Goal: Task Accomplishment & Management: Use online tool/utility

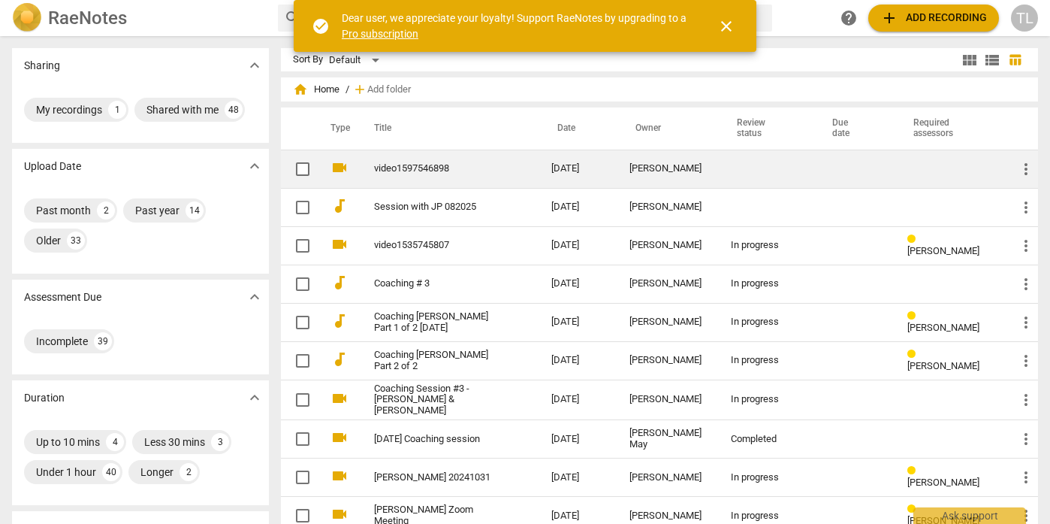
click at [450, 167] on link "video1597546898" at bounding box center [436, 168] width 124 height 11
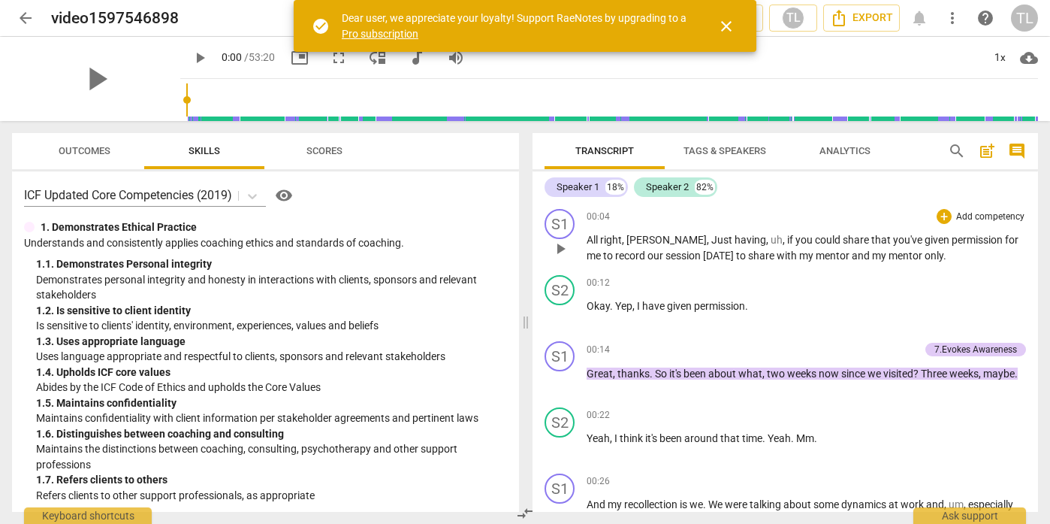
click at [564, 246] on span "play_arrow" at bounding box center [561, 249] width 18 height 18
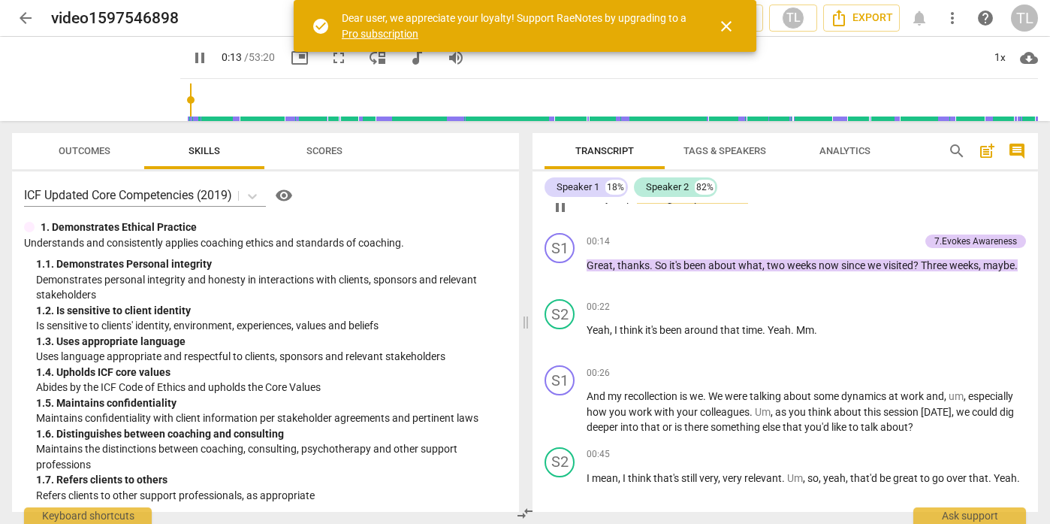
scroll to position [124, 0]
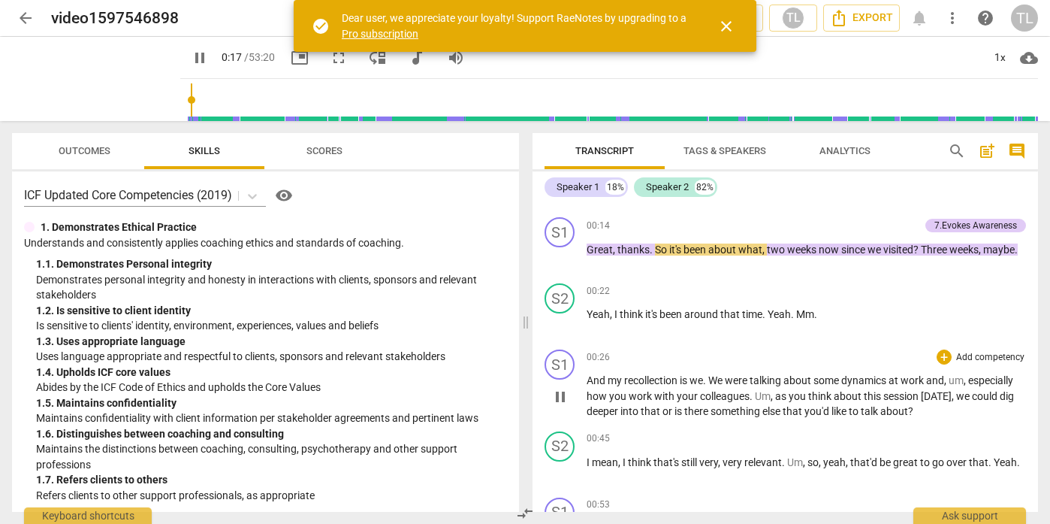
click at [564, 391] on span "pause" at bounding box center [561, 397] width 18 height 18
click at [564, 391] on span "play_arrow" at bounding box center [561, 397] width 18 height 18
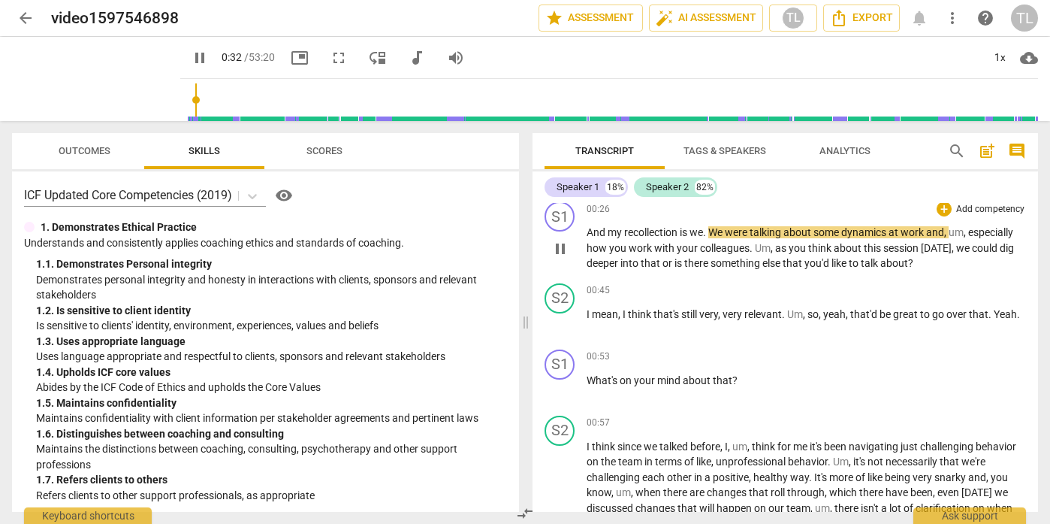
scroll to position [272, 0]
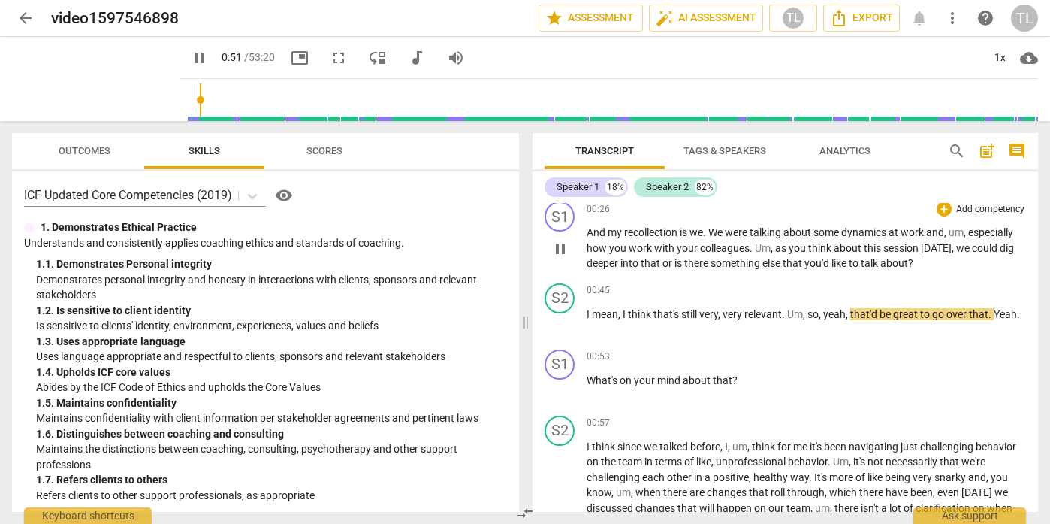
click at [987, 209] on p "Add competency" at bounding box center [990, 210] width 71 height 14
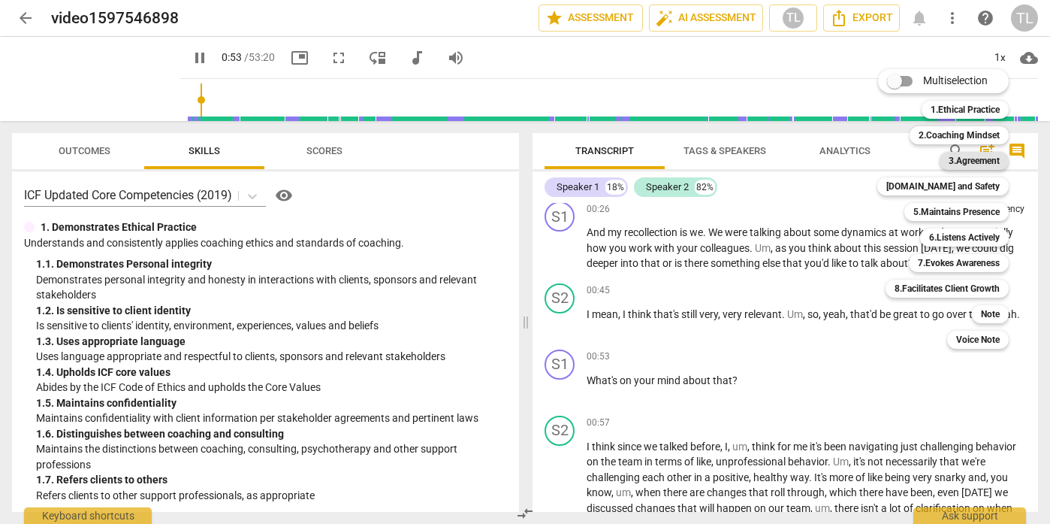
click at [975, 165] on b "3.Agreement" at bounding box center [974, 161] width 51 height 18
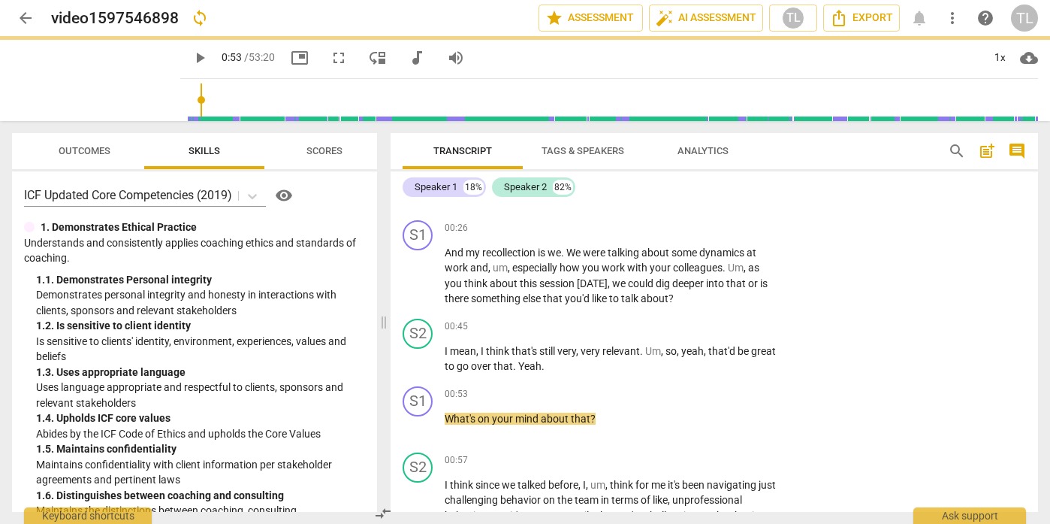
type input "54"
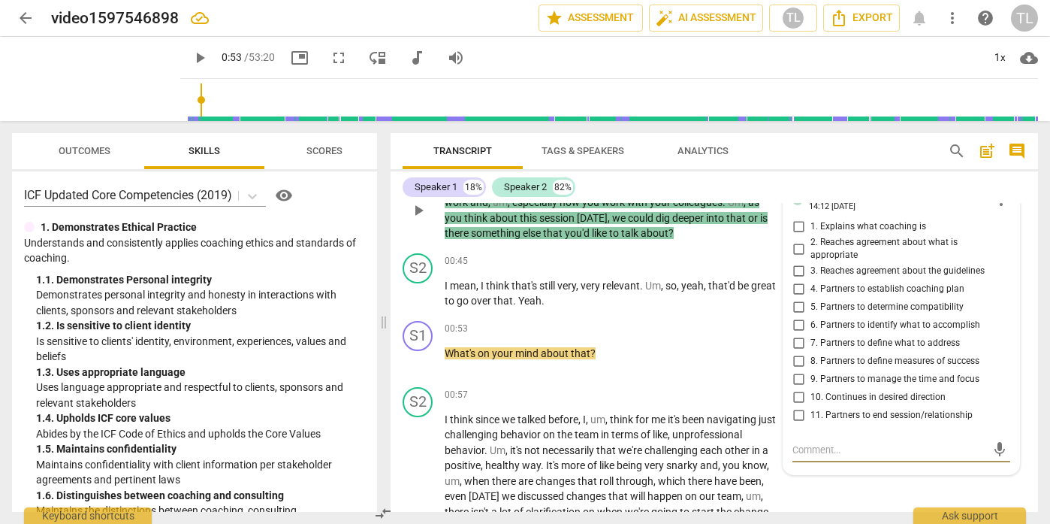
scroll to position [339, 0]
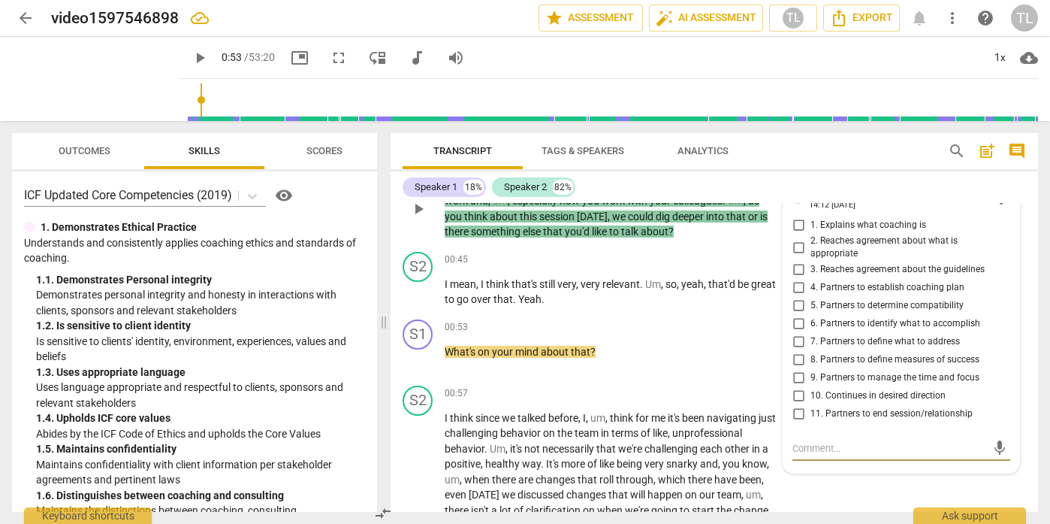
click at [844, 449] on textarea at bounding box center [890, 448] width 194 height 14
type textarea "z"
type textarea "zU"
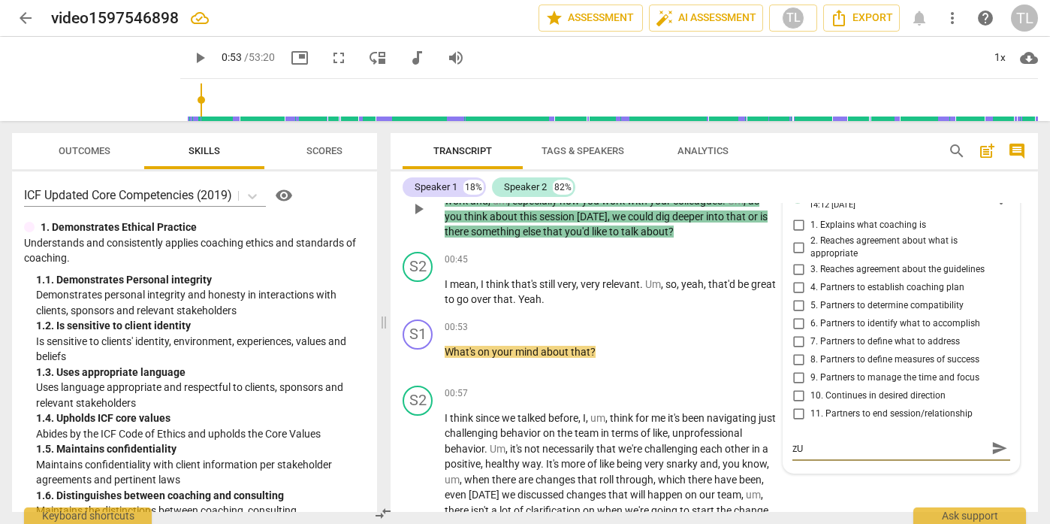
type textarea "z"
type textarea "Y"
type textarea "Yo"
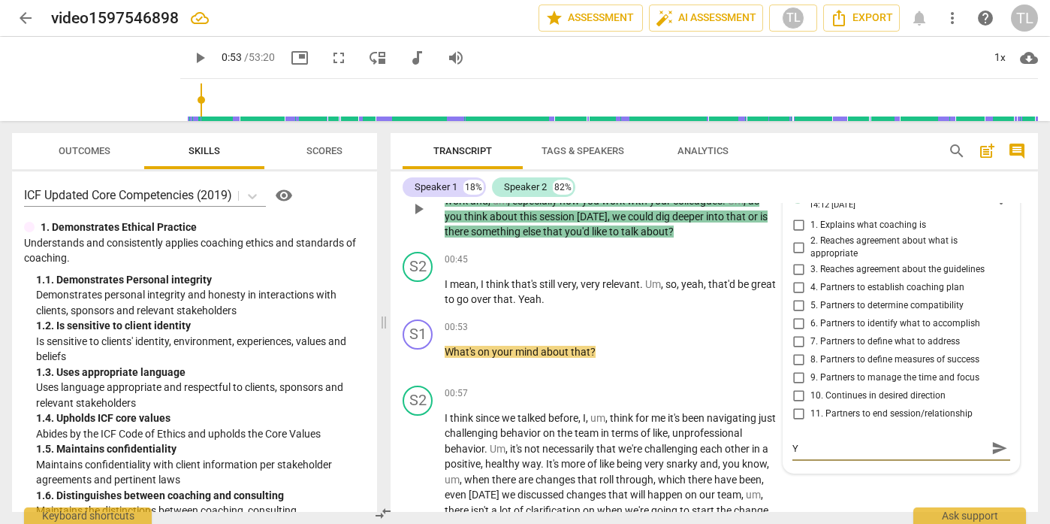
type textarea "Yo"
type textarea "You"
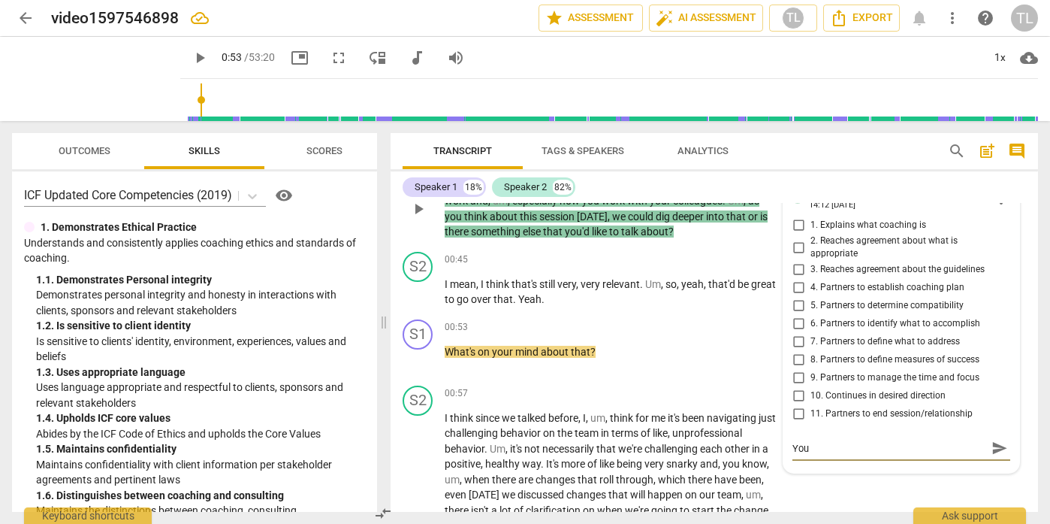
type textarea "You s"
type textarea "You"
type textarea "You e"
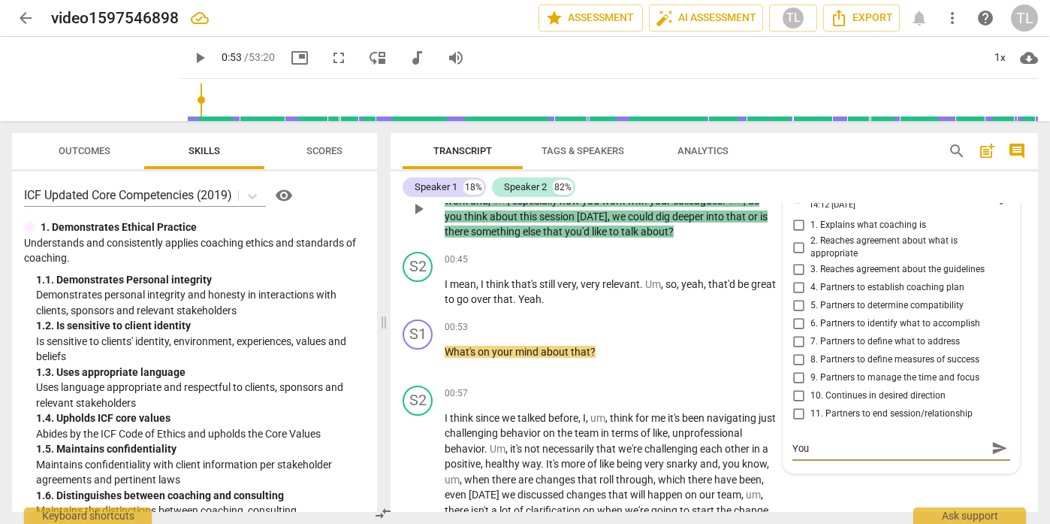
type textarea "You e"
type textarea "You es"
type textarea "You ess"
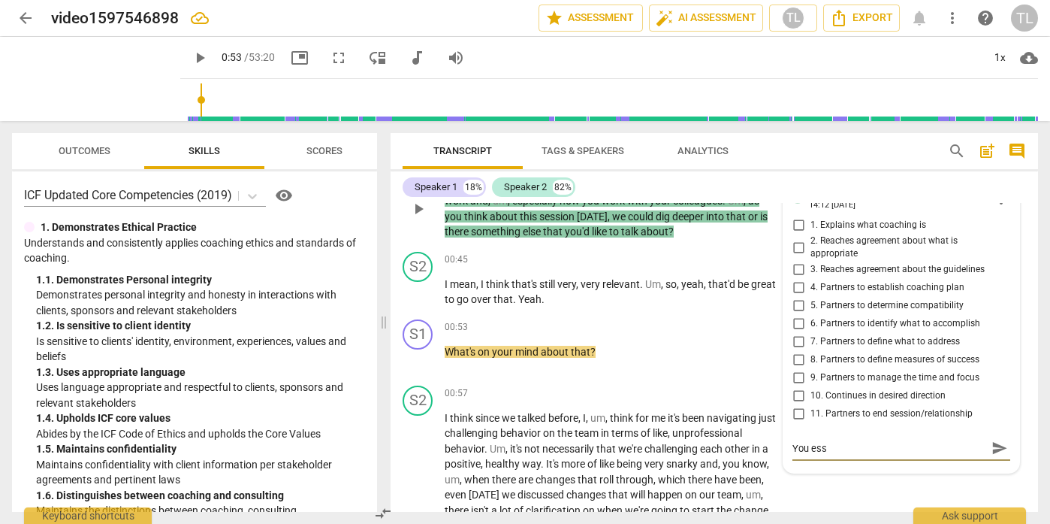
type textarea "You esse"
type textarea "You essen"
type textarea "You essent"
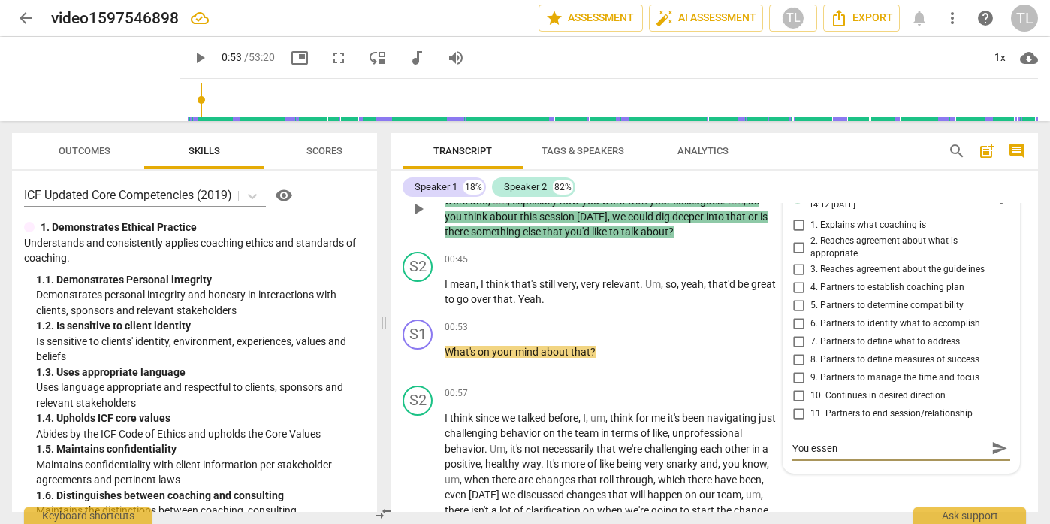
type textarea "You essent"
type textarea "You essenti"
type textarea "You essentia"
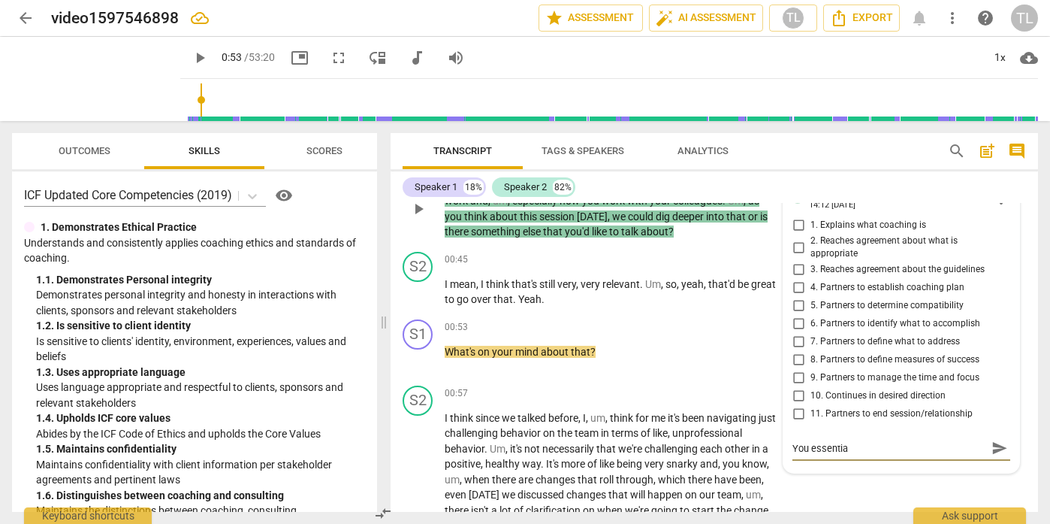
type textarea "You essential"
type textarea "You essentiall"
type textarea "You essentially"
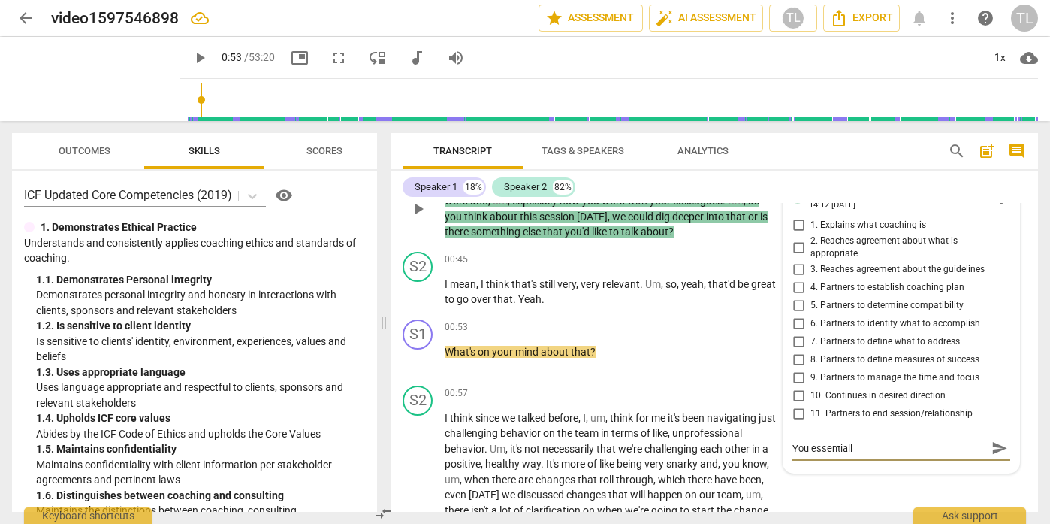
type textarea "You essentially"
type textarea "You essentially o"
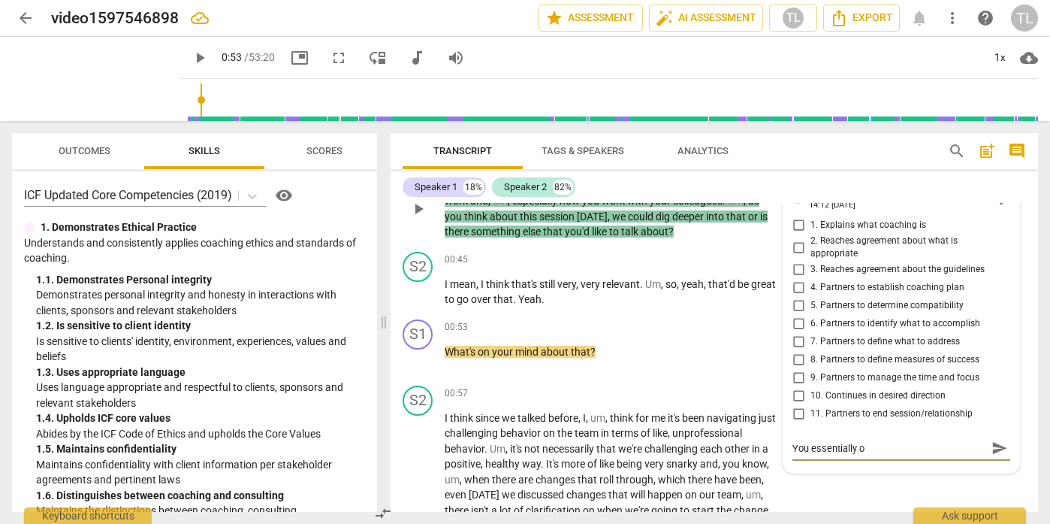
type textarea "You essentially of"
type textarea "You essentially off"
type textarea "You essentially offe"
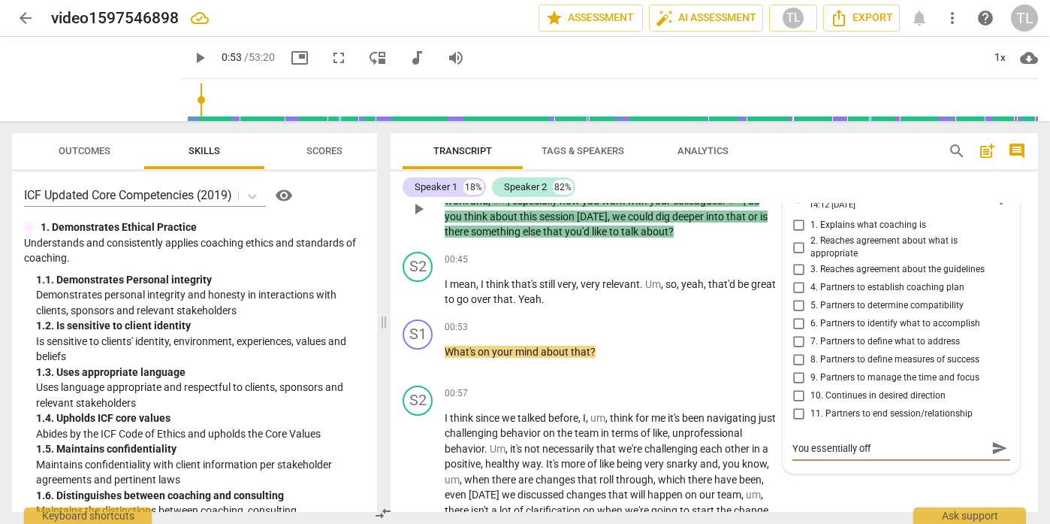
type textarea "You essentially offe"
type textarea "You essentially offer"
type textarea "You essentially offere"
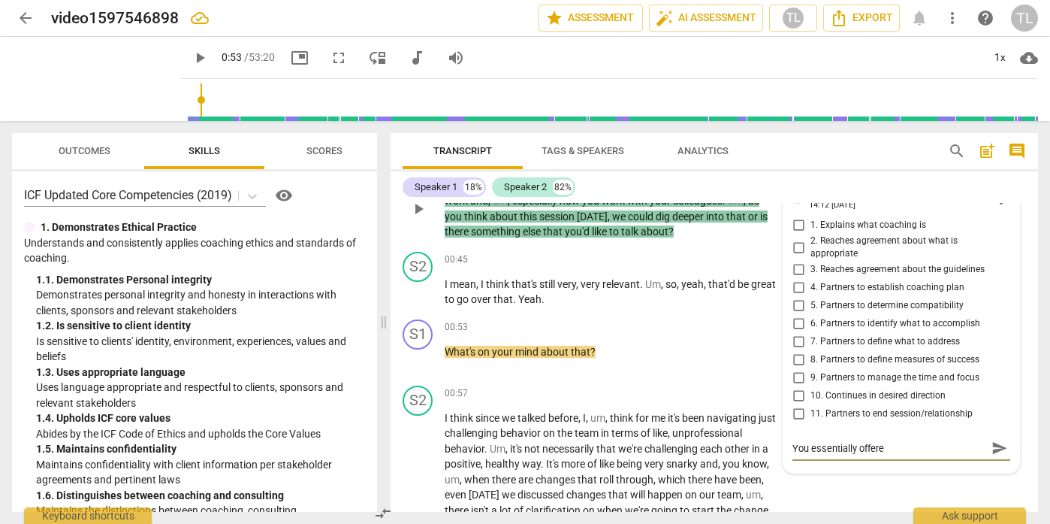
type textarea "You essentially offered"
type textarea "You essentially offered h"
type textarea "You essentially offered he"
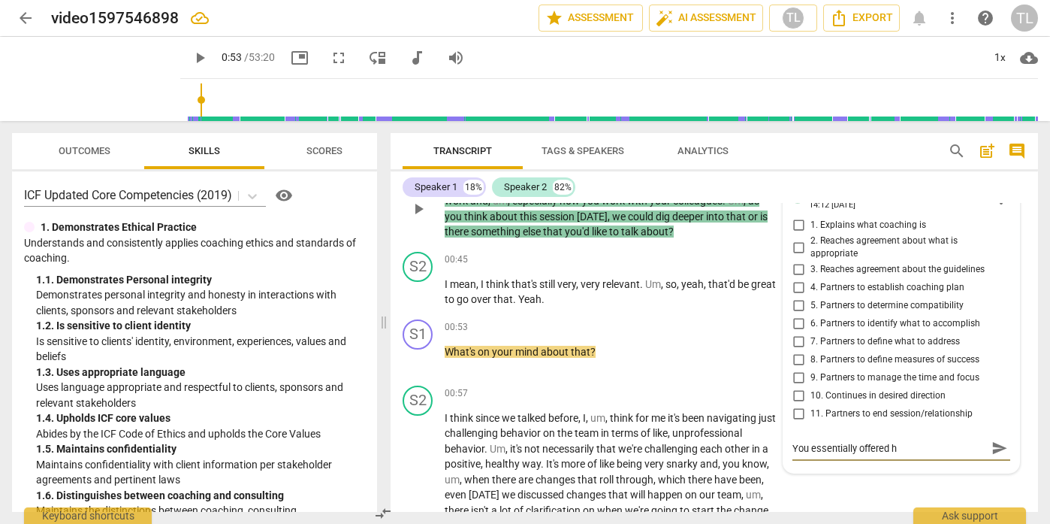
type textarea "You essentially offered he"
type textarea "You essentially offered her"
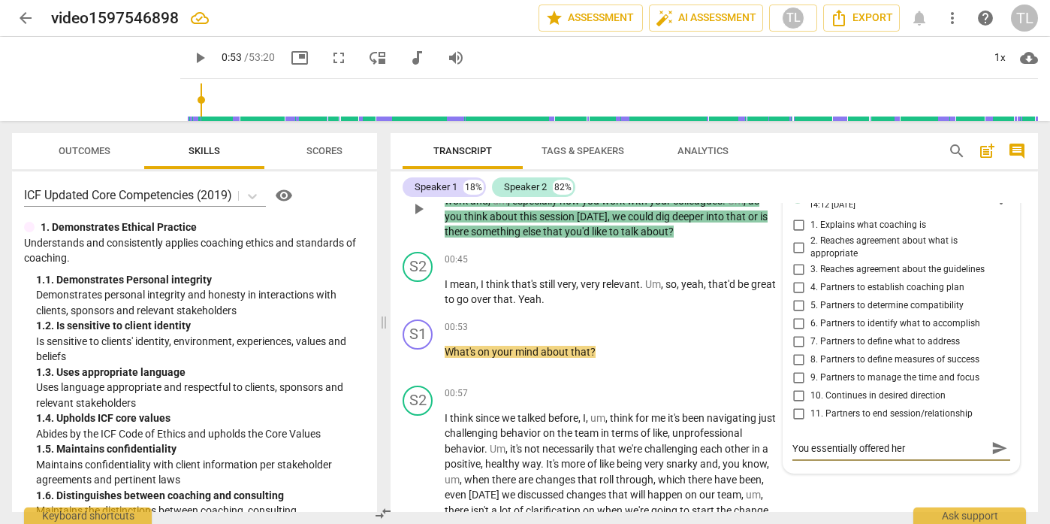
type textarea "You essentially offered her t"
type textarea "You essentially offered her th"
type textarea "You essentially offered her the"
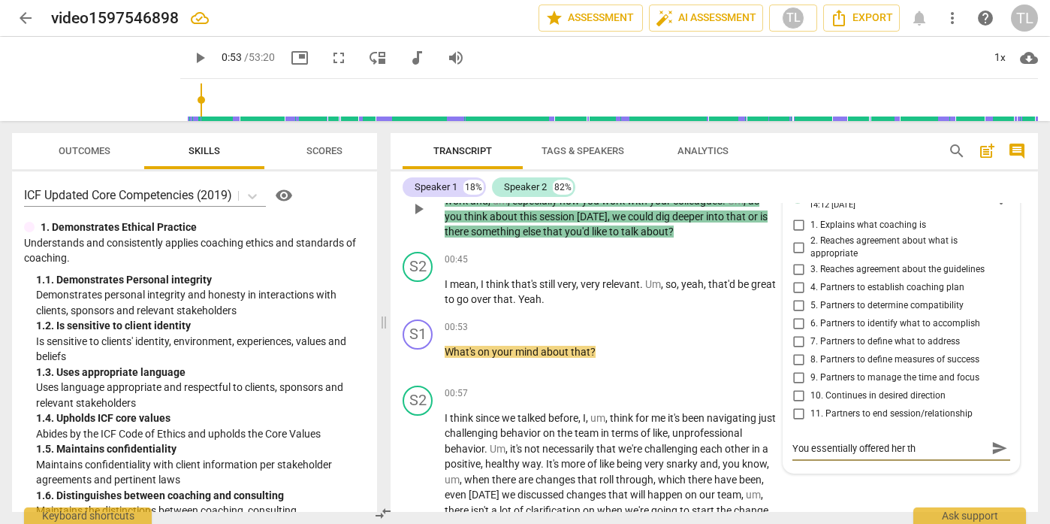
type textarea "You essentially offered her the"
type textarea "You essentially offered her the a"
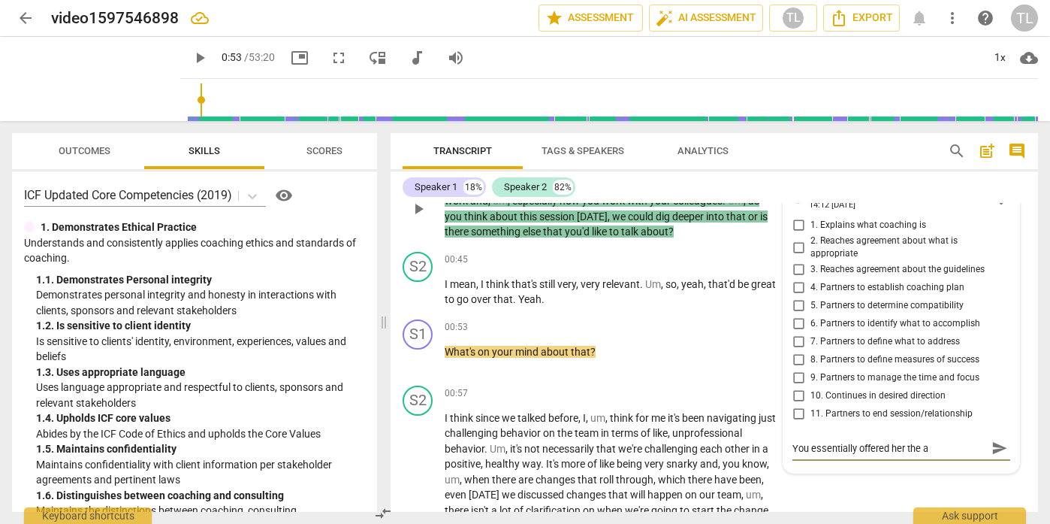
type textarea "You essentially offered her the ag"
type textarea "You essentially offered her the agr"
type textarea "You essentially offered her the agre"
type textarea "You essentially offered her the agree"
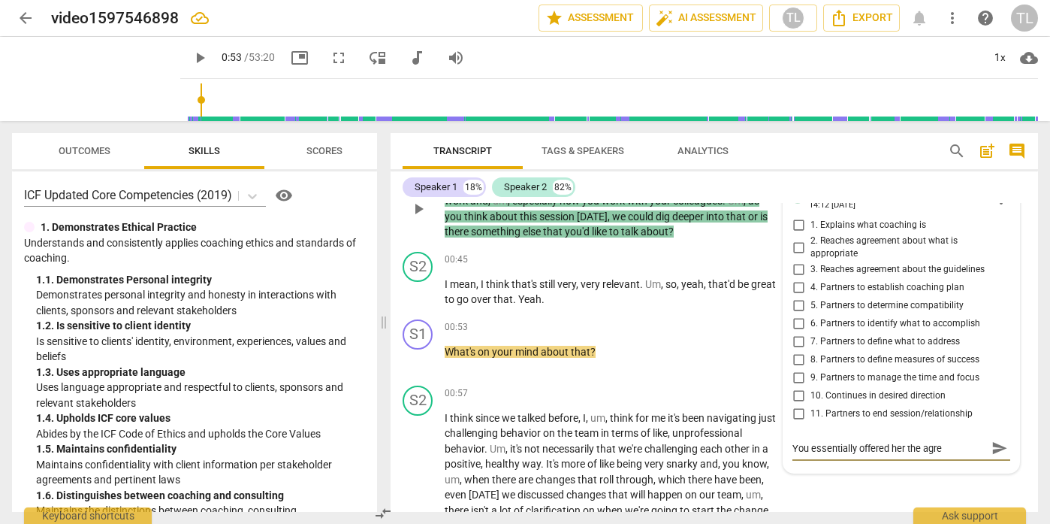
type textarea "You essentially offered her the agree"
type textarea "You essentially offered her the agreem"
type textarea "You essentially offered her the agreeme"
type textarea "You essentially offered her the agreemen"
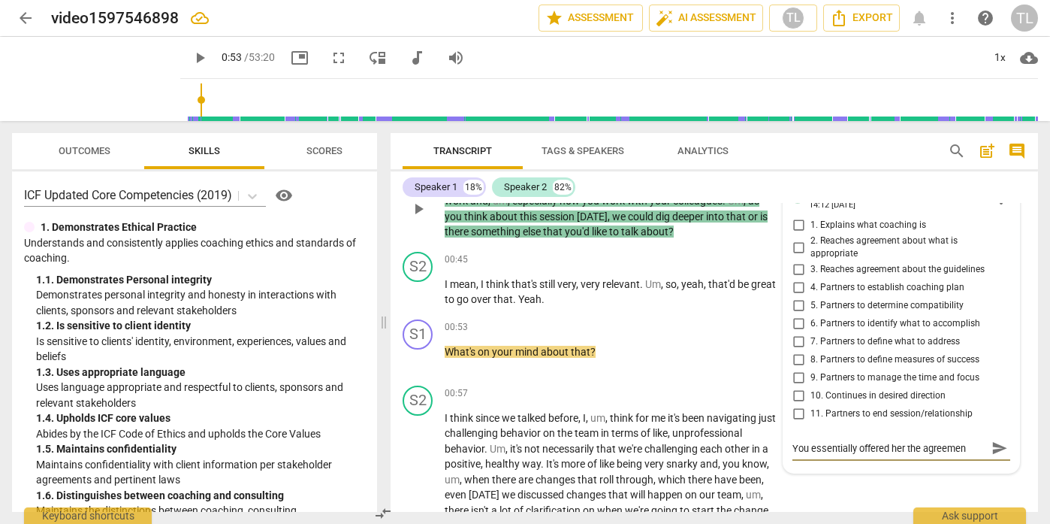
type textarea "You essentially offered her the agreement"
type textarea "You essentially offered her the agreement h"
type textarea "You essentially offered her the agreement he"
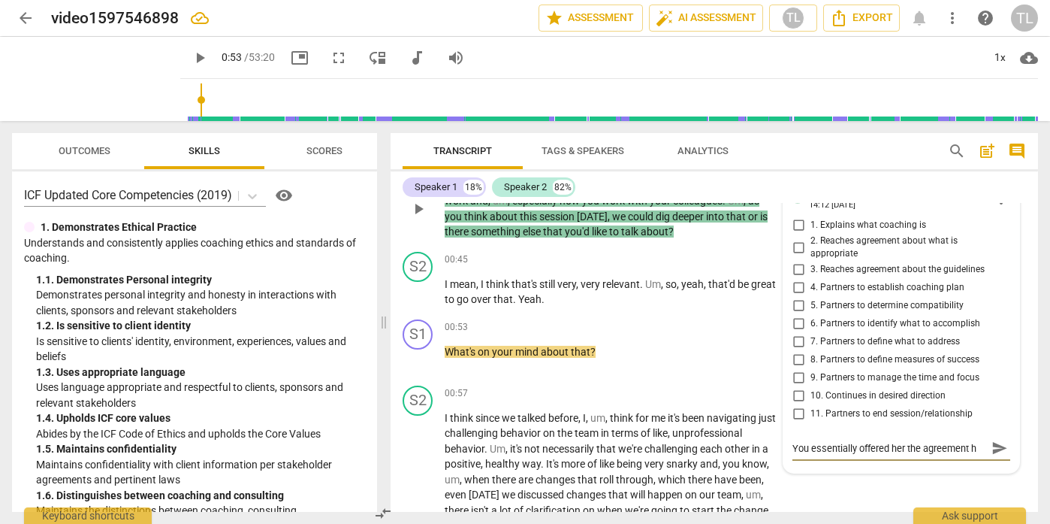
type textarea "You essentially offered her the agreement he"
type textarea "You essentially offered her the agreement her"
type textarea "You essentially offered her the agreement here"
type textarea "You essentially offered her the agreement here."
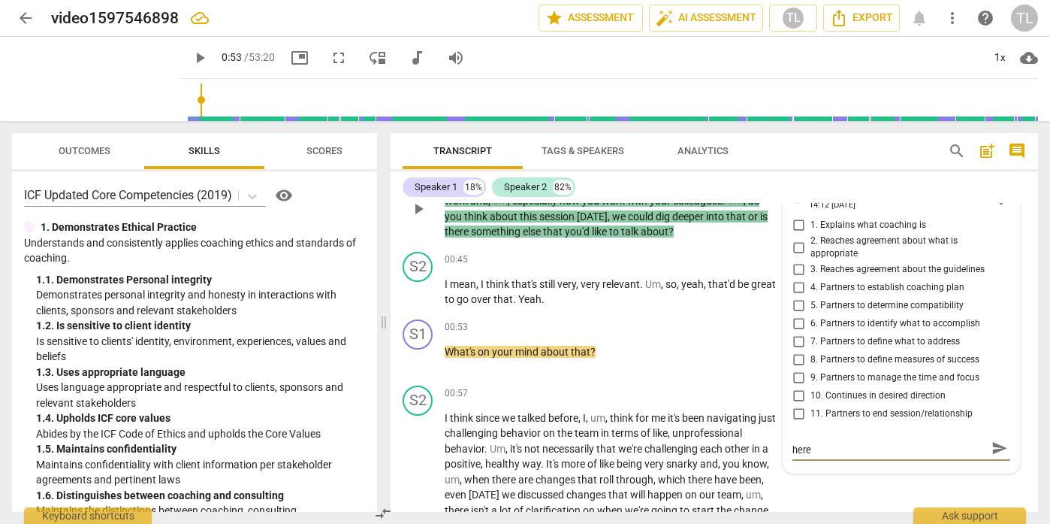
type textarea "You essentially offered her the agreement here."
type textarea "You essentially offered her the agreement here. O"
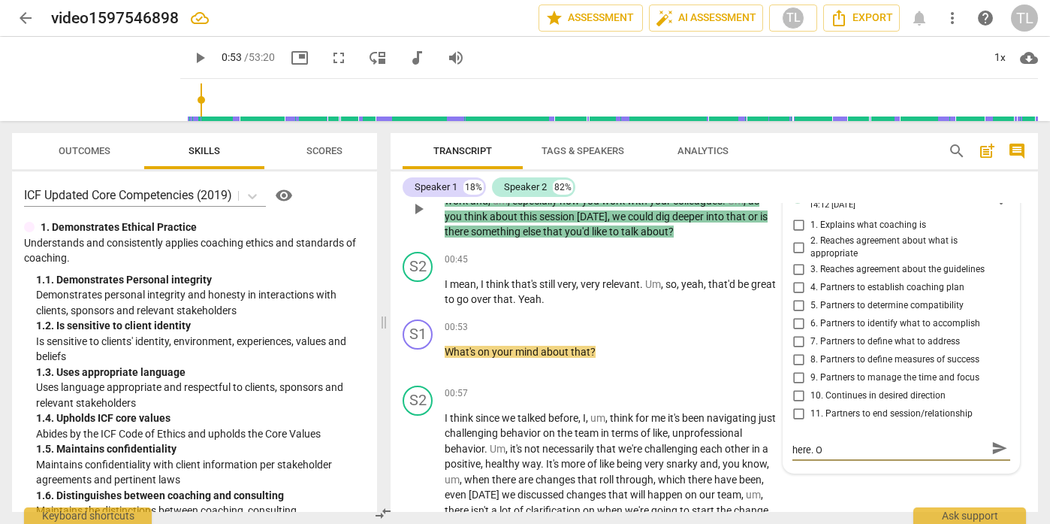
type textarea "You essentially offered her the agreement here. OK"
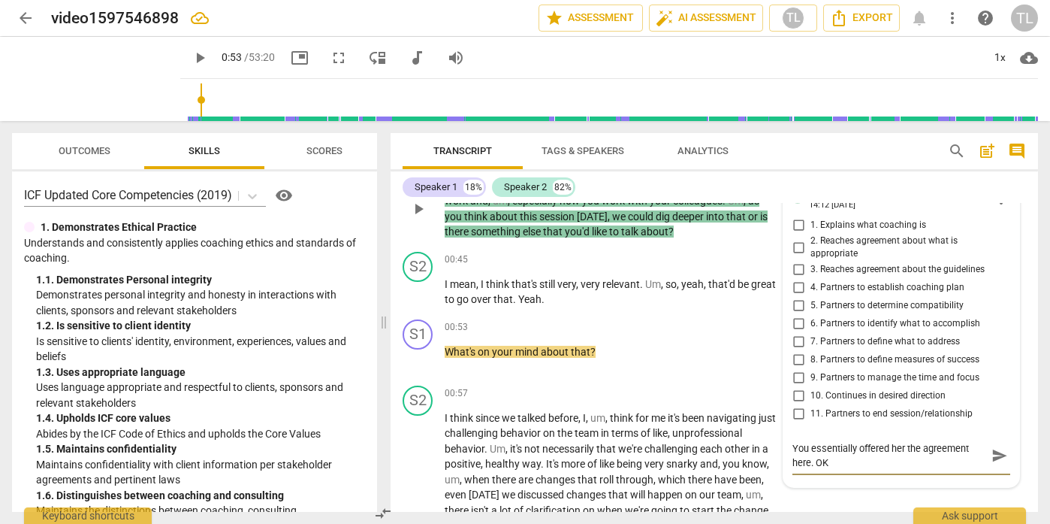
type textarea "You essentially offered her the agreement here. OK t"
type textarea "You essentially offered her the agreement here. OK to"
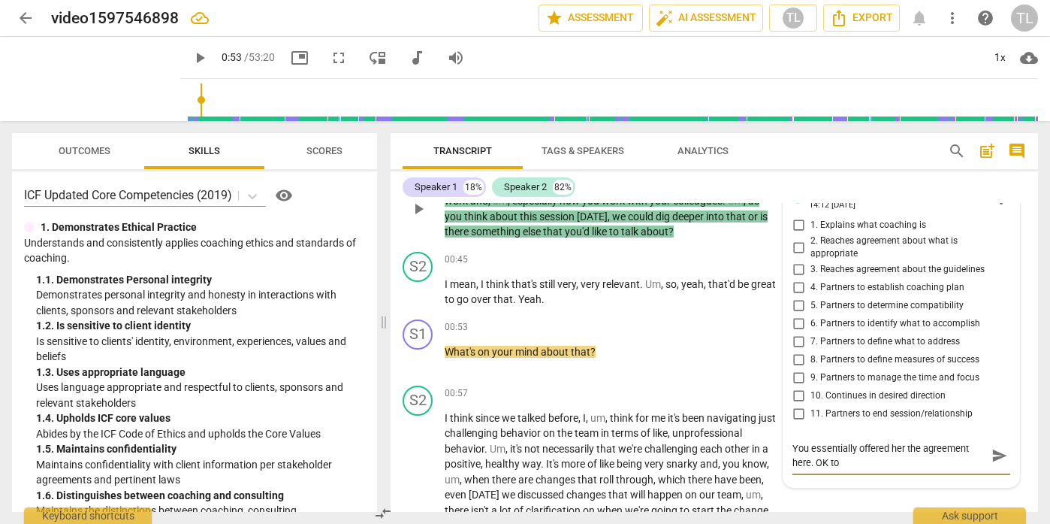
type textarea "You essentially offered her the agreement here. OK to"
type textarea "You essentially offered her the agreement here. OK to c"
type textarea "You essentially offered her the agreement here. OK to ch"
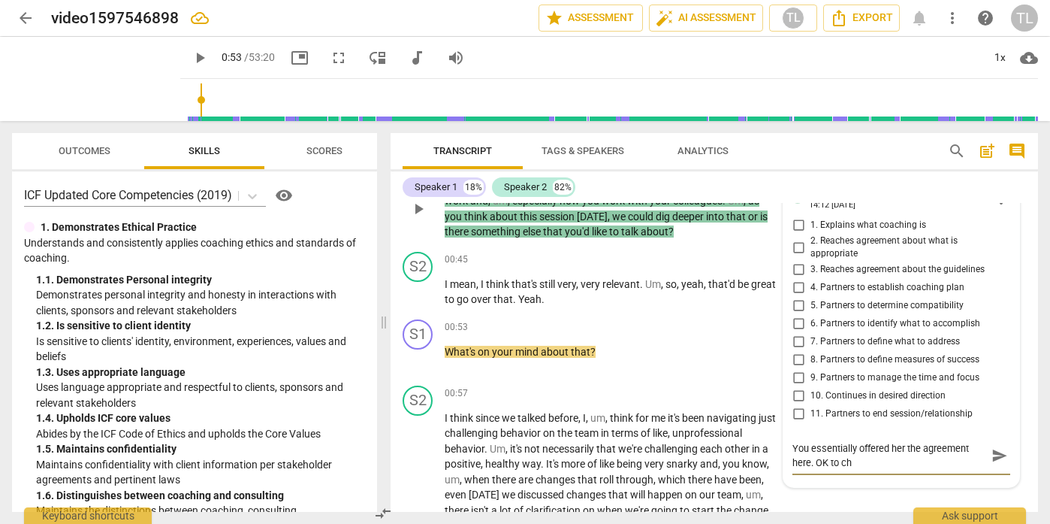
type textarea "You essentially offered her the agreement here. OK to che"
type textarea "You essentially offered her the agreement here. OK to chec"
type textarea "You essentially offered her the agreement here. OK to check"
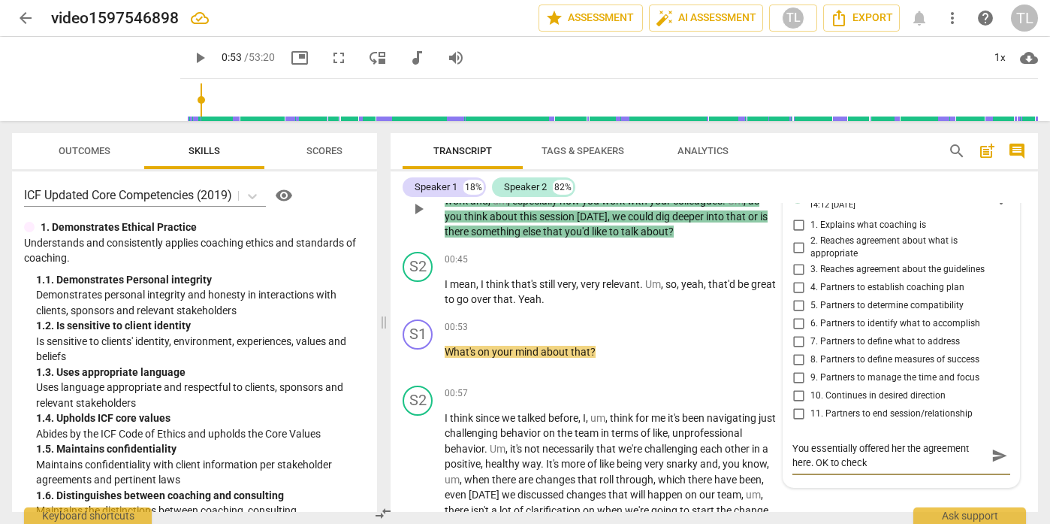
type textarea "You essentially offered her the agreement here. OK to check"
type textarea "You essentially offered her the agreement here. OK to check i"
type textarea "You essentially offered her the agreement here. OK to check in"
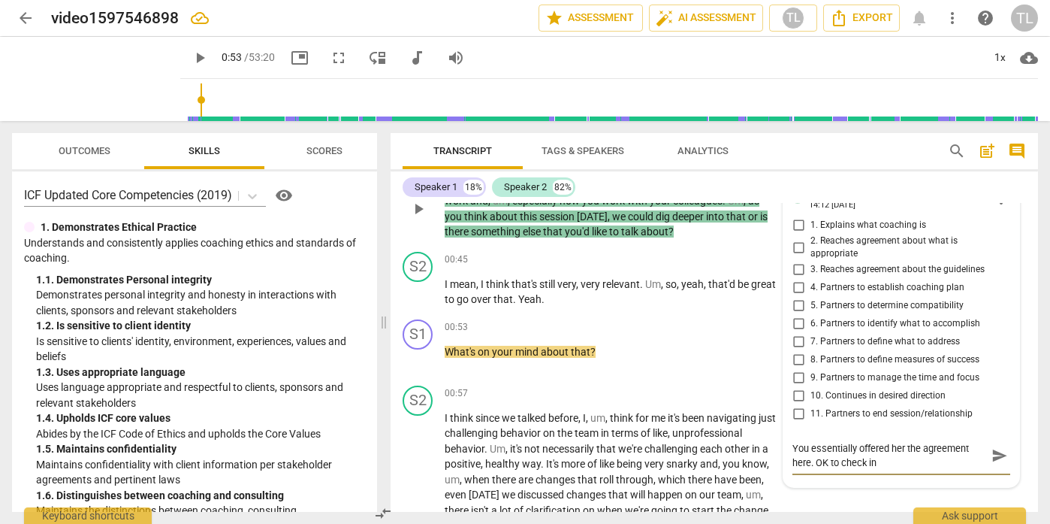
type textarea "You essentially offered her the agreement here. OK to check in"
type textarea "You essentially offered her the agreement here. OK to check in o"
type textarea "You essentially offered her the agreement here. OK to check in on"
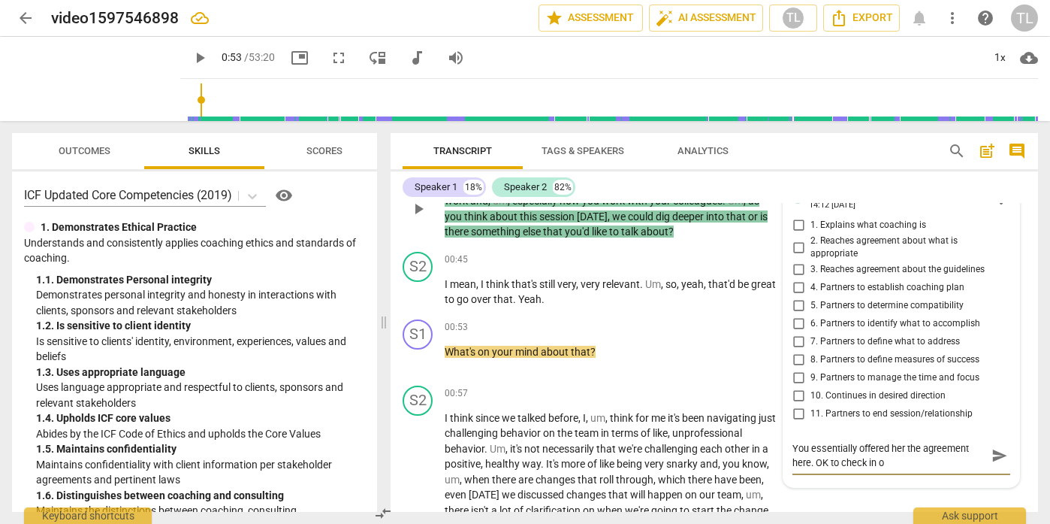
type textarea "You essentially offered her the agreement here. OK to check in on"
type textarea "You essentially offered her the agreement here. OK to check in on w"
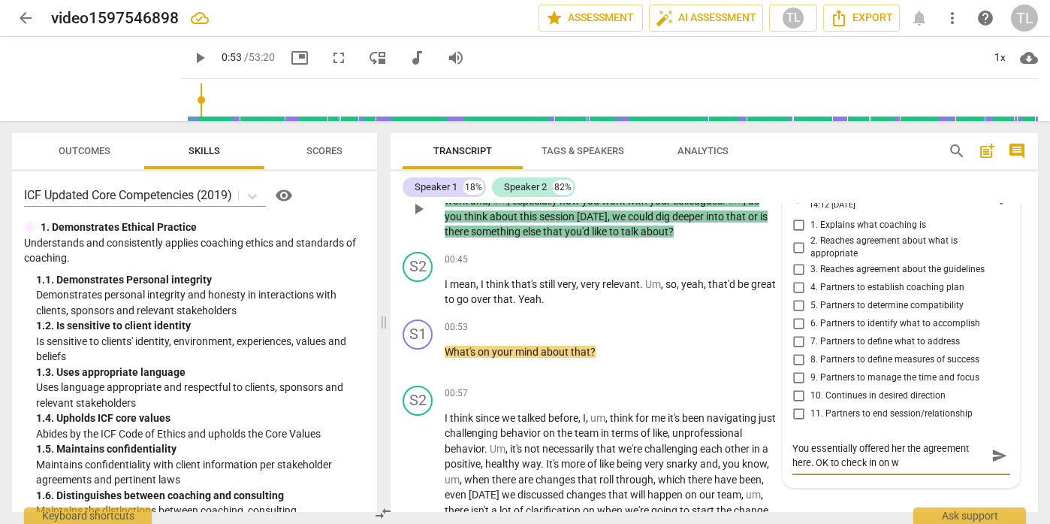
type textarea "You essentially offered her the agreement here. OK to check in on wh"
type textarea "You essentially offered her the agreement here. OK to check in on whe"
type textarea "You essentially offered her the agreement here. OK to check in on wher"
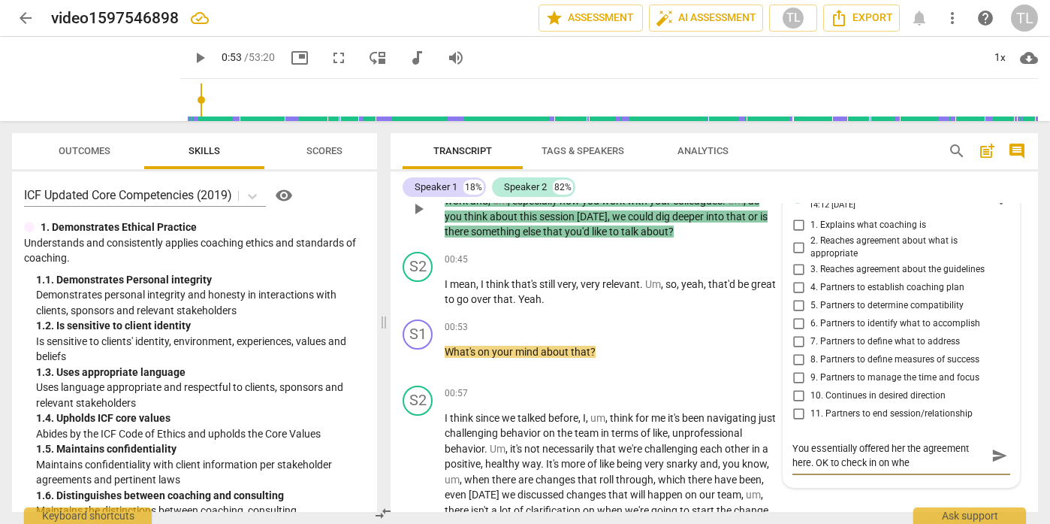
type textarea "You essentially offered her the agreement here. OK to check in on wher"
type textarea "You essentially offered her the agreement here. OK to check in on where"
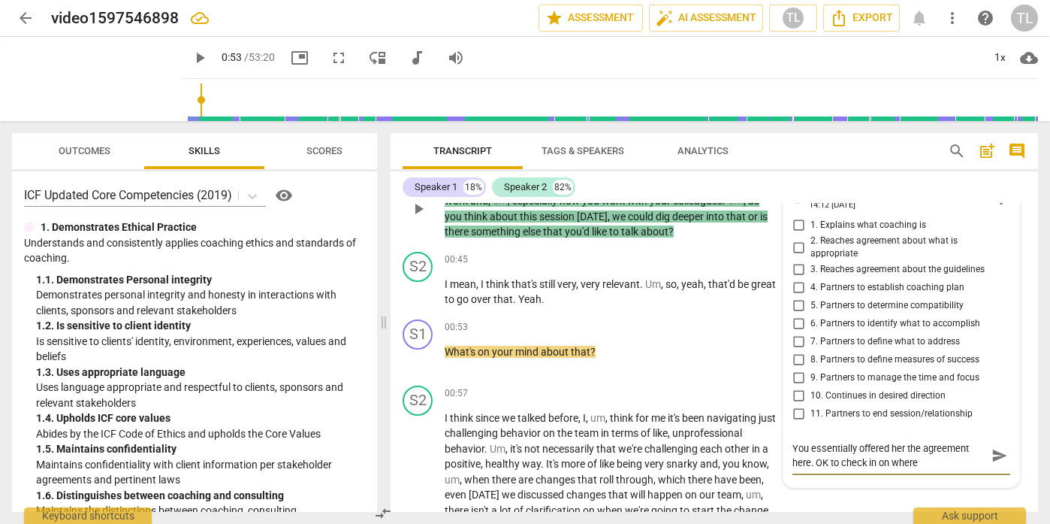
type textarea "You essentially offered her the agreement here. OK to check in on where s"
type textarea "You essentially offered her the agreement here. OK to check in on where sh"
type textarea "You essentially offered her the agreement here. OK to check in on where she"
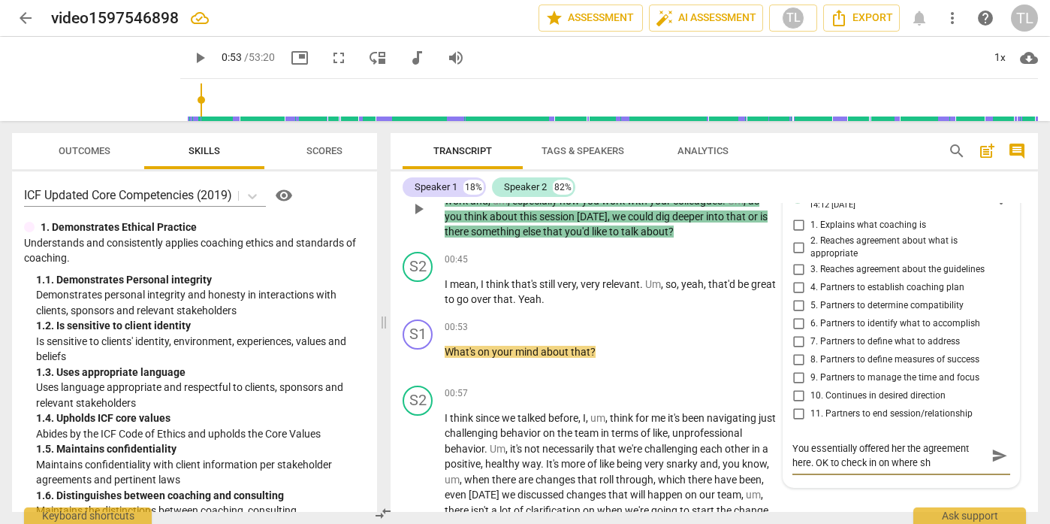
type textarea "You essentially offered her the agreement here. OK to check in on where she"
type textarea "You essentially offered her the agreement here. OK to check in on where she i"
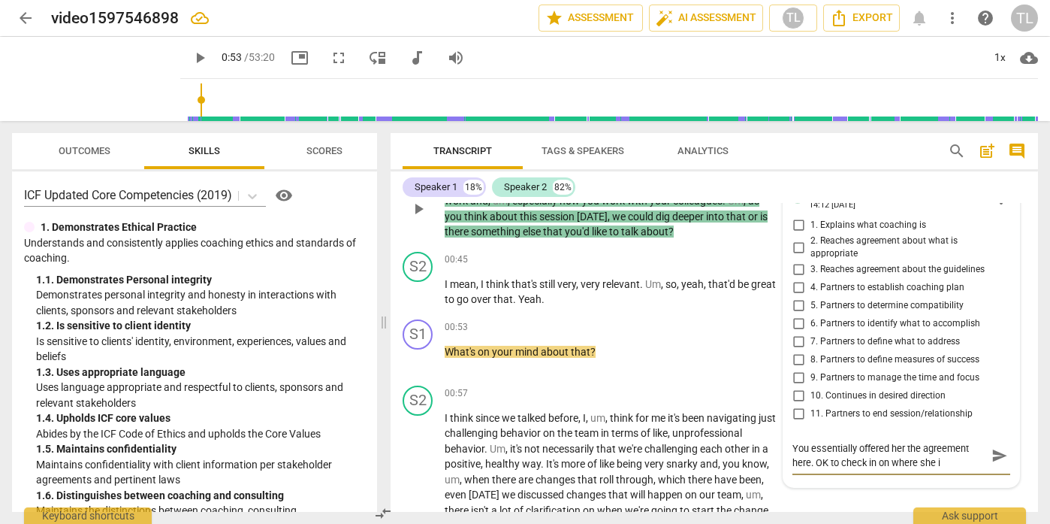
type textarea "You essentially offered her the agreement here. OK to check in on where she is"
type textarea "You essentially offered her the agreement here. OK to check in on where she is o"
type textarea "You essentially offered her the agreement here. OK to check in on where she is …"
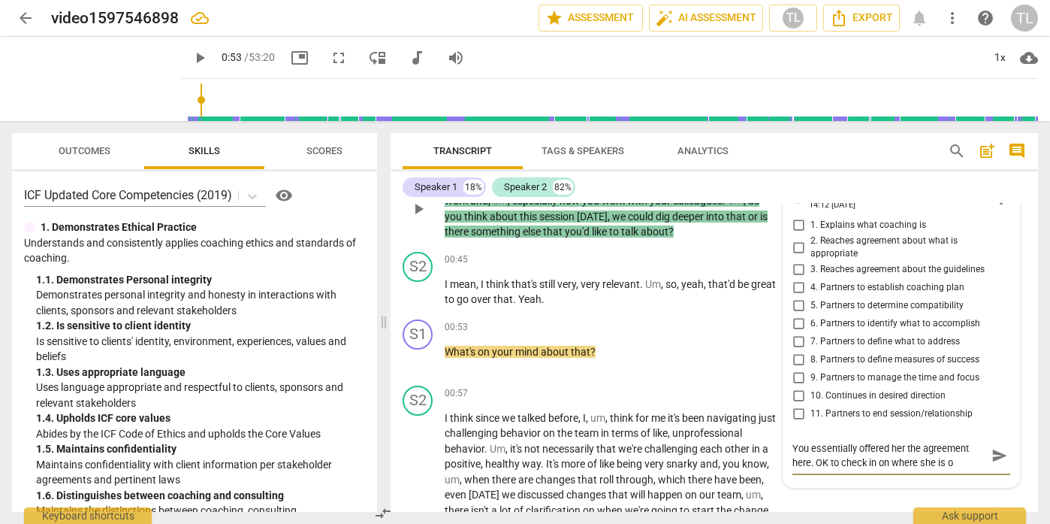
type textarea "You essentially offered her the agreement here. OK to check in on where she is …"
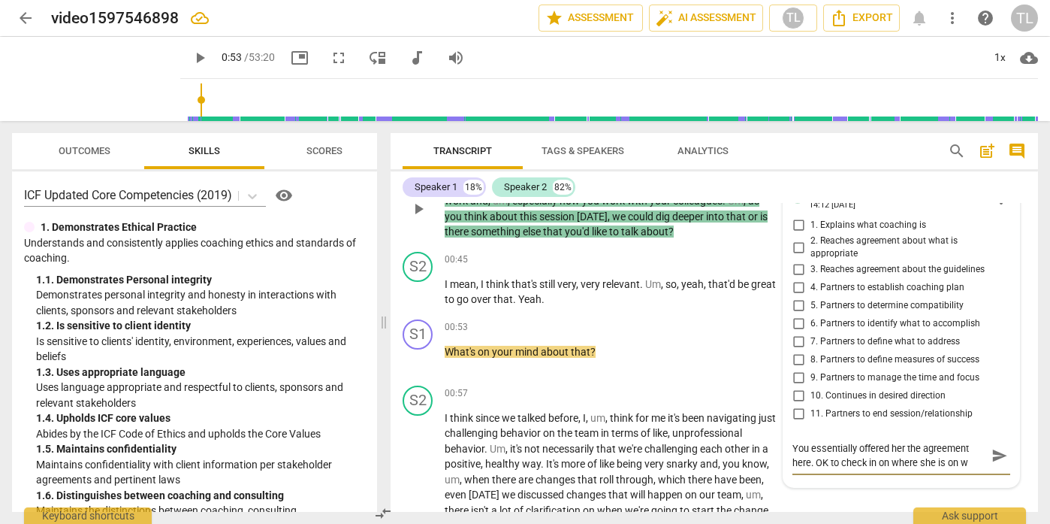
type textarea "You essentially offered her the agreement here. OK to check in on where she is …"
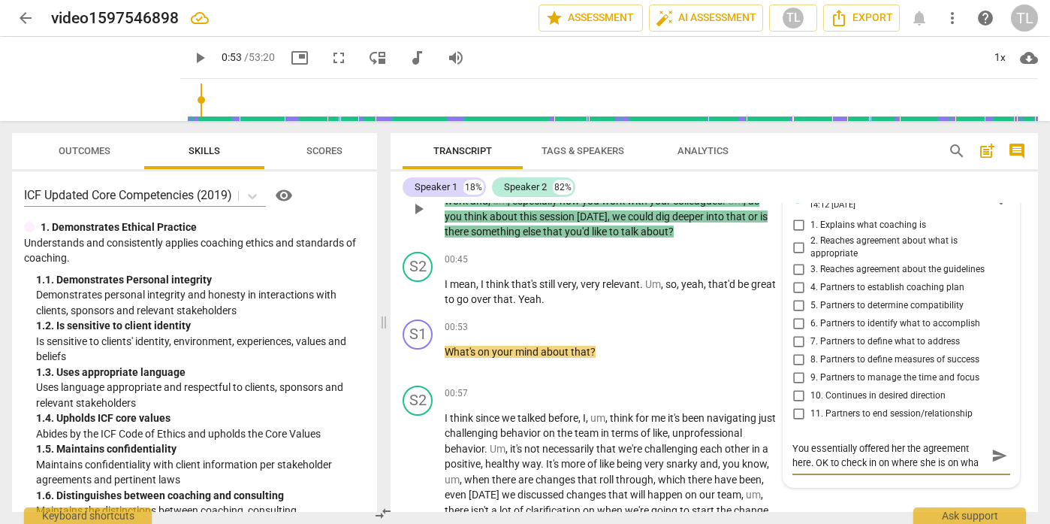
type textarea "You essentially offered her the agreement here. OK to check in on where she is …"
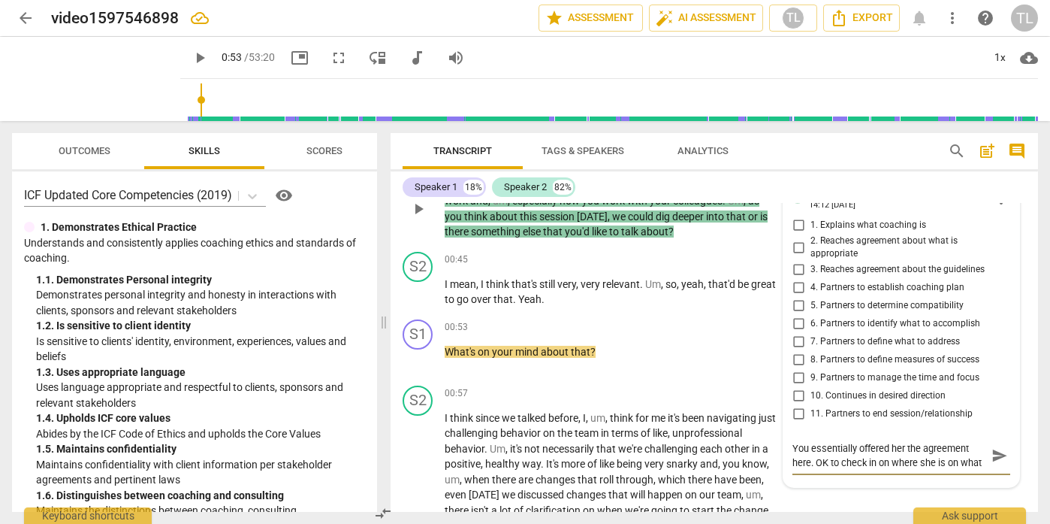
scroll to position [13, 0]
type textarea "You essentially offered her the agreement here. OK to check in on where she is …"
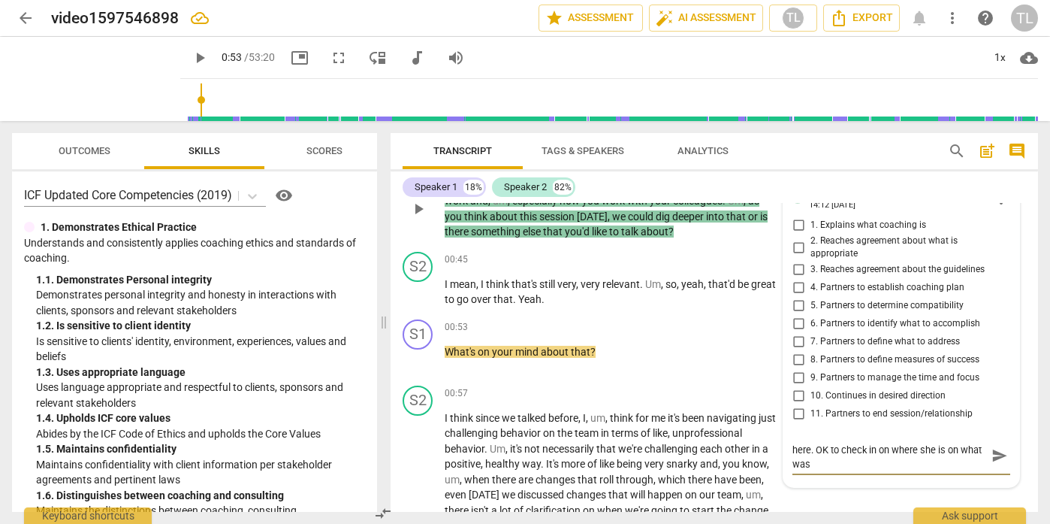
type textarea "You essentially offered her the agreement here. OK to check in on where she is …"
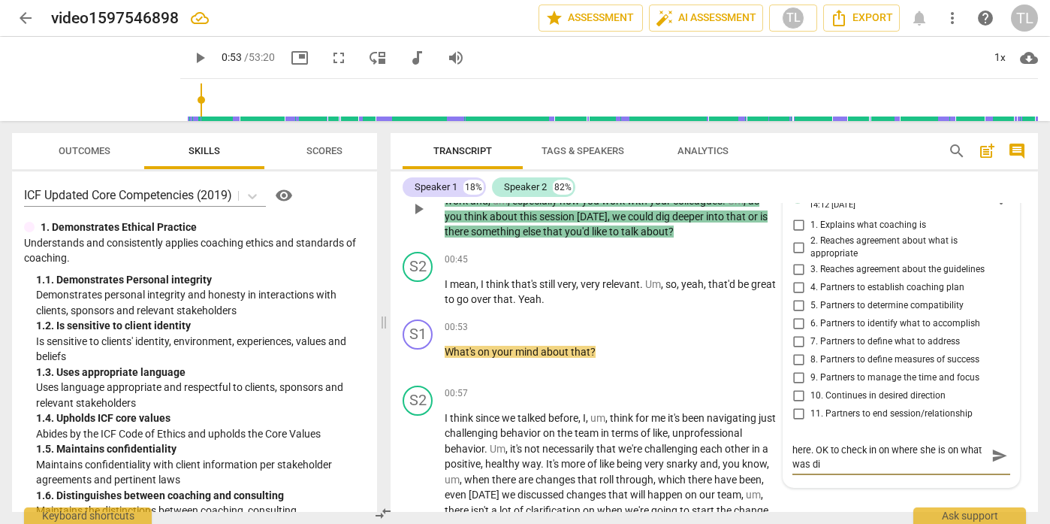
type textarea "You essentially offered her the agreement here. OK to check in on where she is …"
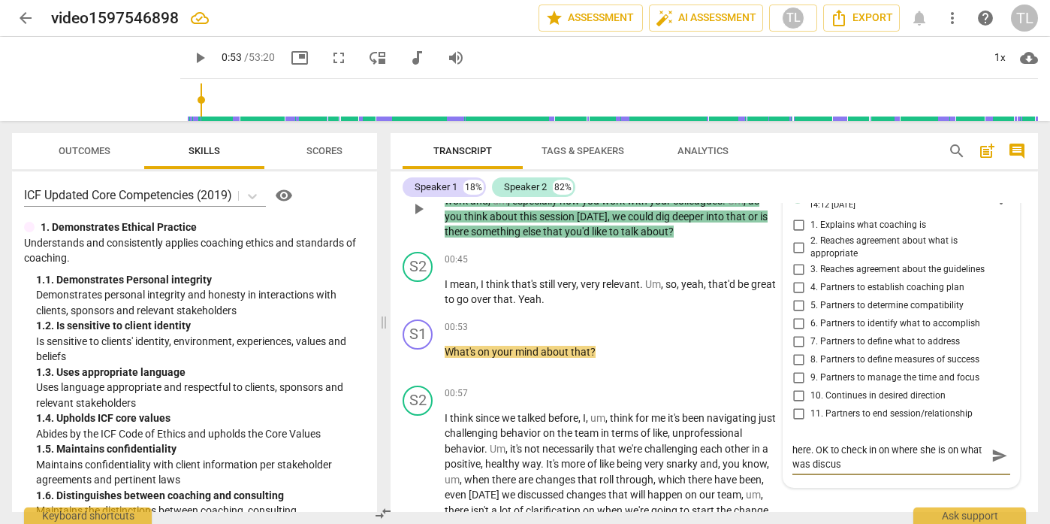
scroll to position [0, 0]
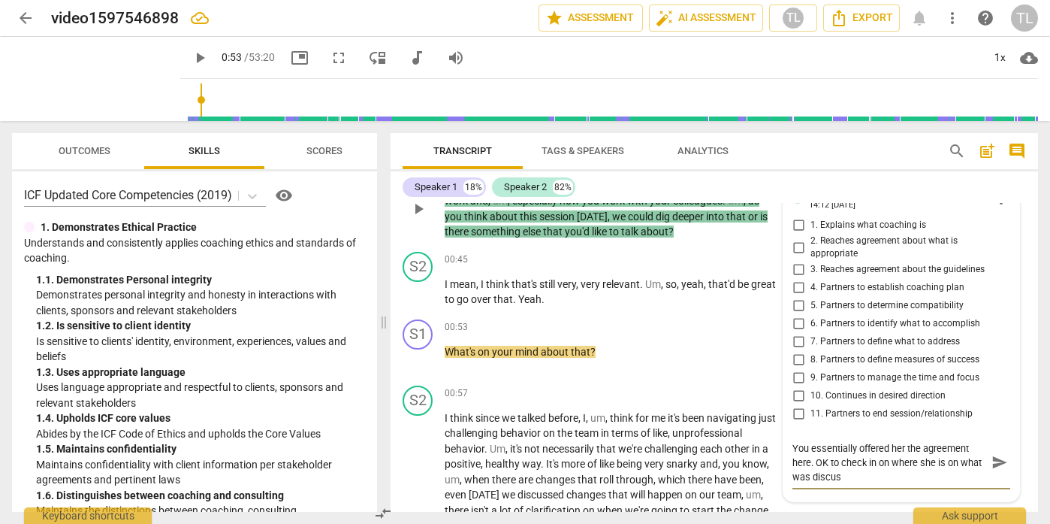
type textarea "You essentially offered her the agreement here. OK to check in on where she is …"
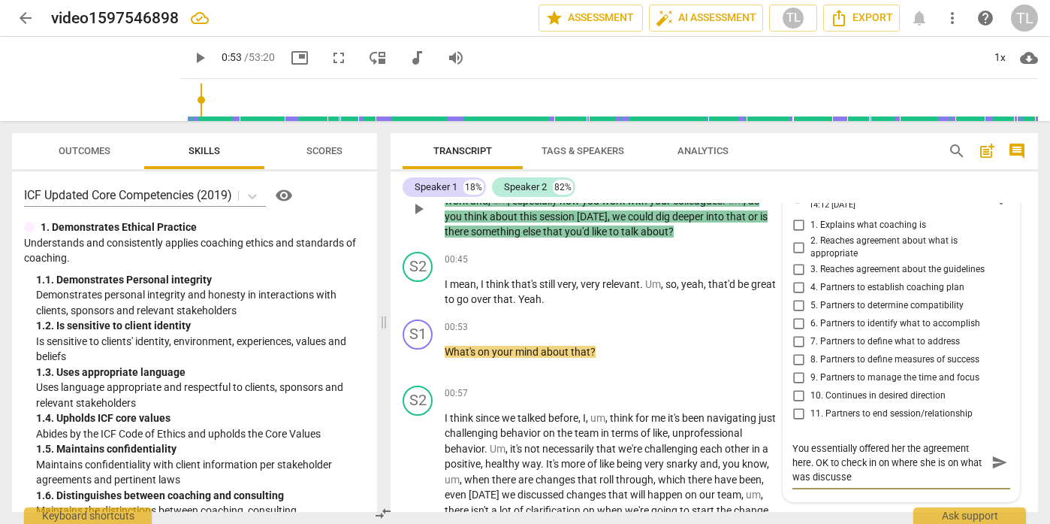
type textarea "You essentially offered her the agreement here. OK to check in on where she is …"
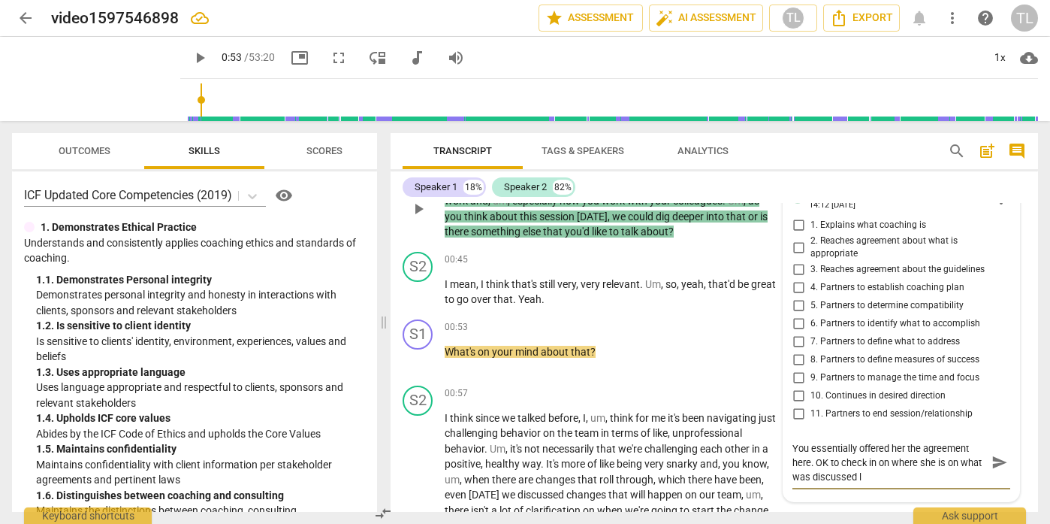
type textarea "You essentially offered her the agreement here. OK to check in on where she is …"
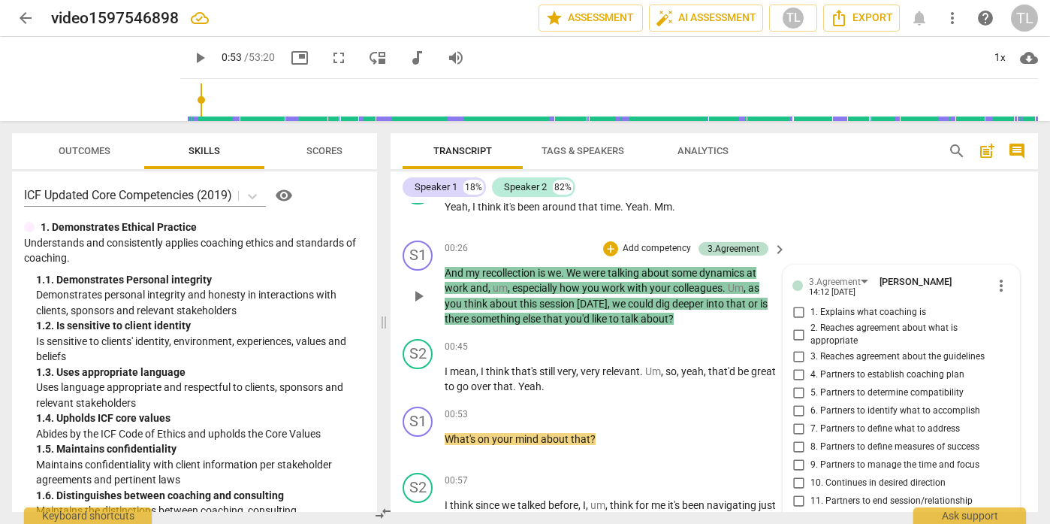
scroll to position [256, 0]
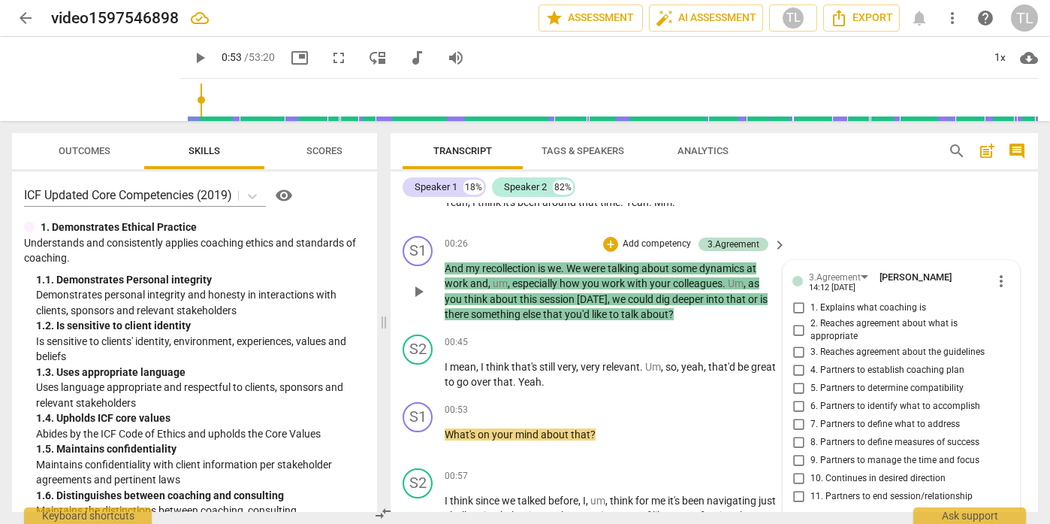
click at [999, 283] on span "more_vert" at bounding box center [1002, 281] width 18 height 18
click at [959, 303] on div at bounding box center [525, 262] width 1050 height 524
click at [866, 280] on div "3.Agreement" at bounding box center [841, 276] width 65 height 13
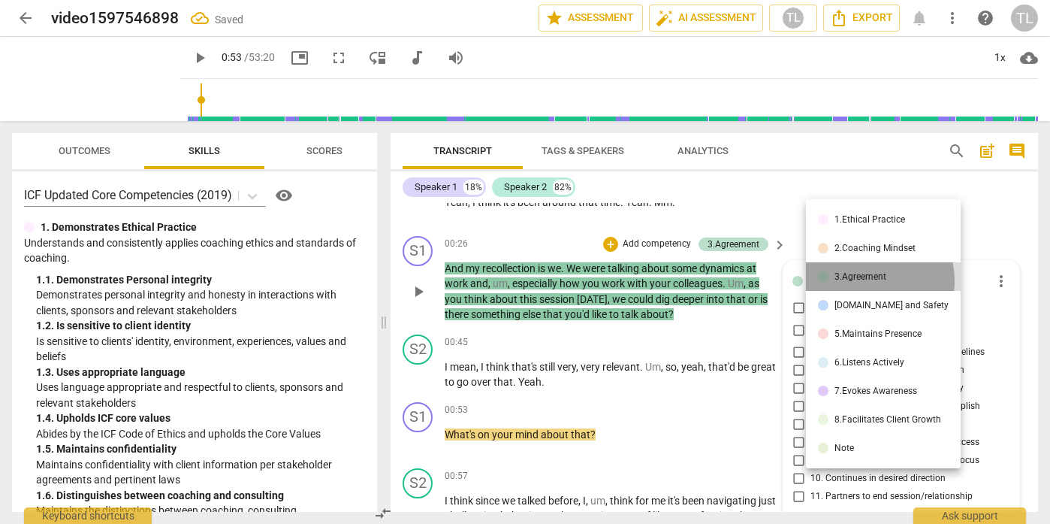
click at [866, 280] on div "3.Agreement" at bounding box center [861, 276] width 52 height 9
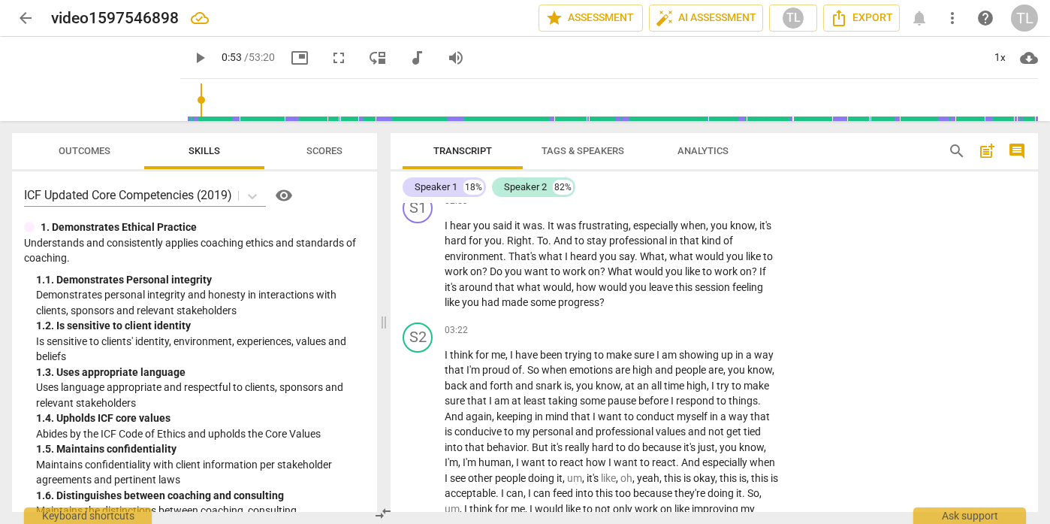
scroll to position [978, 0]
click at [758, 209] on p "Add competency" at bounding box center [732, 202] width 71 height 14
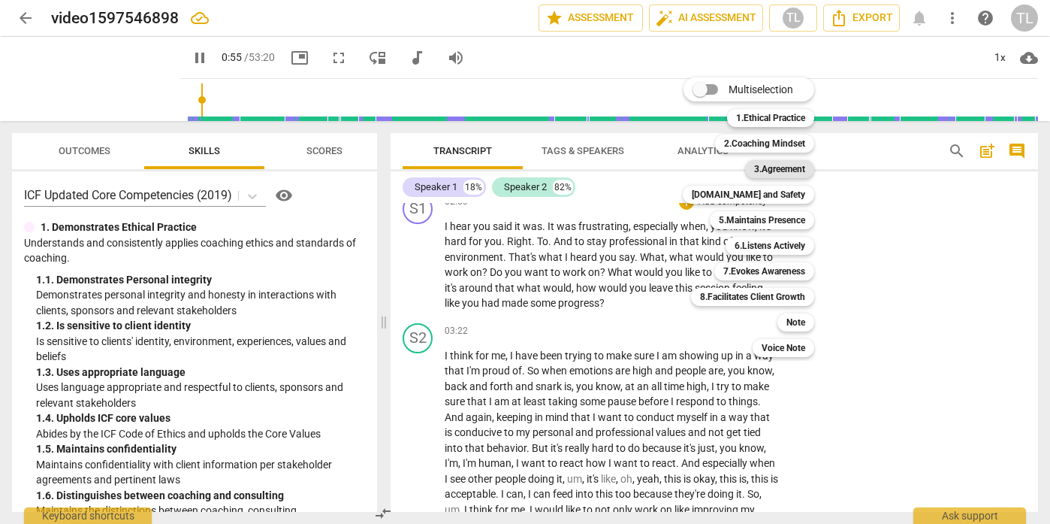
click at [769, 167] on b "3.Agreement" at bounding box center [779, 169] width 51 height 18
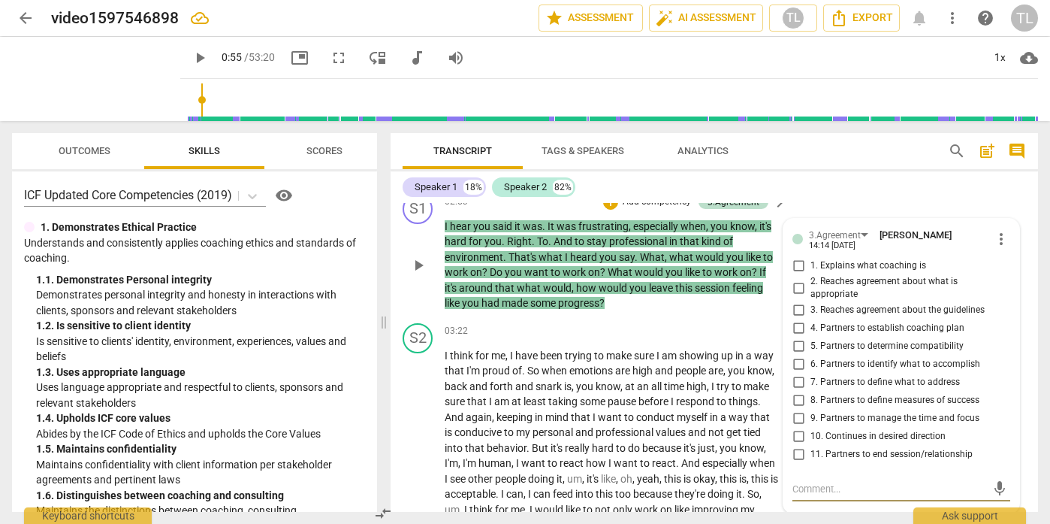
click at [800, 373] on input "6. Partners to identify what to accomplish" at bounding box center [799, 364] width 24 height 18
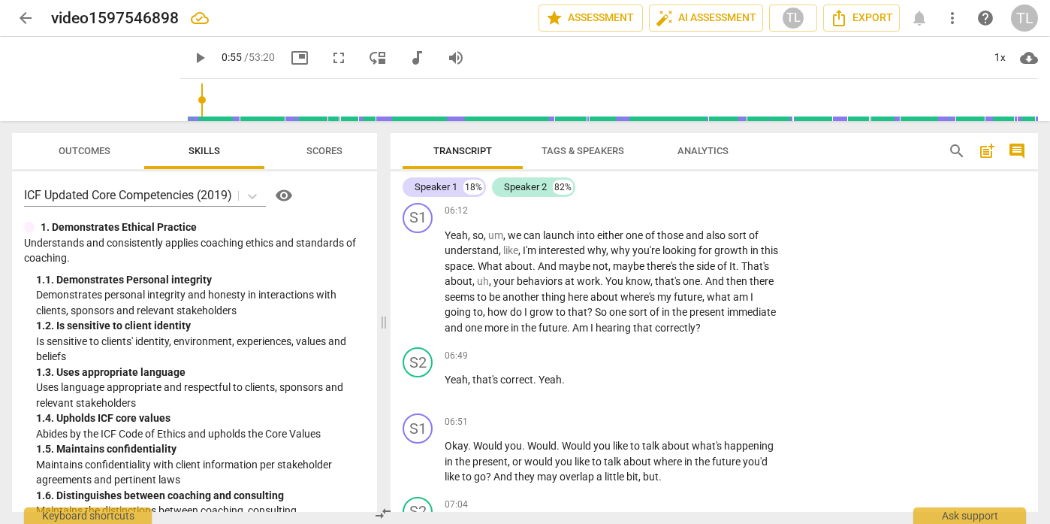
scroll to position [1595, 0]
click at [758, 220] on p "Add competency" at bounding box center [732, 214] width 71 height 14
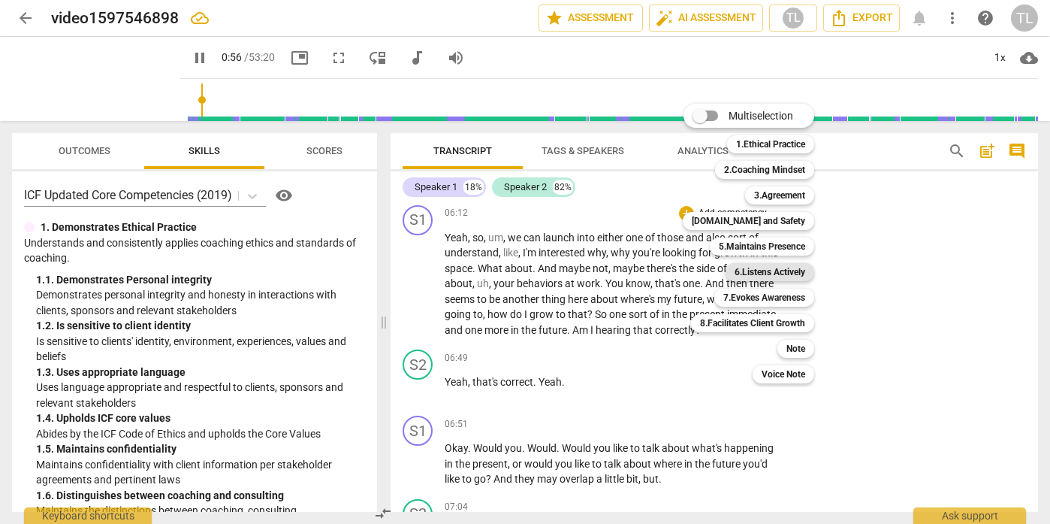
click at [773, 272] on b "6.Listens Actively" at bounding box center [770, 272] width 71 height 18
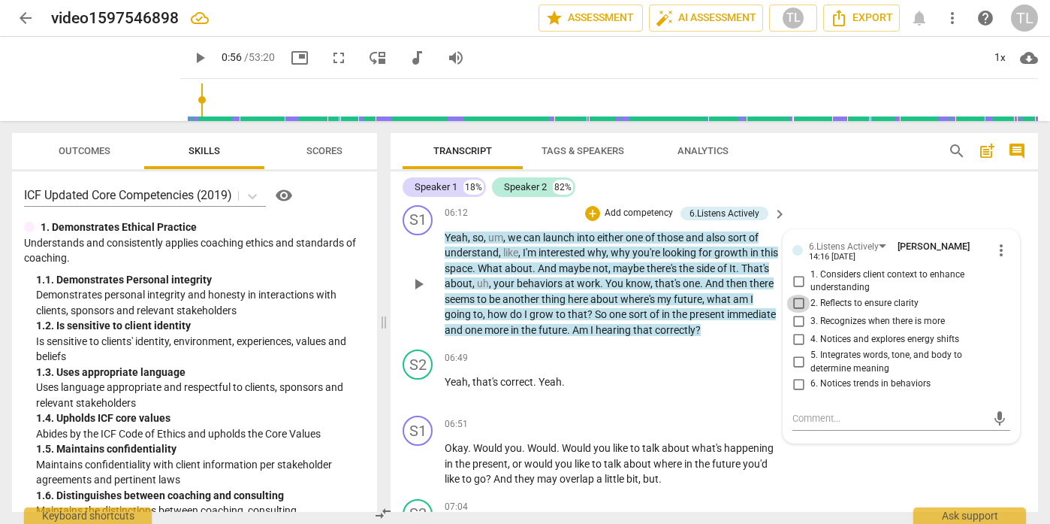
click at [798, 313] on input "2. Reflects to ensure clarity" at bounding box center [799, 304] width 24 height 18
click at [686, 403] on div "06:49 + Add competency keyboard_arrow_right Yeah , that's correct . Yeah ." at bounding box center [616, 376] width 343 height 54
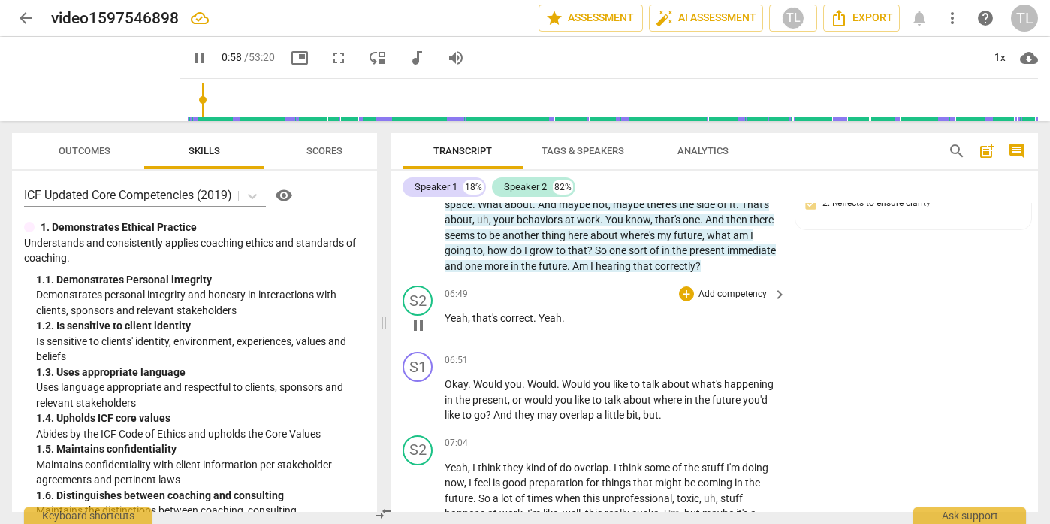
scroll to position [1691, 0]
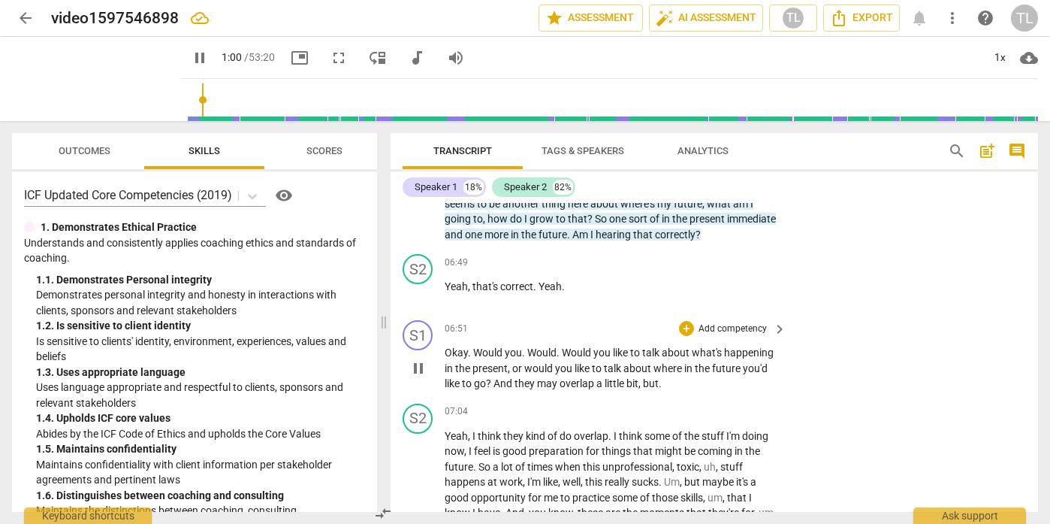
click at [421, 377] on span "pause" at bounding box center [419, 368] width 18 height 18
click at [421, 377] on span "play_arrow" at bounding box center [419, 368] width 18 height 18
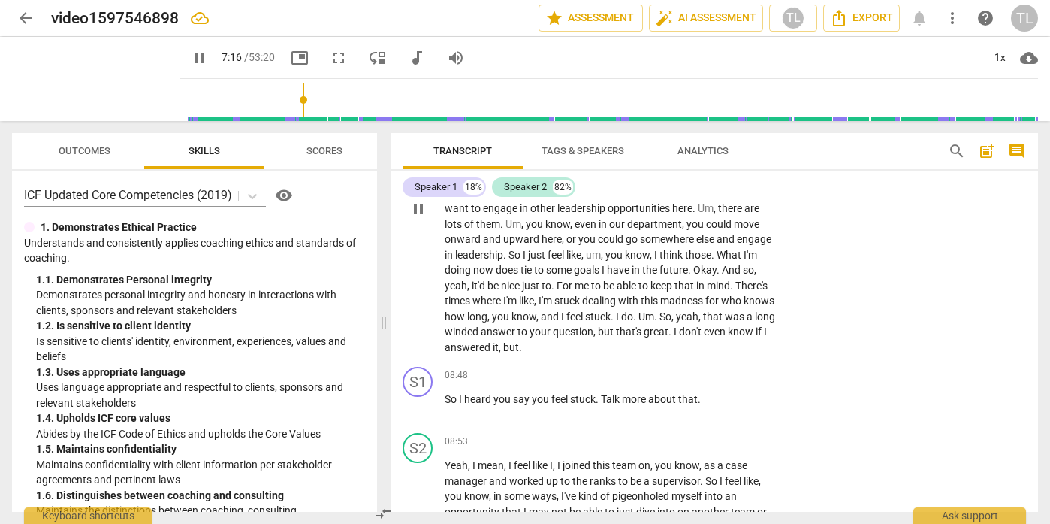
scroll to position [2060, 0]
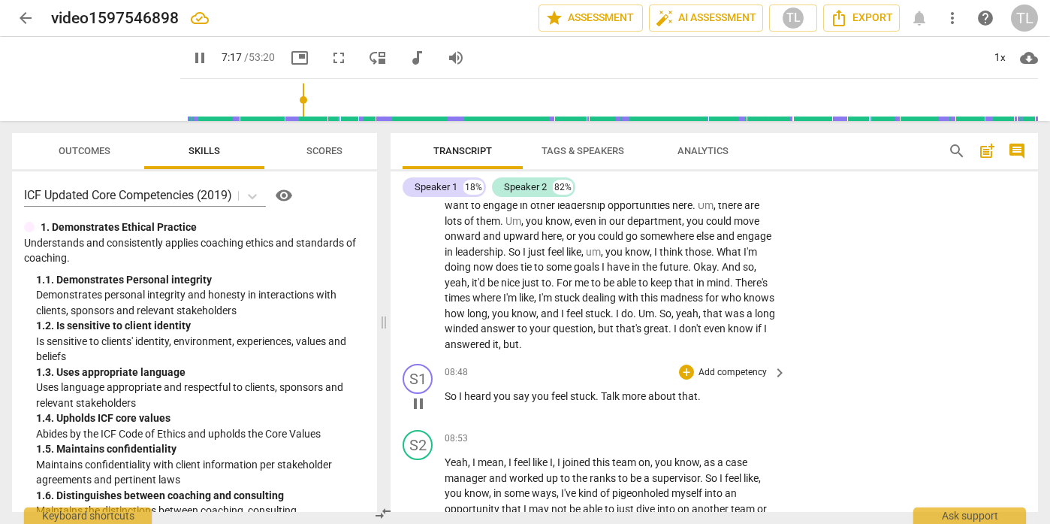
click at [419, 413] on span "pause" at bounding box center [419, 403] width 18 height 18
click at [419, 413] on span "play_arrow" at bounding box center [419, 403] width 18 height 18
click at [419, 413] on span "pause" at bounding box center [419, 403] width 18 height 18
click at [419, 413] on span "play_arrow" at bounding box center [419, 403] width 18 height 18
click at [737, 379] on p "Add competency" at bounding box center [732, 373] width 71 height 14
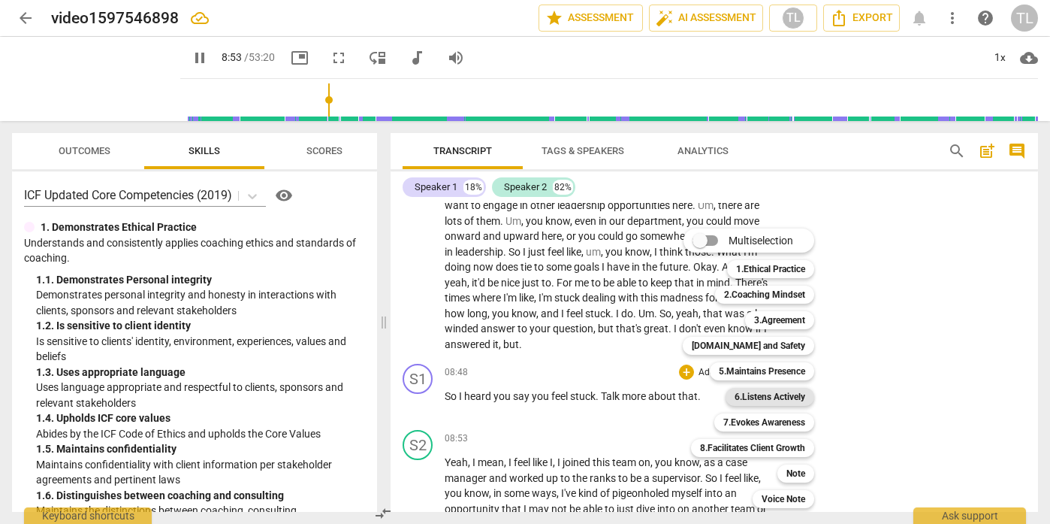
click at [773, 401] on b "6.Listens Actively" at bounding box center [770, 397] width 71 height 18
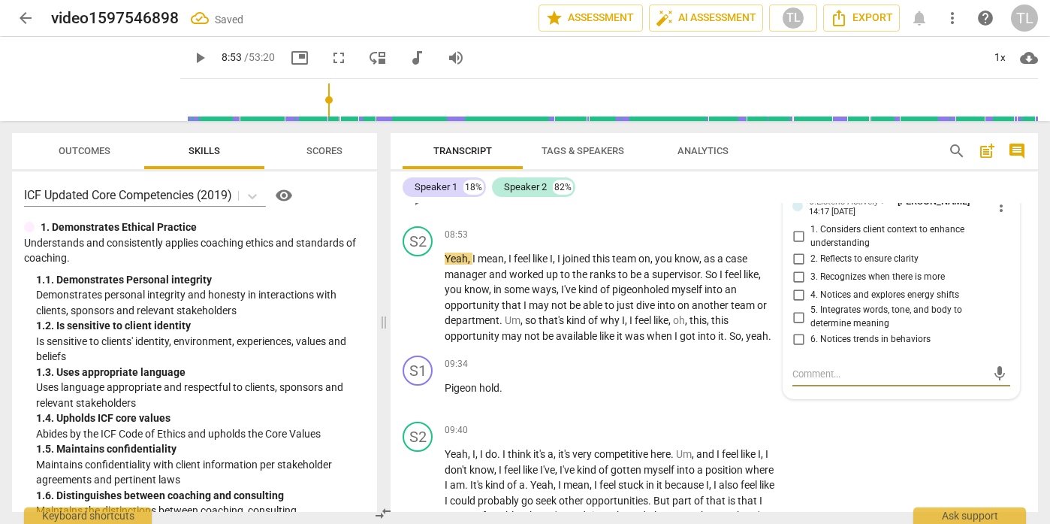
scroll to position [2266, 0]
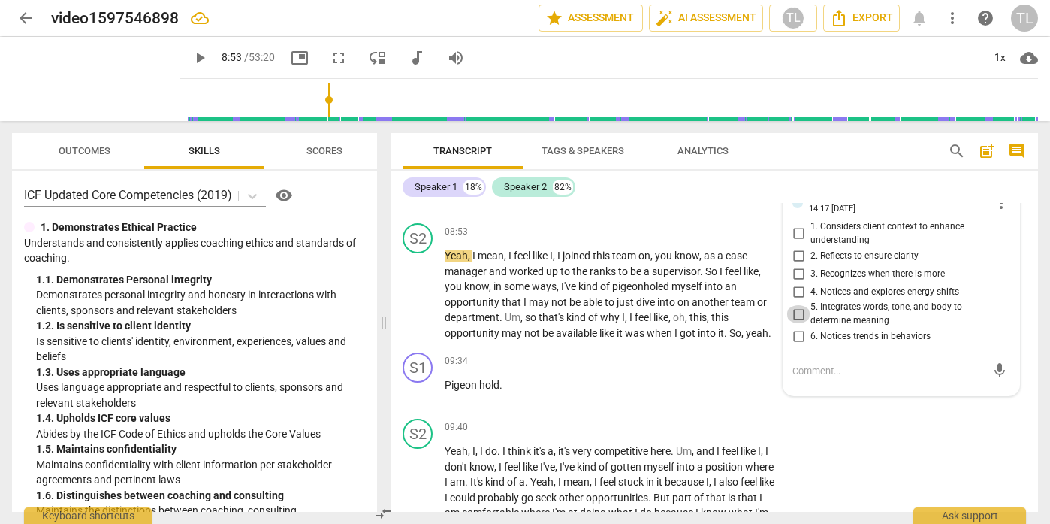
click at [797, 323] on input "5. Integrates words, tone, and body to determine meaning" at bounding box center [799, 314] width 24 height 18
click at [715, 239] on p "Add competency" at bounding box center [732, 232] width 71 height 14
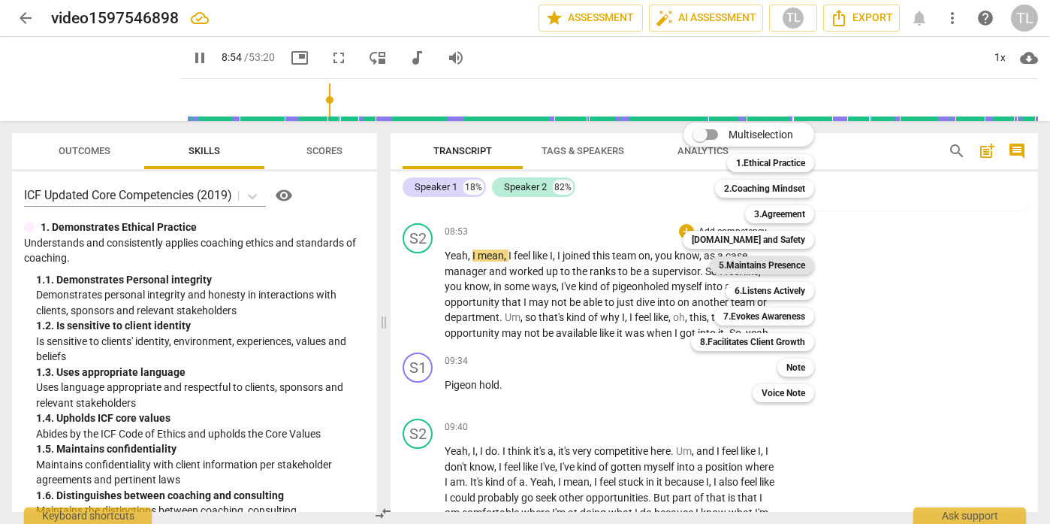
click at [742, 261] on b "5.Maintains Presence" at bounding box center [762, 265] width 86 height 18
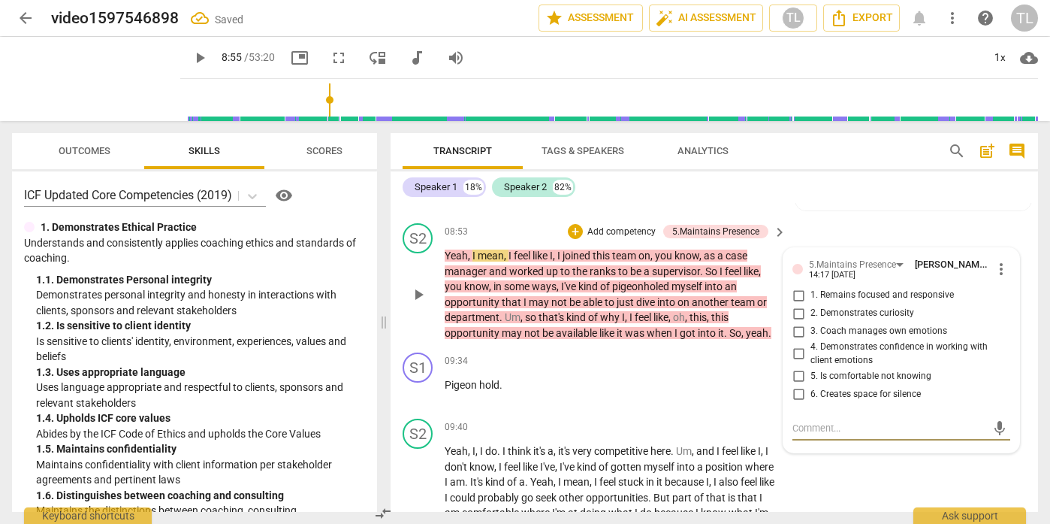
click at [799, 322] on input "2. Demonstrates curiosity" at bounding box center [799, 313] width 24 height 18
click at [999, 278] on span "more_vert" at bounding box center [1002, 269] width 18 height 18
click at [1004, 326] on li "Delete" at bounding box center [1012, 327] width 52 height 29
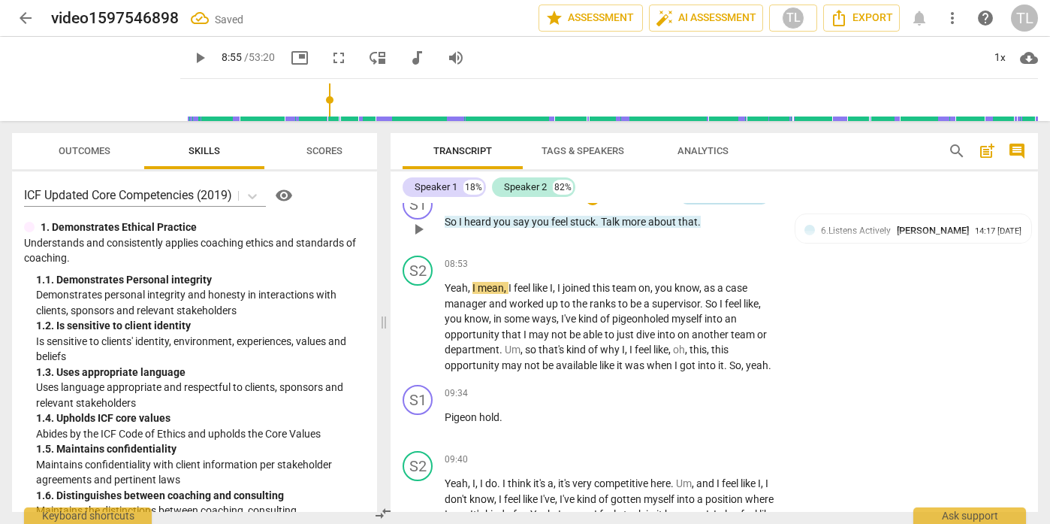
scroll to position [2234, 0]
click at [635, 205] on p "Add competency" at bounding box center [638, 199] width 71 height 14
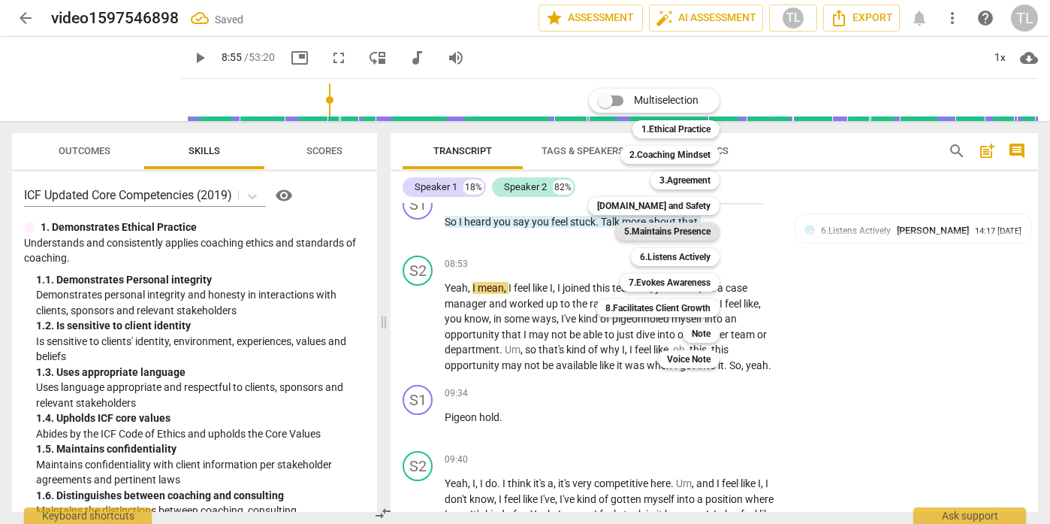
click at [667, 228] on b "5.Maintains Presence" at bounding box center [667, 231] width 86 height 18
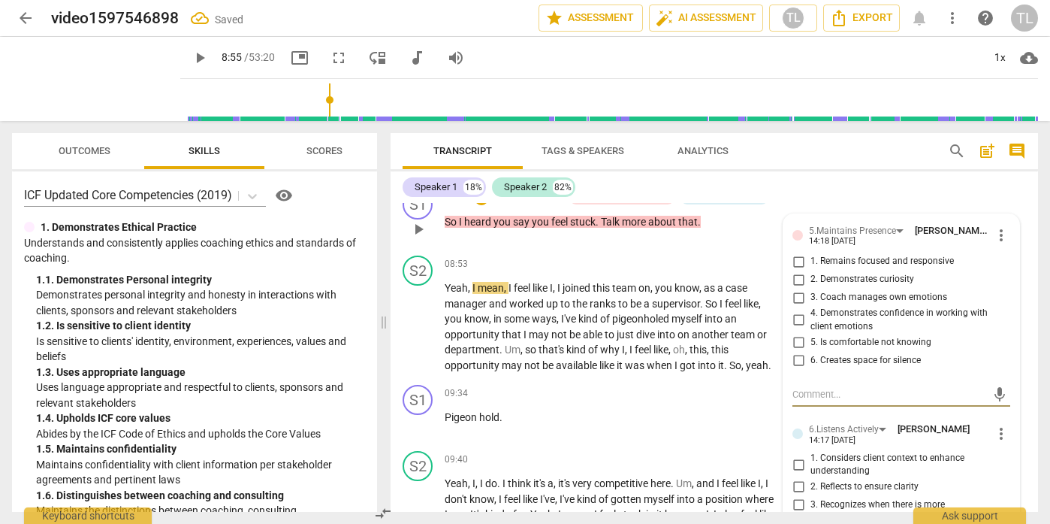
click at [796, 289] on input "2. Demonstrates curiosity" at bounding box center [799, 279] width 24 height 18
click at [743, 243] on div "08:48 + Add competency 5.Maintains Presence 6.Listens Actively keyboard_arrow_r…" at bounding box center [616, 216] width 343 height 54
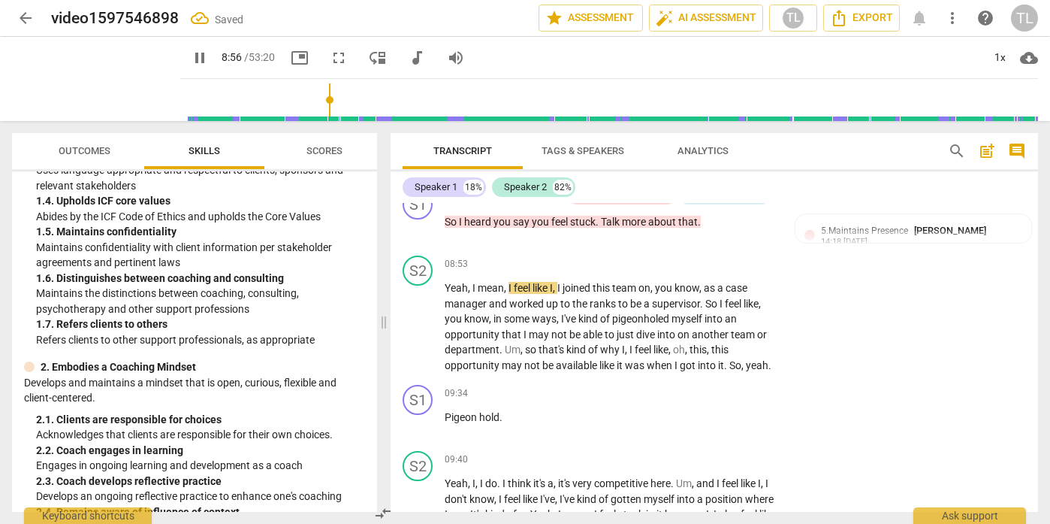
scroll to position [220, 0]
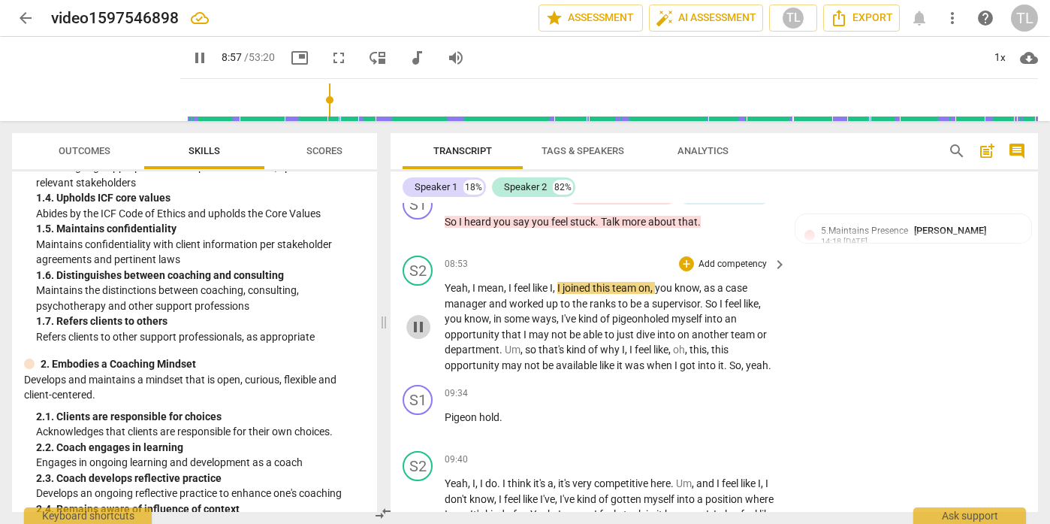
click at [428, 336] on span "pause" at bounding box center [419, 327] width 18 height 18
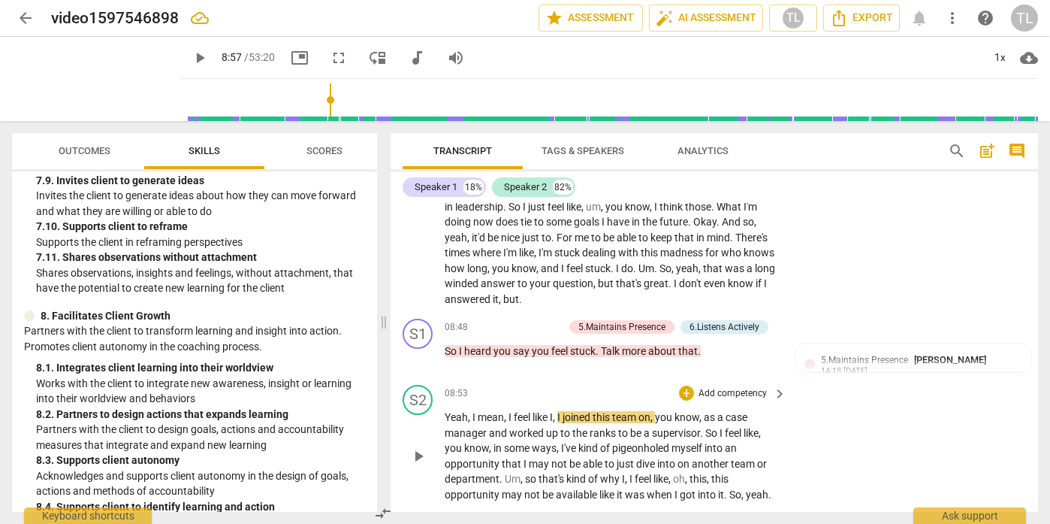
scroll to position [2105, 0]
click at [536, 334] on p "Add competency" at bounding box center [527, 327] width 71 height 14
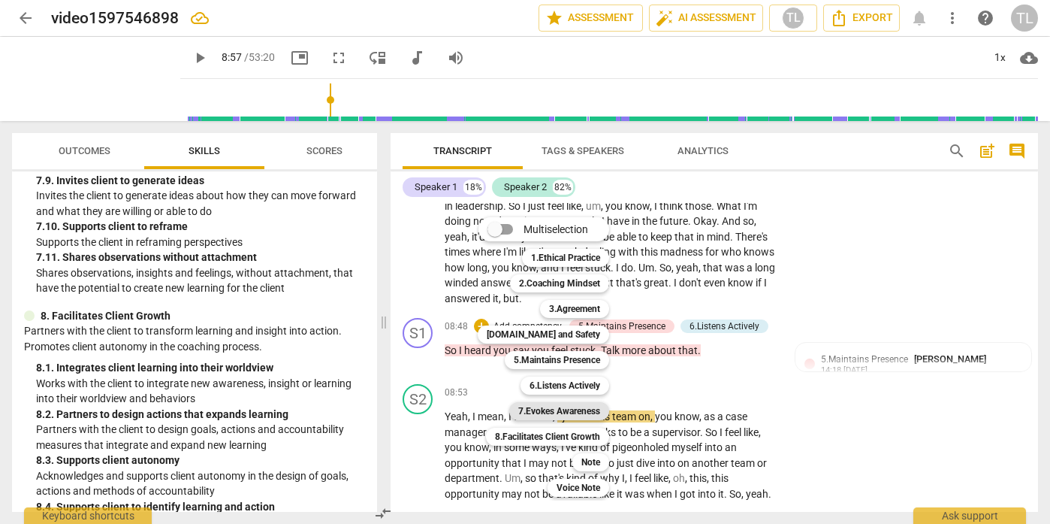
click at [573, 413] on b "7.Evokes Awareness" at bounding box center [559, 411] width 82 height 18
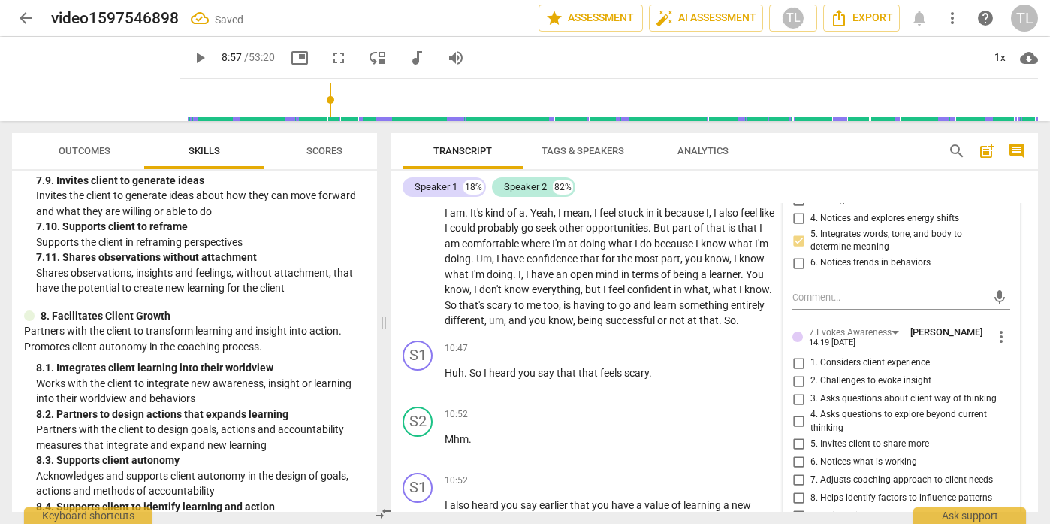
scroll to position [2582, 0]
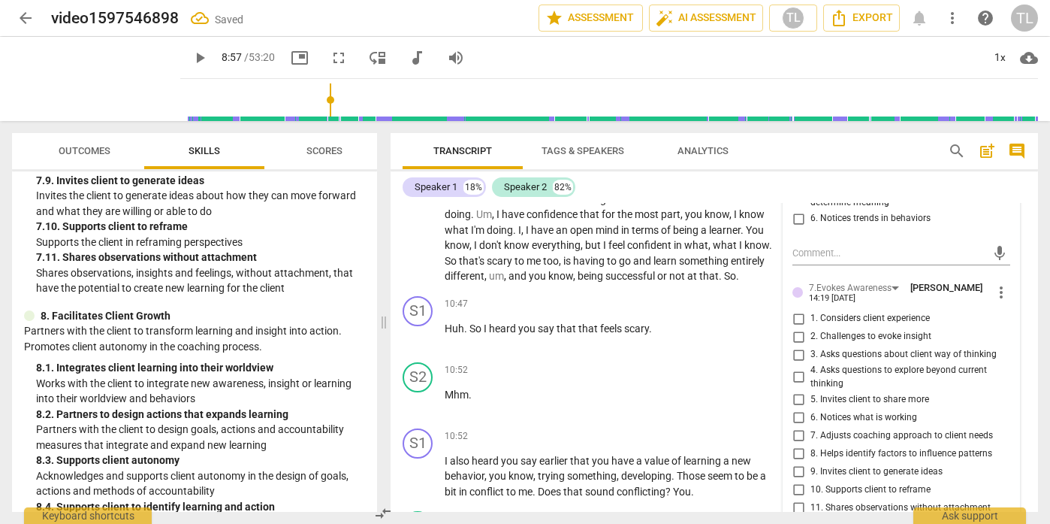
click at [800, 408] on input "5. Invites client to share more" at bounding box center [799, 399] width 24 height 18
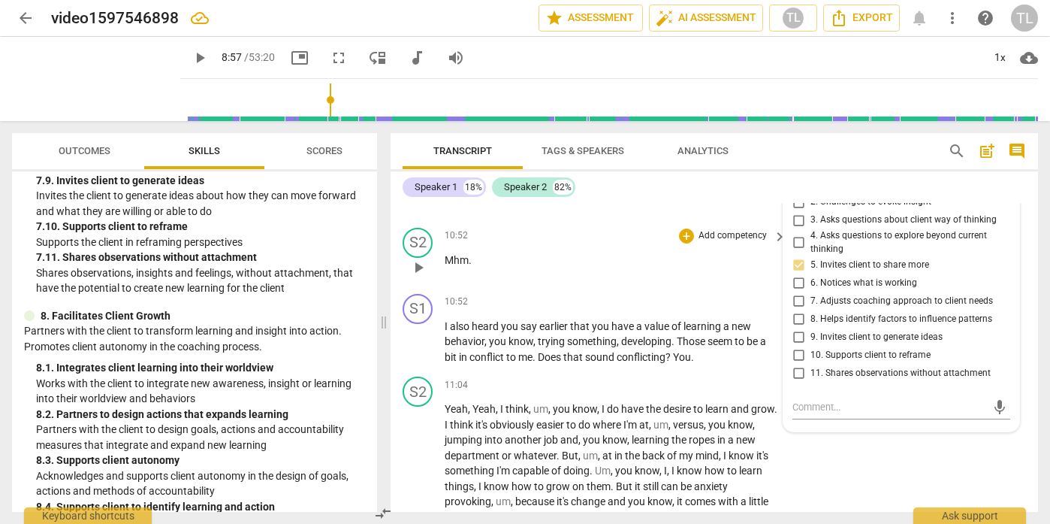
scroll to position [2717, 0]
click at [706, 309] on p "Add competency" at bounding box center [732, 302] width 71 height 14
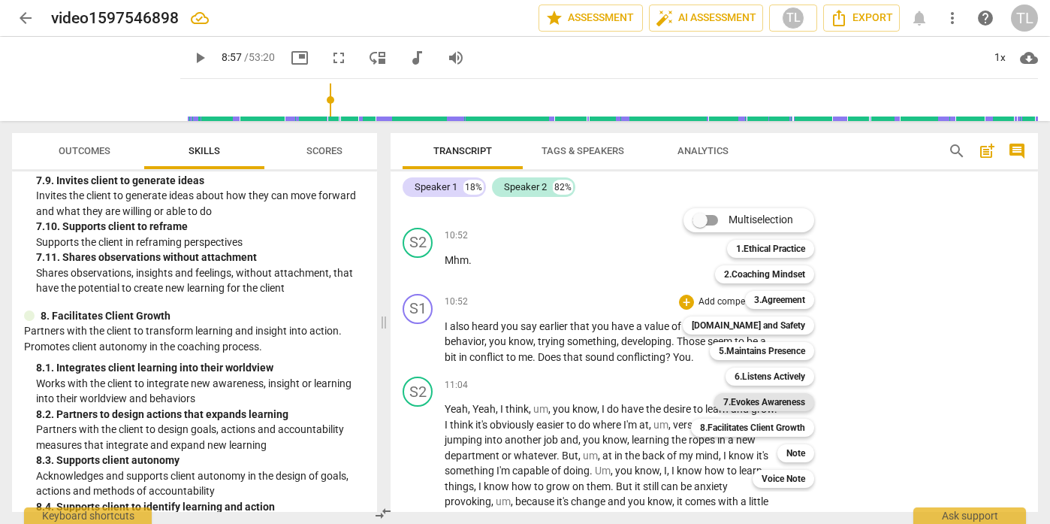
click at [748, 402] on b "7.Evokes Awareness" at bounding box center [765, 402] width 82 height 18
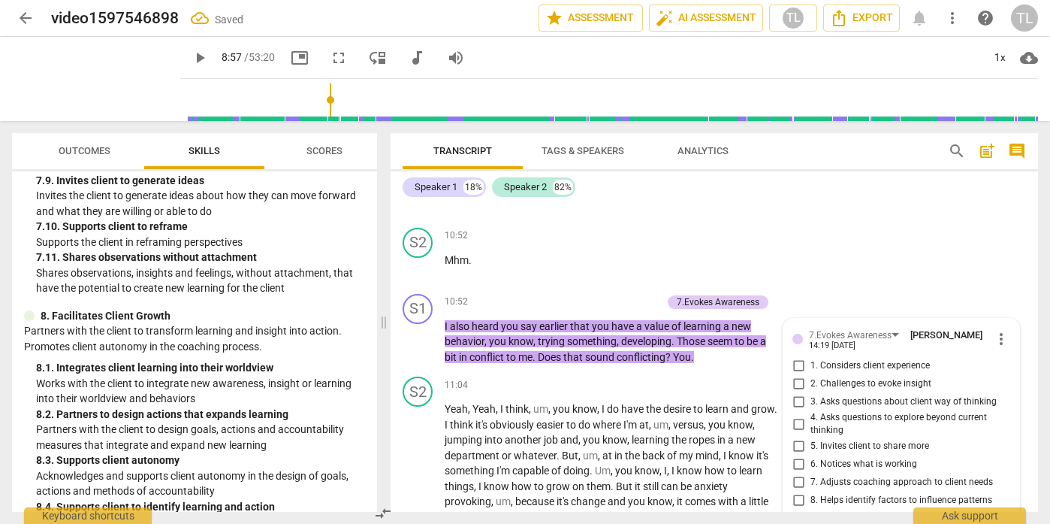
scroll to position [2994, 0]
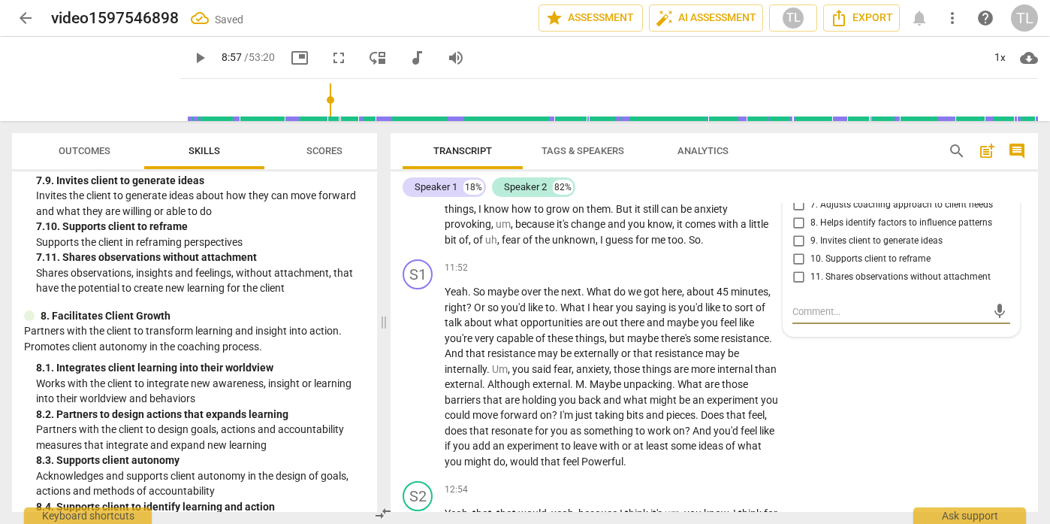
click at [791, 286] on input "11. Shares observations without attachment" at bounding box center [799, 277] width 24 height 18
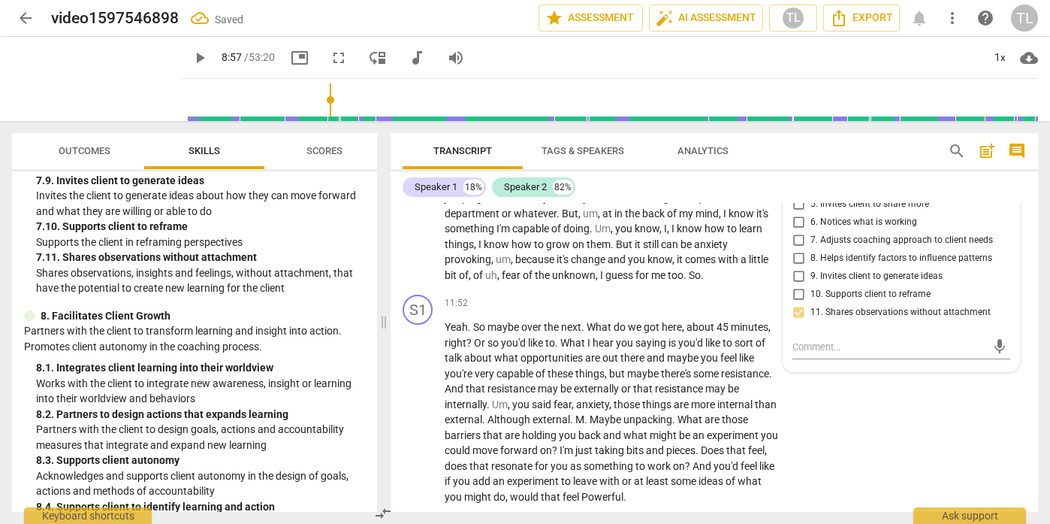
scroll to position [2957, 0]
click at [802, 216] on input "5. Invites client to share more" at bounding box center [799, 207] width 24 height 18
click at [793, 193] on input "4. Asks questions to explore beyond current thinking" at bounding box center [799, 184] width 24 height 18
click at [645, 313] on div "11:52 + Add competency keyboard_arrow_right" at bounding box center [616, 305] width 343 height 17
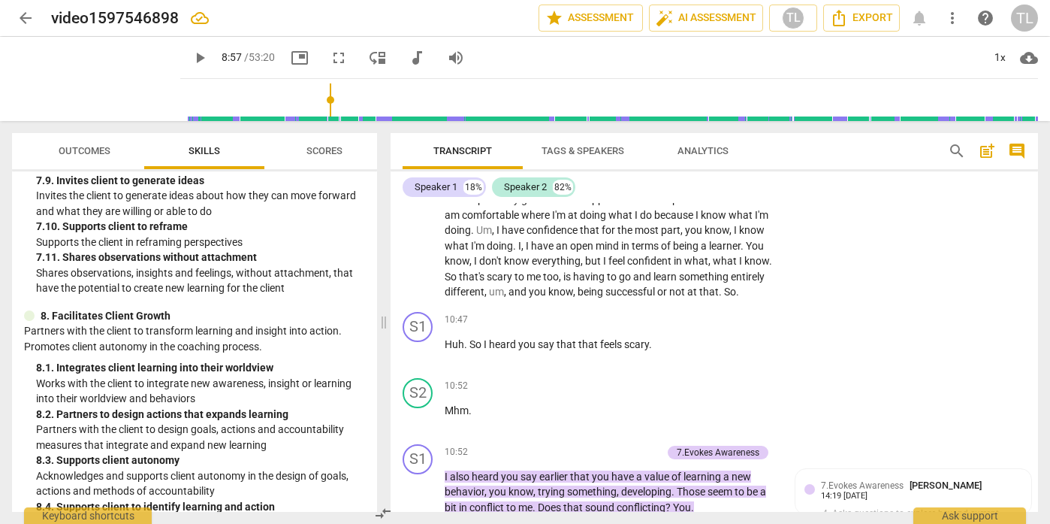
scroll to position [2566, 0]
click at [727, 328] on p "Add competency" at bounding box center [732, 321] width 71 height 14
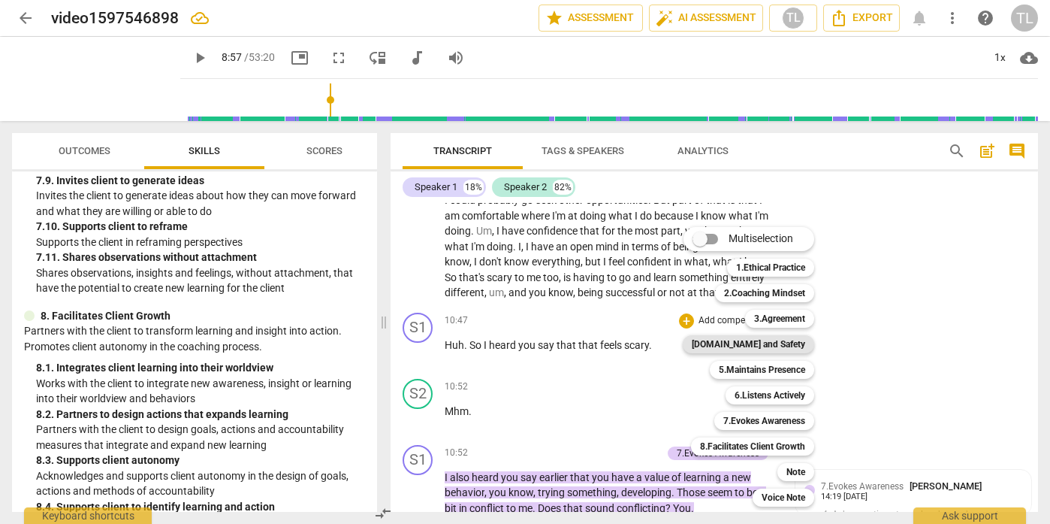
click at [753, 347] on b "[DOMAIN_NAME] and Safety" at bounding box center [748, 344] width 113 height 18
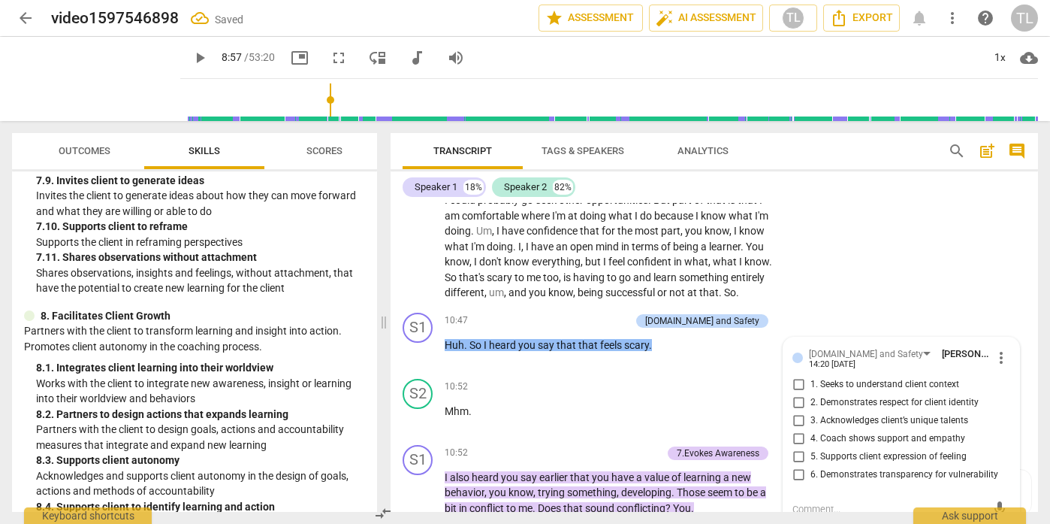
scroll to position [2764, 0]
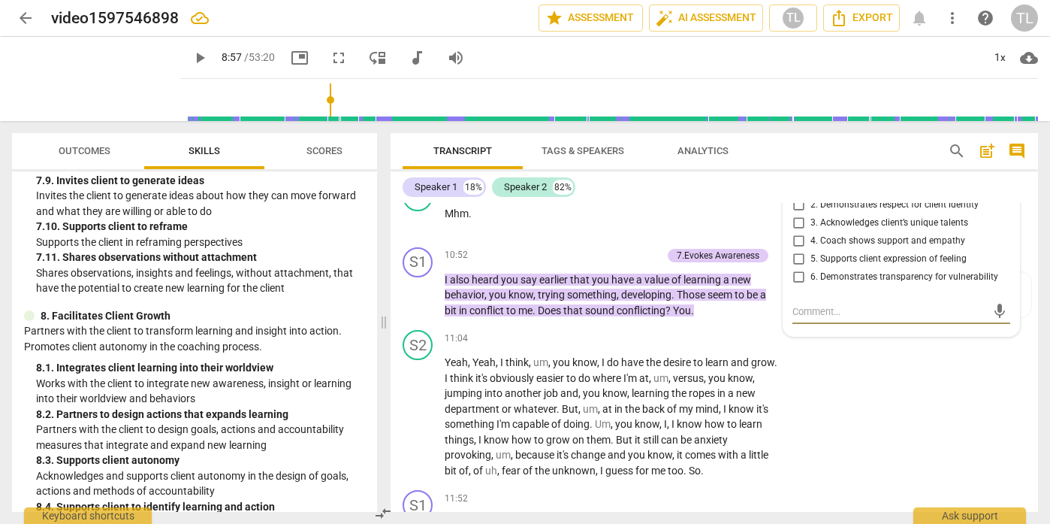
click at [797, 268] on input "5. Supports client expression of feeling" at bounding box center [799, 259] width 24 height 18
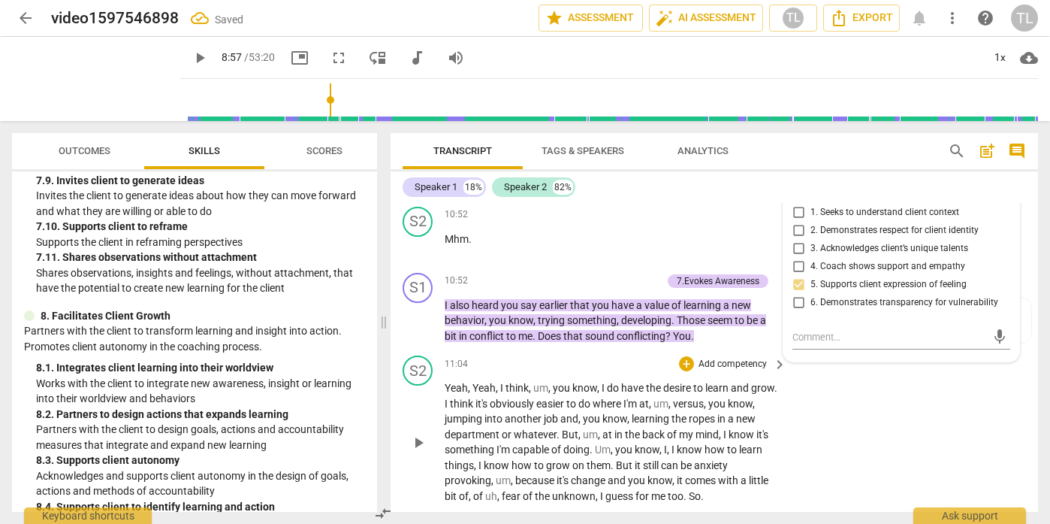
scroll to position [2622, 0]
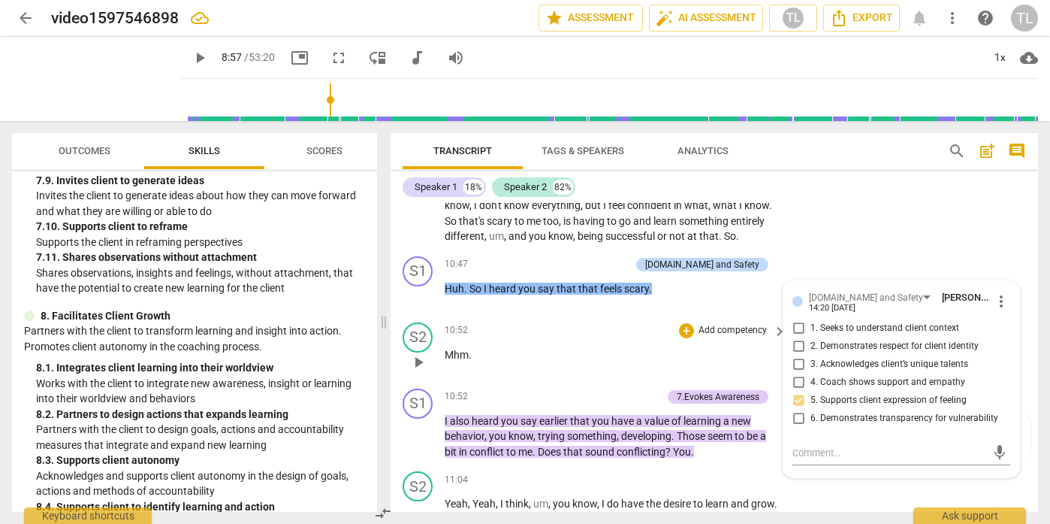
click at [613, 376] on div "10:52 + Add competency keyboard_arrow_right Mhm ." at bounding box center [616, 349] width 343 height 54
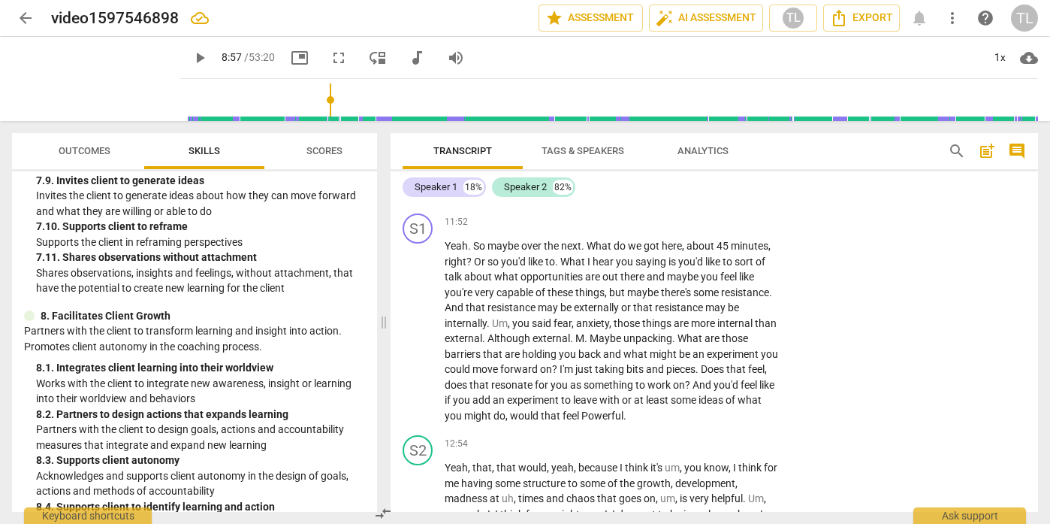
scroll to position [3039, 0]
click at [745, 231] on p "Add competency" at bounding box center [732, 224] width 71 height 14
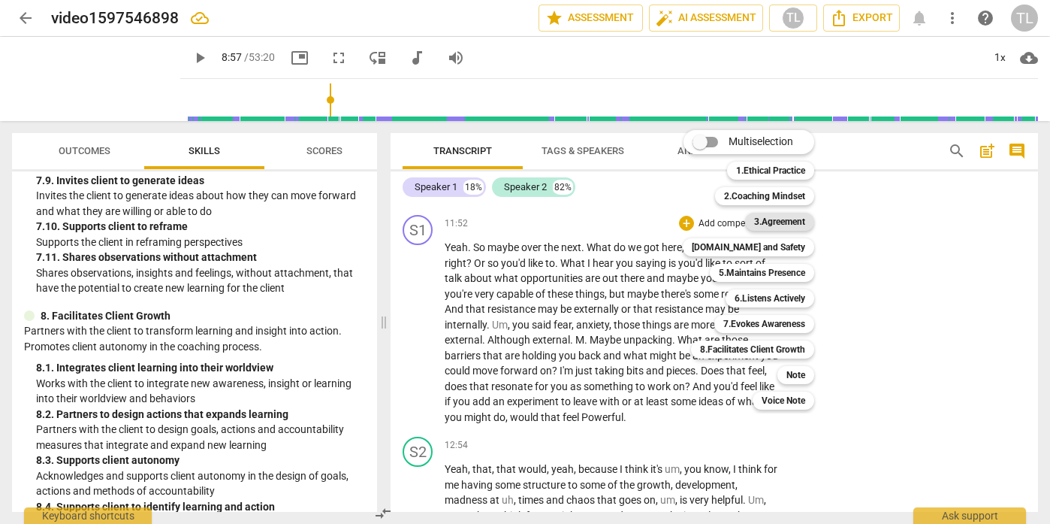
click at [779, 222] on b "3.Agreement" at bounding box center [779, 222] width 51 height 18
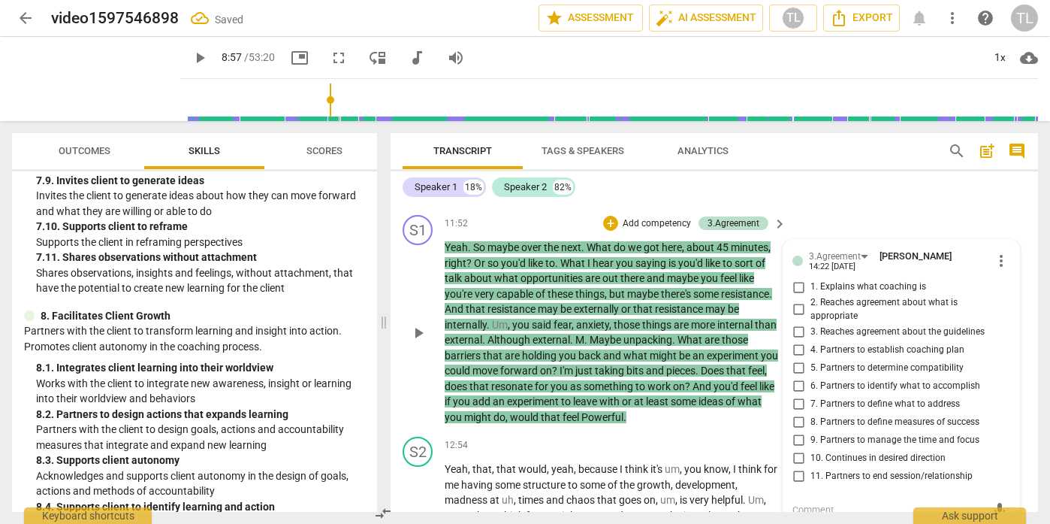
scroll to position [3238, 0]
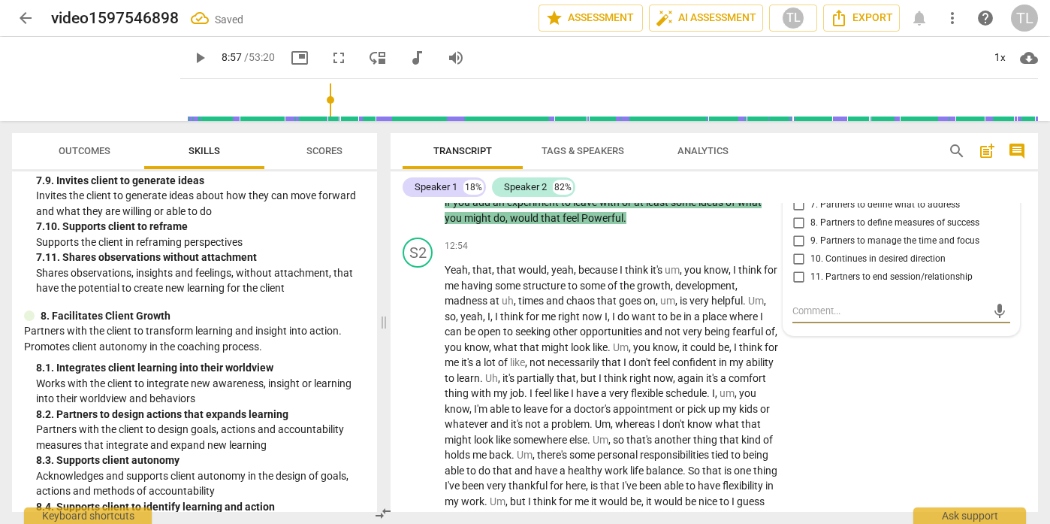
click at [857, 318] on textarea at bounding box center [890, 311] width 194 height 14
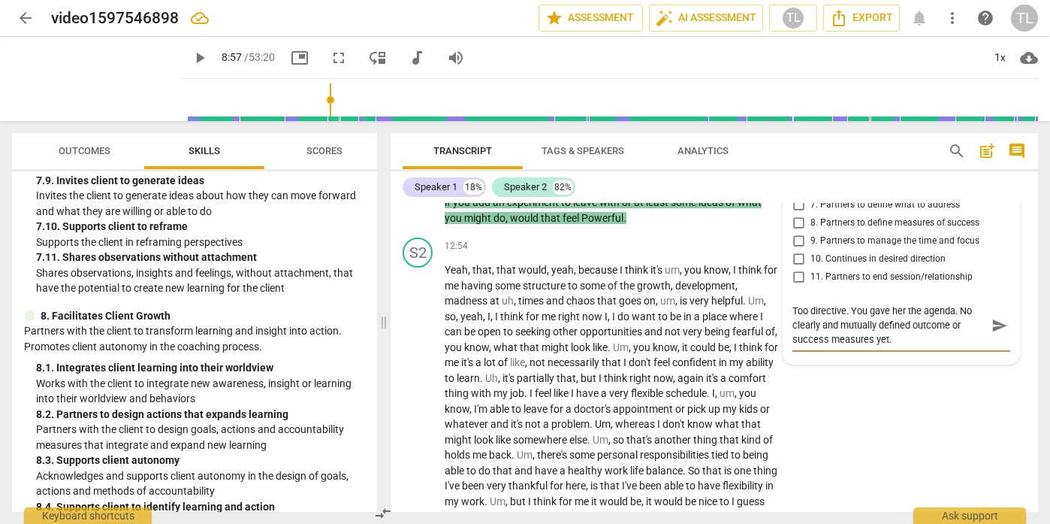
click at [994, 334] on span "send" at bounding box center [1000, 325] width 17 height 17
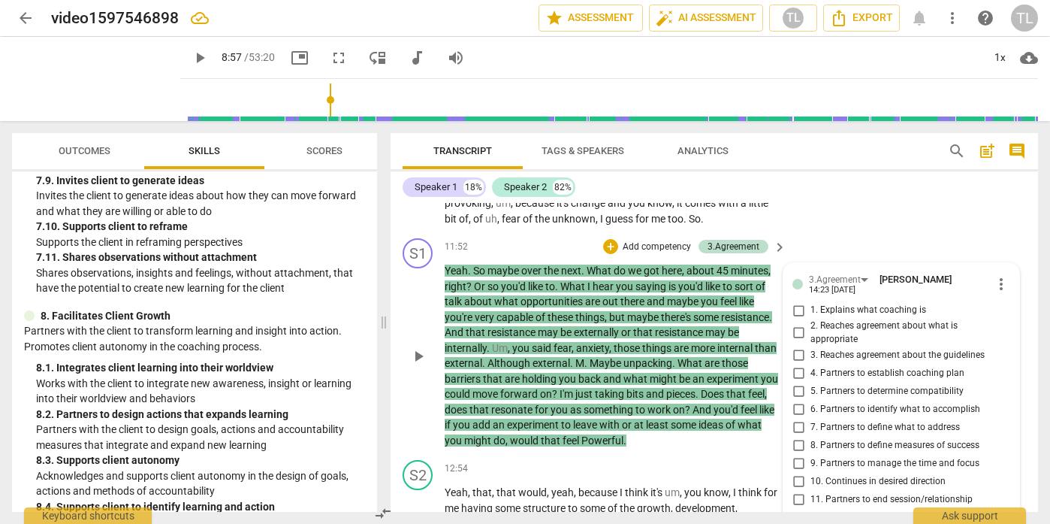
scroll to position [3018, 0]
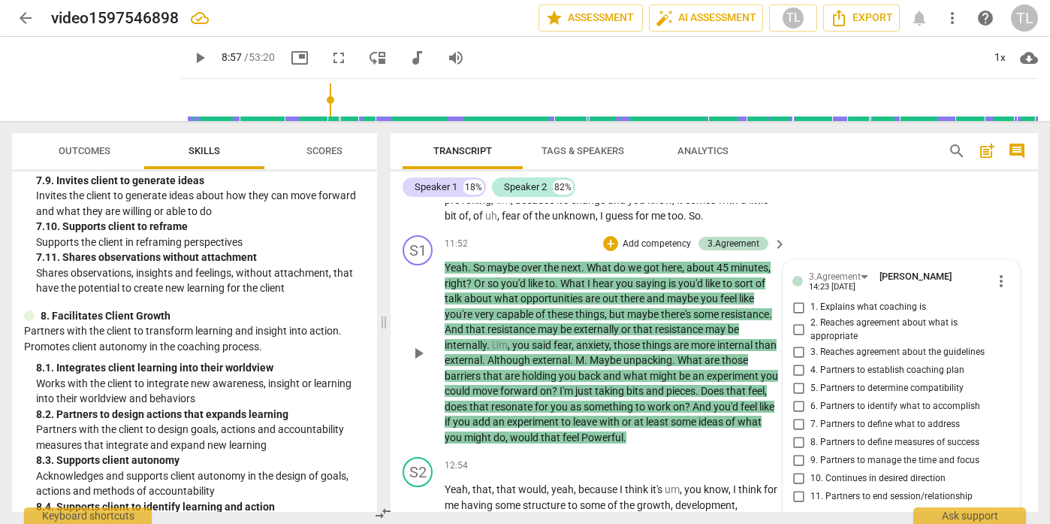
click at [418, 362] on span "play_arrow" at bounding box center [419, 353] width 18 height 18
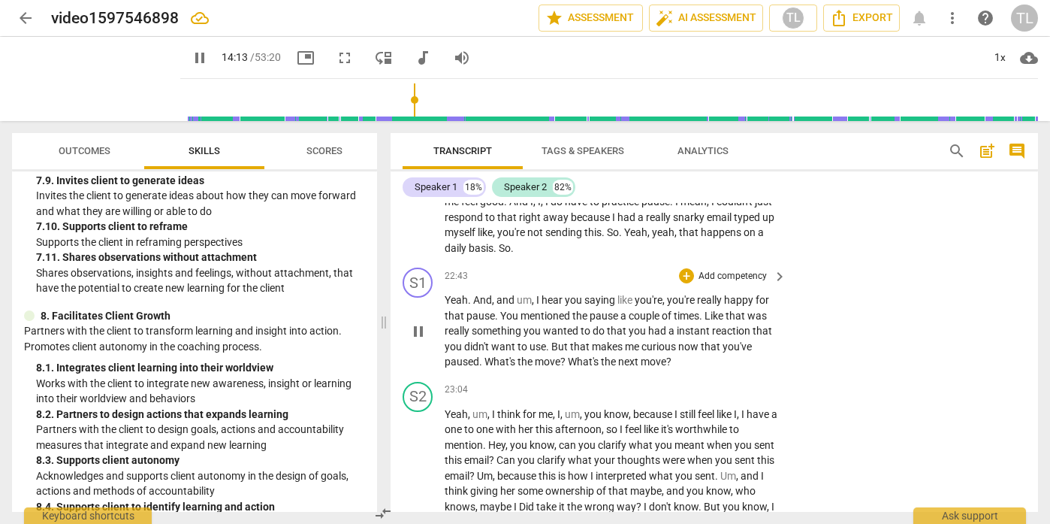
scroll to position [4970, 0]
click at [733, 283] on p "Add competency" at bounding box center [732, 277] width 71 height 14
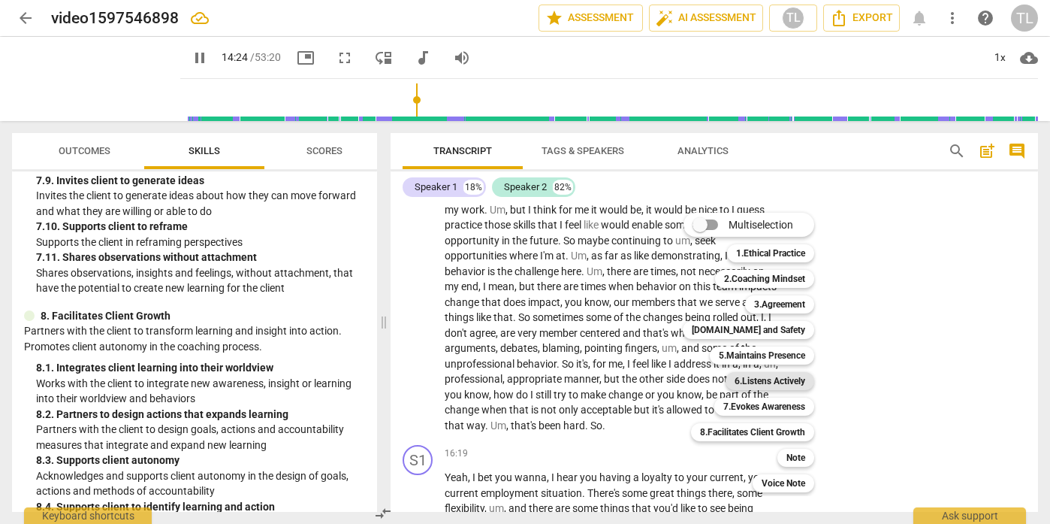
click at [755, 380] on b "6.Listens Actively" at bounding box center [770, 381] width 71 height 18
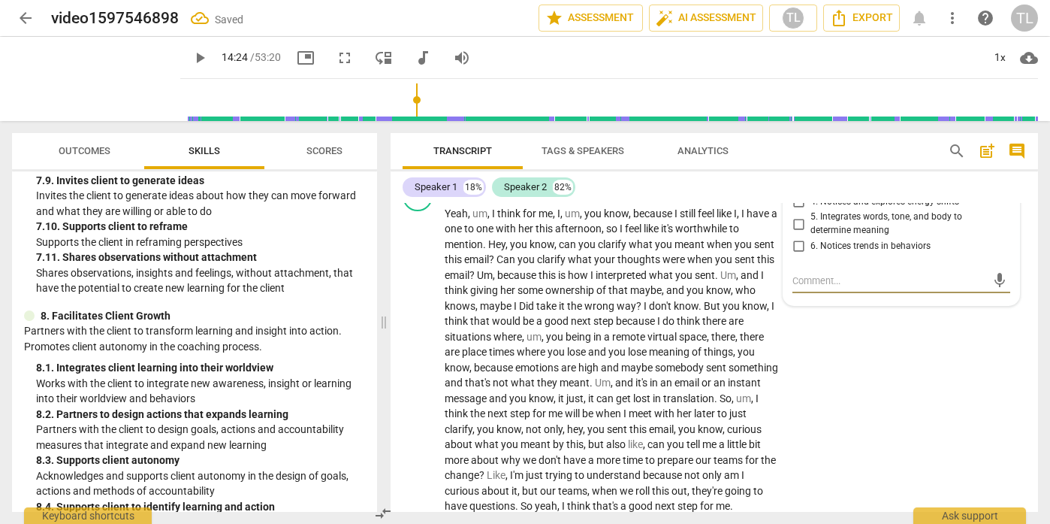
scroll to position [5170, 0]
click at [799, 175] on input "2. Reflects to ensure clarity" at bounding box center [799, 166] width 24 height 18
click at [799, 234] on input "5. Integrates words, tone, and body to determine meaning" at bounding box center [799, 225] width 24 height 18
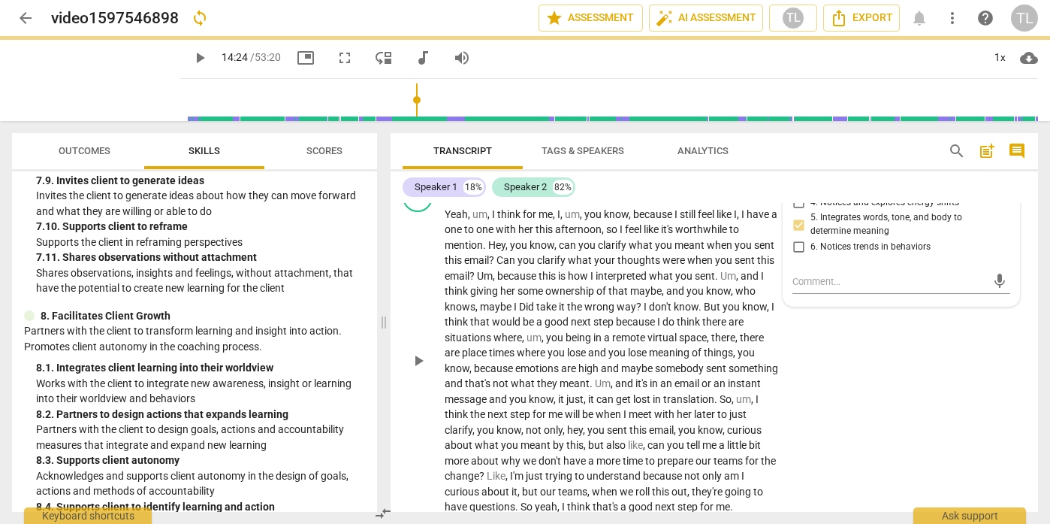
click at [944, 435] on div "S2 play_arrow pause 23:04 + Add competency keyboard_arrow_right Yeah , um , I t…" at bounding box center [715, 348] width 648 height 345
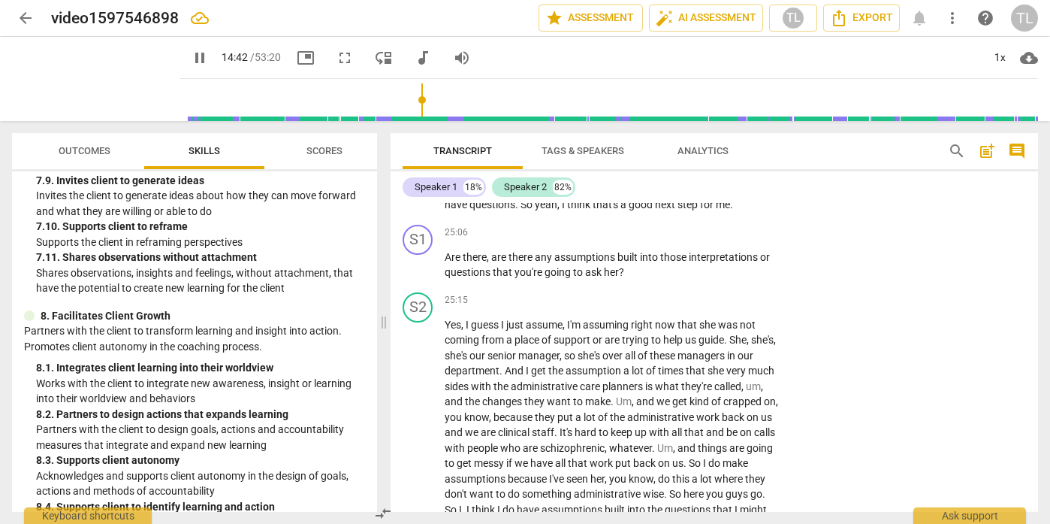
scroll to position [5475, 0]
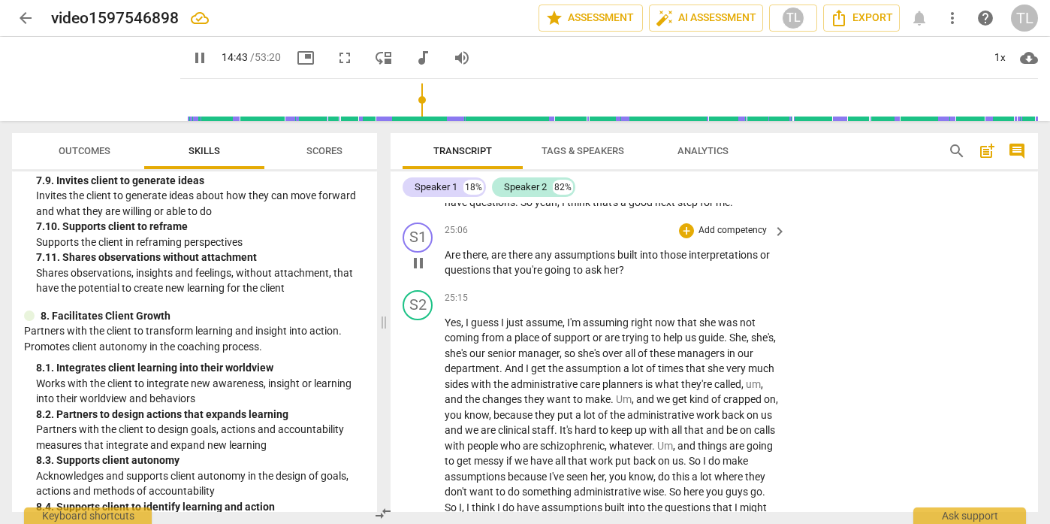
click at [749, 237] on p "Add competency" at bounding box center [732, 231] width 71 height 14
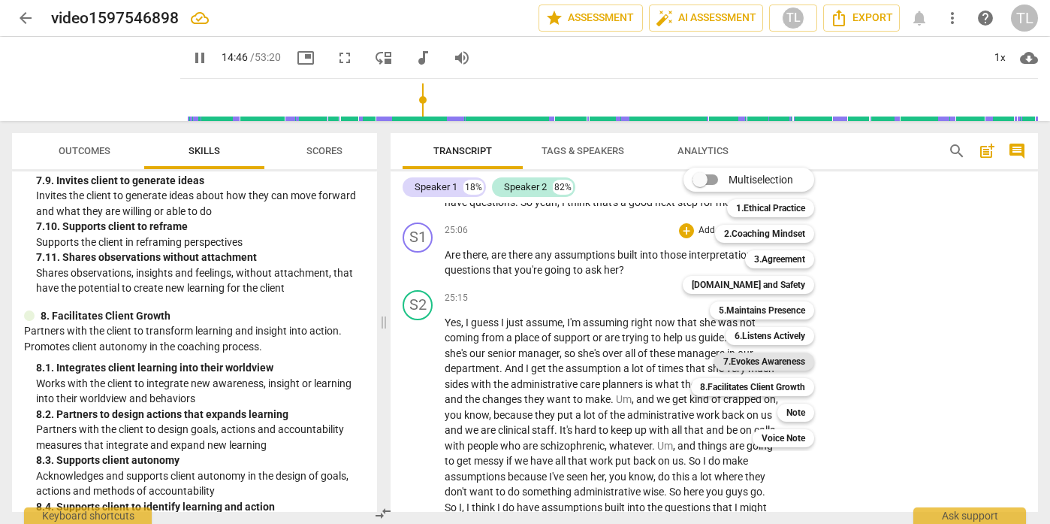
click at [776, 359] on b "7.Evokes Awareness" at bounding box center [765, 361] width 82 height 18
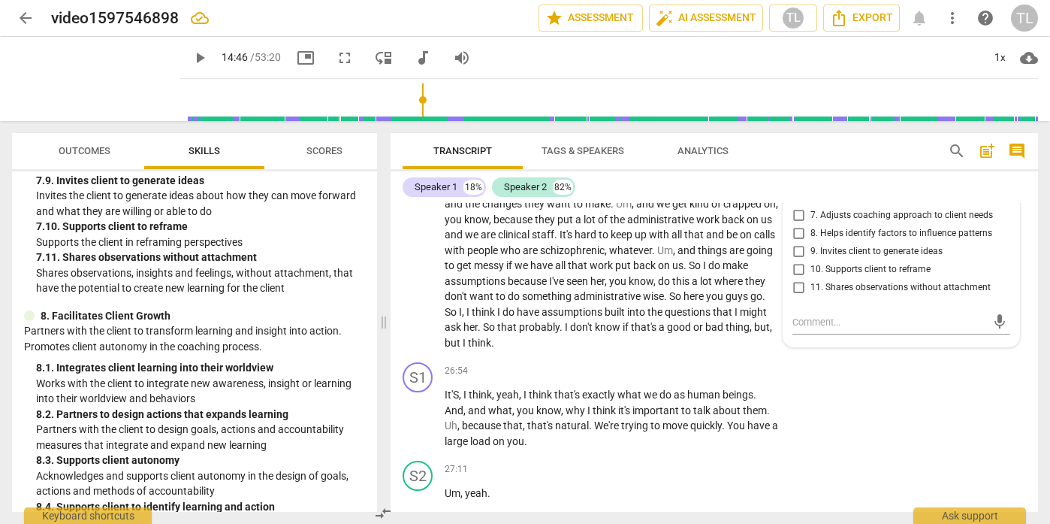
scroll to position [5668, 0]
click at [796, 168] on input "4. Asks questions to explore beyond current thinking" at bounding box center [799, 159] width 24 height 18
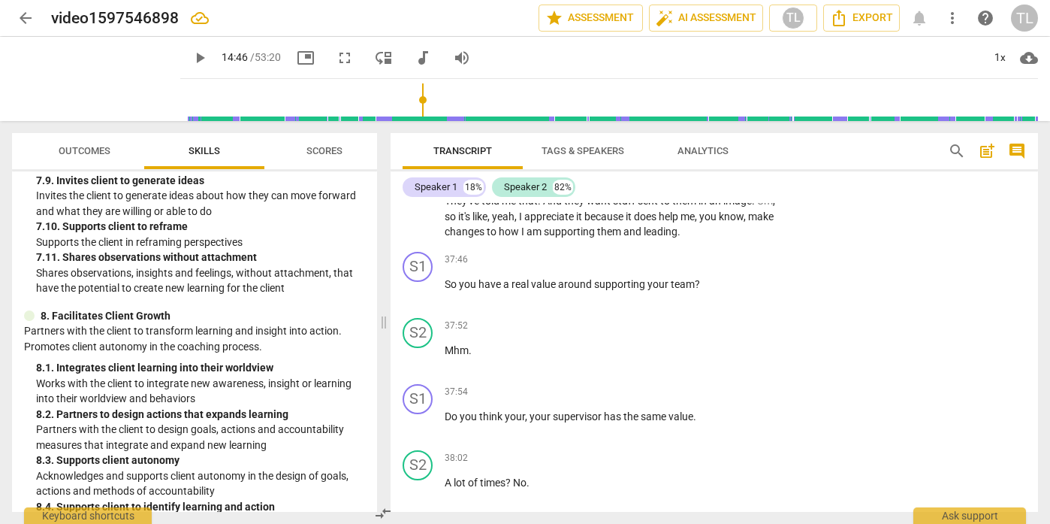
scroll to position [8001, 0]
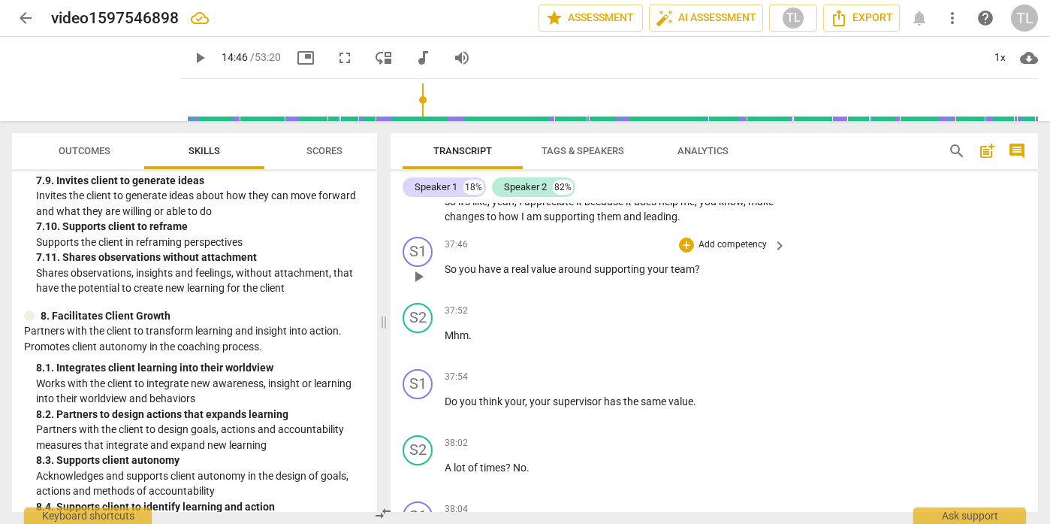
click at [748, 252] on p "Add competency" at bounding box center [732, 245] width 71 height 14
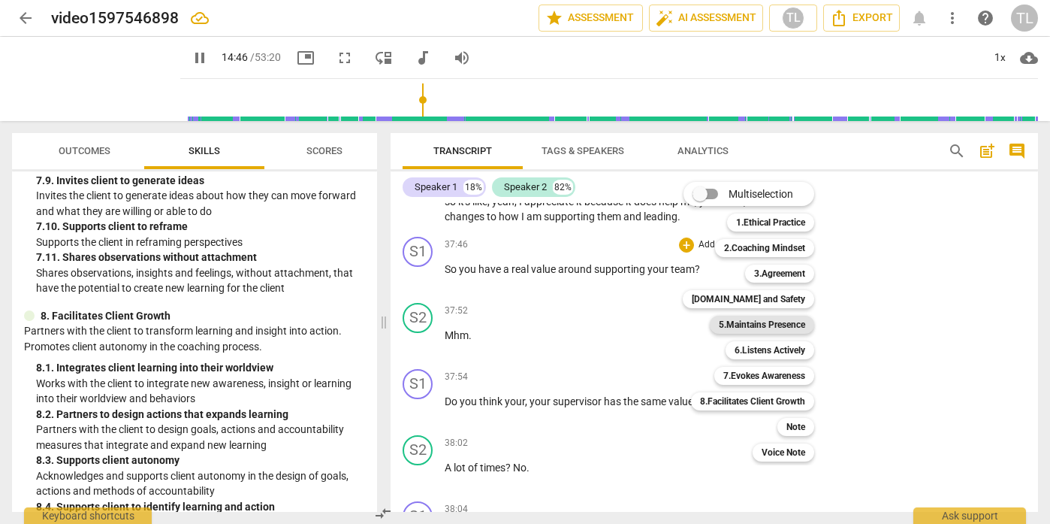
scroll to position [3576, 0]
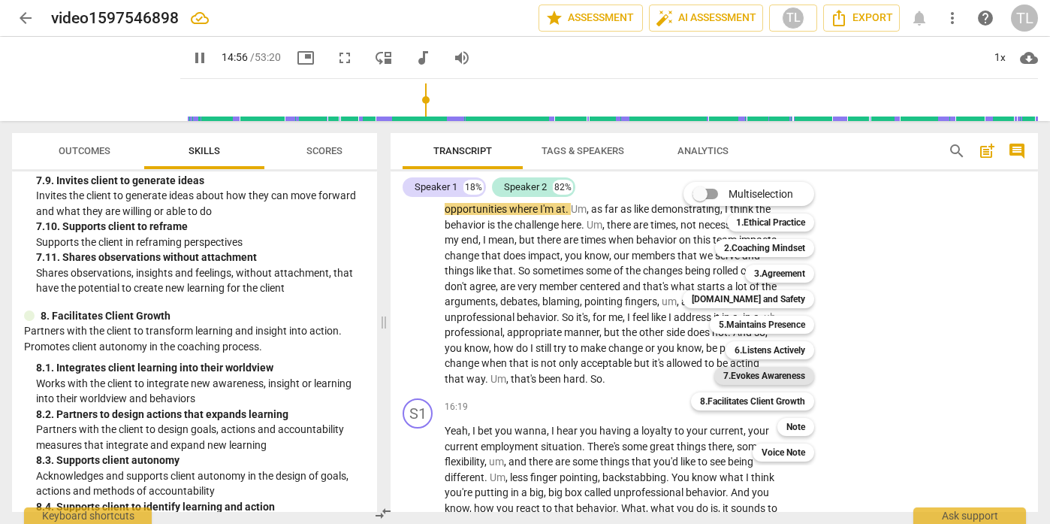
click at [755, 375] on b "7.Evokes Awareness" at bounding box center [765, 376] width 82 height 18
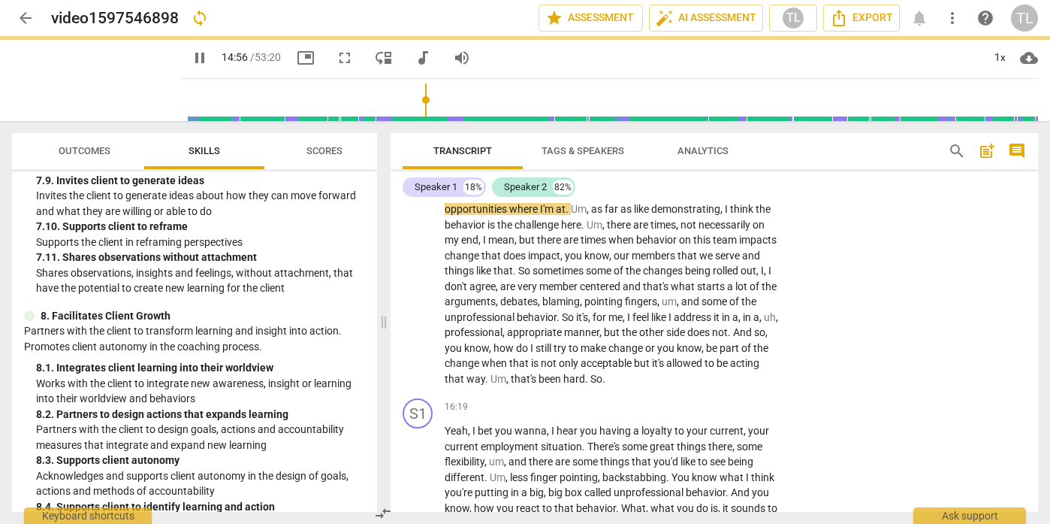
click at [755, 358] on b "7.Evokes Awareness" at bounding box center [743, 352] width 62 height 11
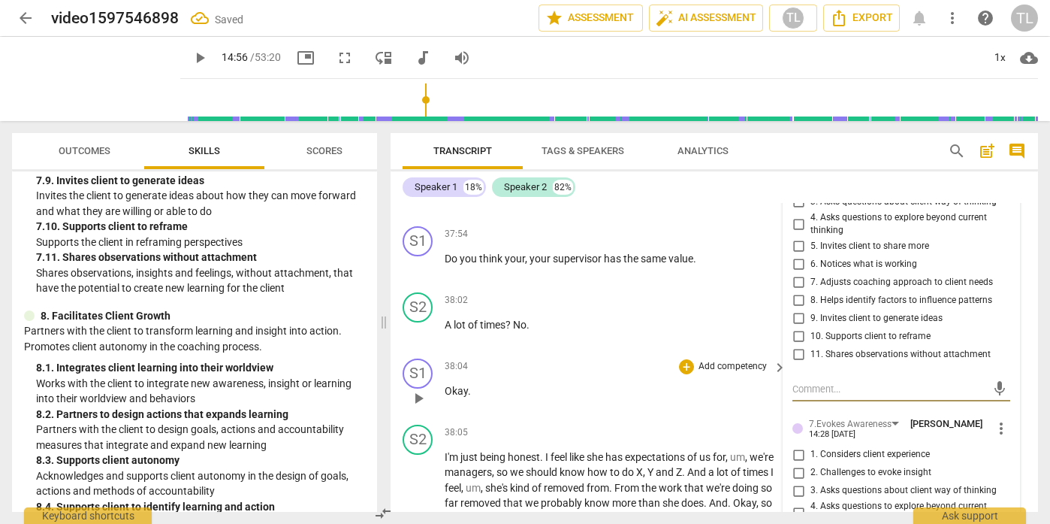
scroll to position [8112, 0]
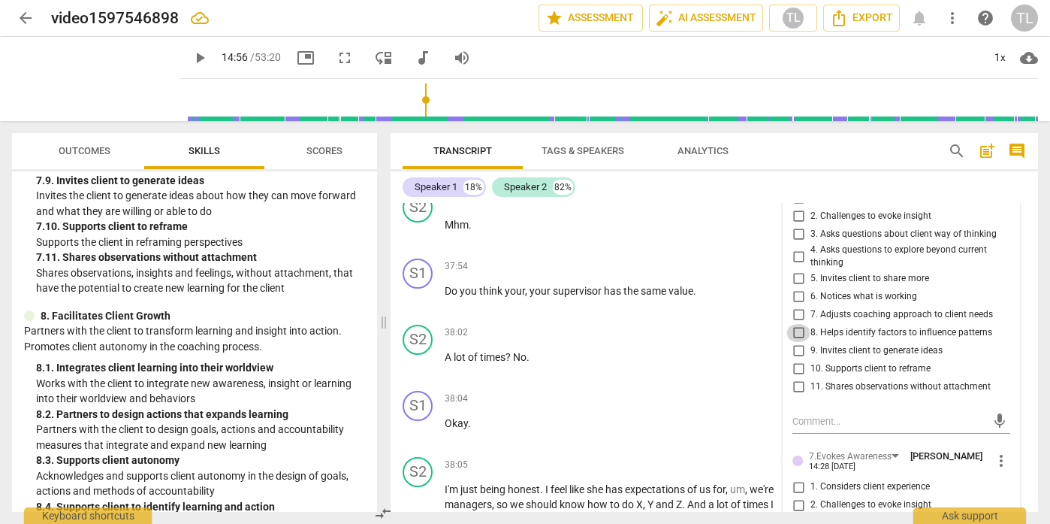
click at [802, 342] on input "8. Helps identify factors to influence patterns" at bounding box center [799, 333] width 24 height 18
click at [796, 396] on input "11. Shares observations without attachment" at bounding box center [799, 387] width 24 height 18
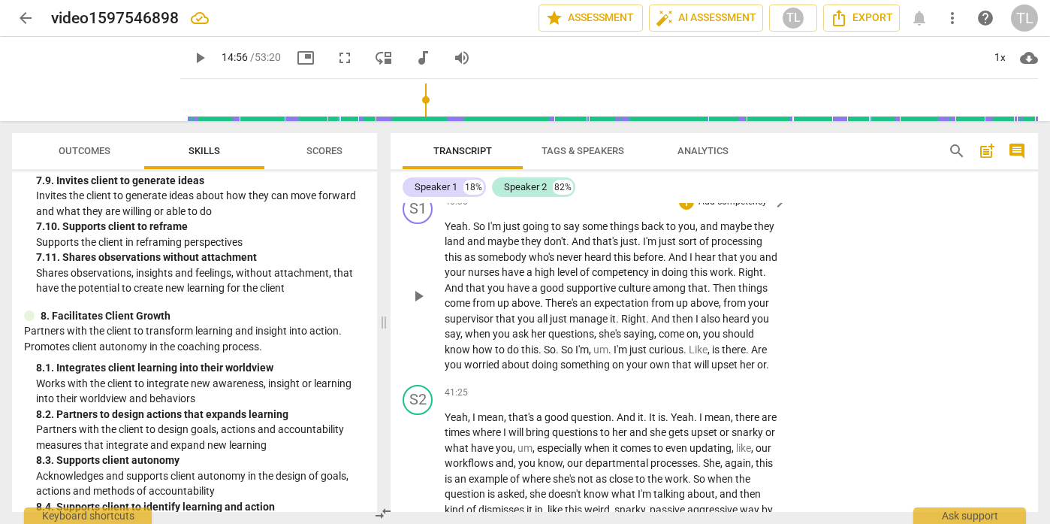
scroll to position [8754, 0]
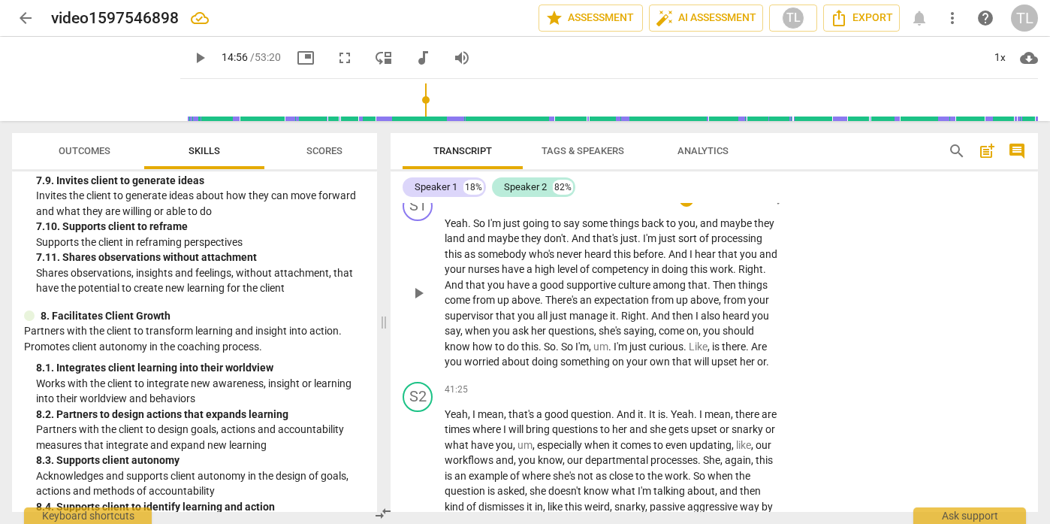
click at [729, 206] on p "Add competency" at bounding box center [732, 199] width 71 height 14
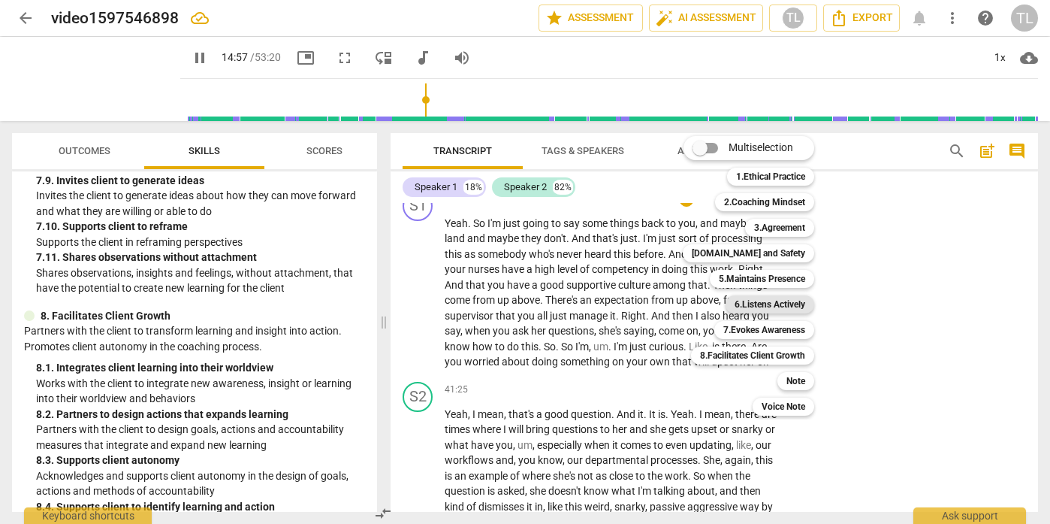
click at [759, 307] on b "6.Listens Actively" at bounding box center [770, 304] width 71 height 18
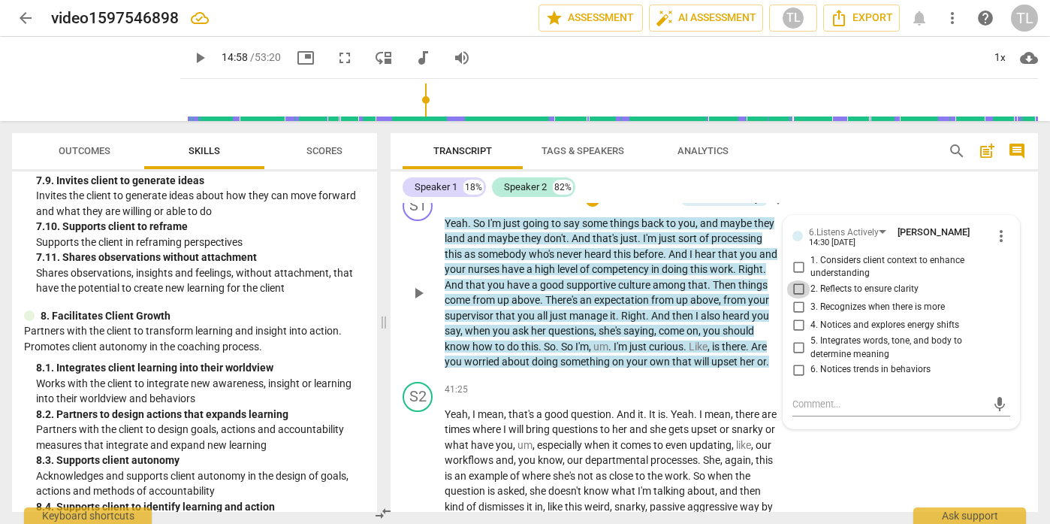
click at [794, 298] on input "2. Reflects to ensure clarity" at bounding box center [799, 289] width 24 height 18
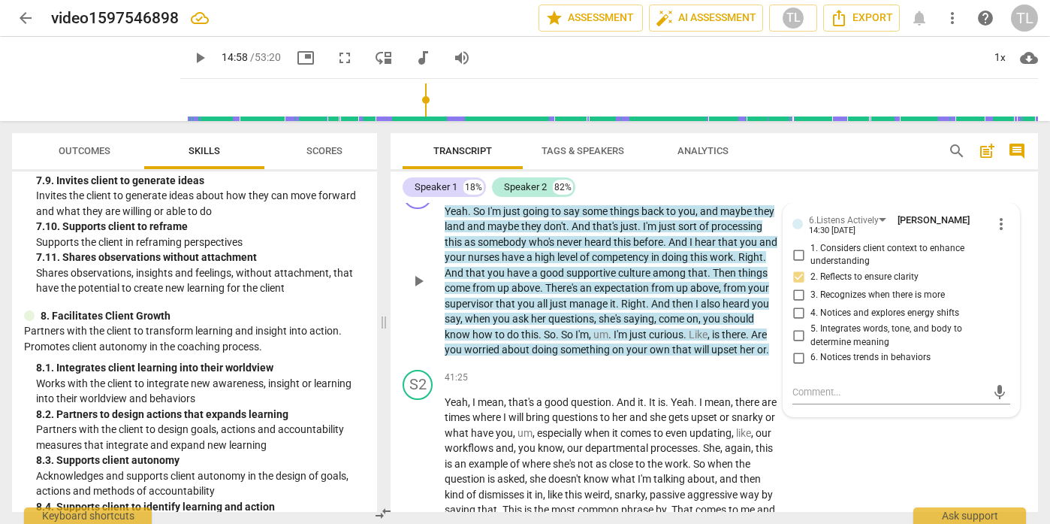
scroll to position [8766, 0]
click at [793, 345] on input "5. Integrates words, tone, and body to determine meaning" at bounding box center [799, 336] width 24 height 18
click at [822, 399] on textarea at bounding box center [890, 392] width 194 height 14
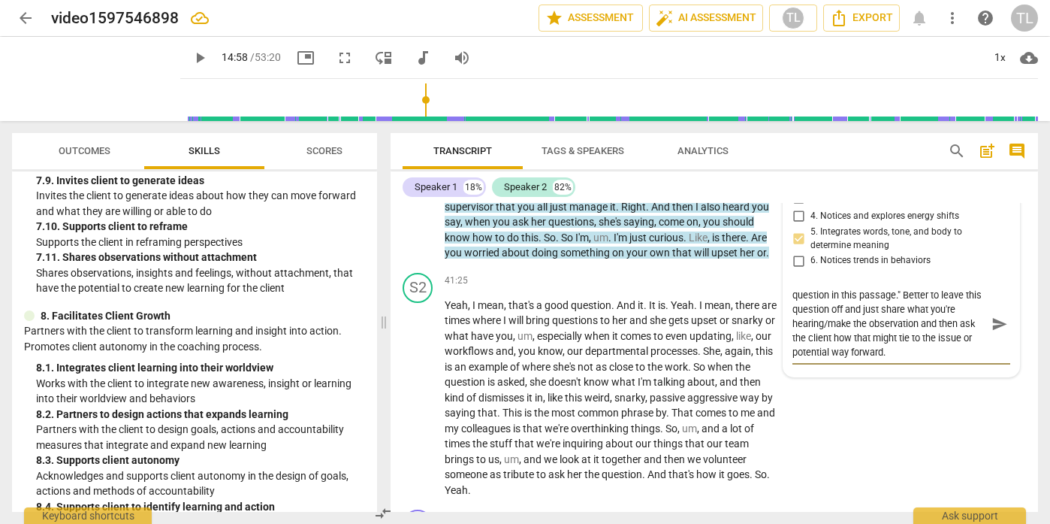
scroll to position [8863, 0]
click at [997, 331] on span "send" at bounding box center [1000, 323] width 17 height 17
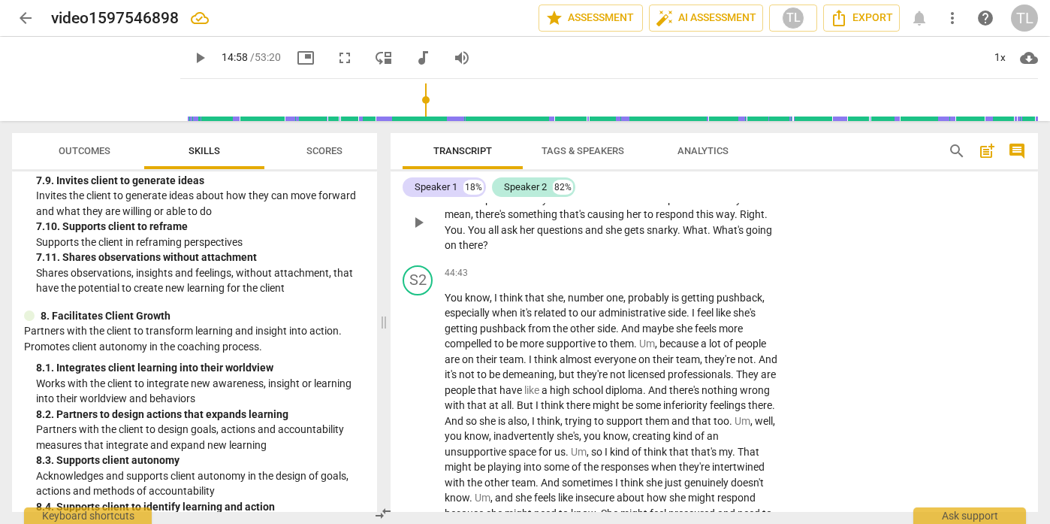
scroll to position [9772, 0]
click at [735, 184] on p "Add competency" at bounding box center [732, 178] width 71 height 14
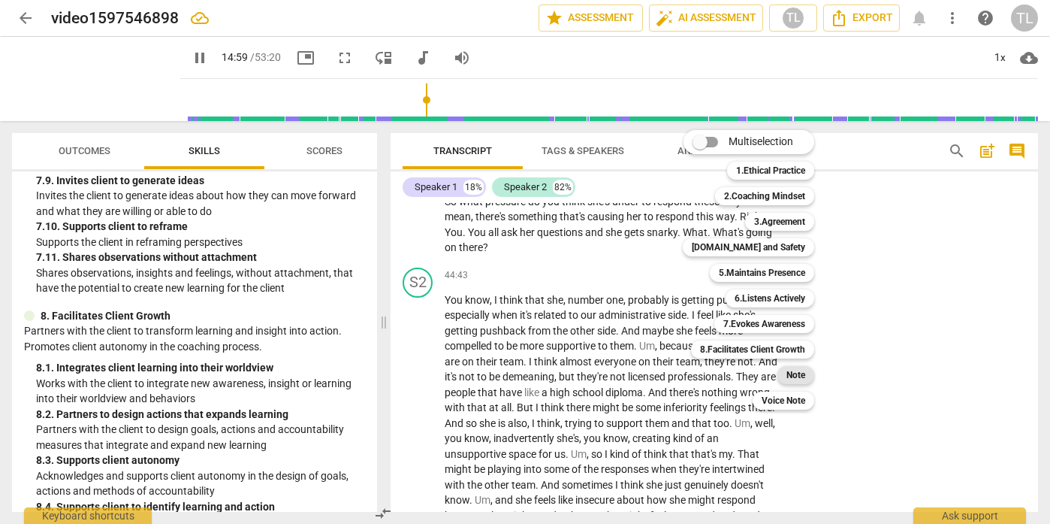
click at [802, 377] on b "Note" at bounding box center [796, 375] width 19 height 18
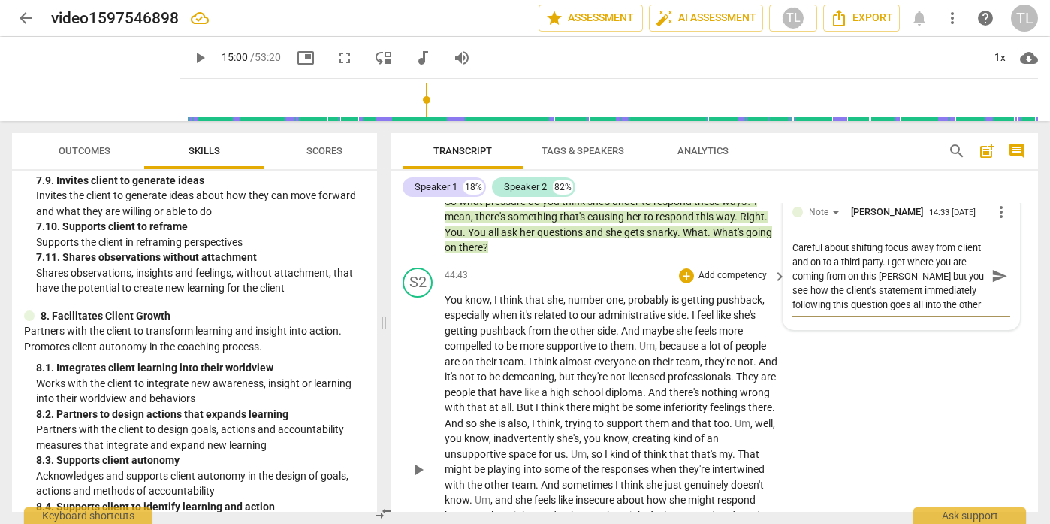
scroll to position [13, 0]
click at [908, 312] on textarea "Careful about shifting focus away from client and on to a third party. I get wh…" at bounding box center [890, 275] width 194 height 71
click at [912, 312] on textarea "Careful about shifting focus away from client and on to a third party. I get wh…" at bounding box center [890, 275] width 194 height 71
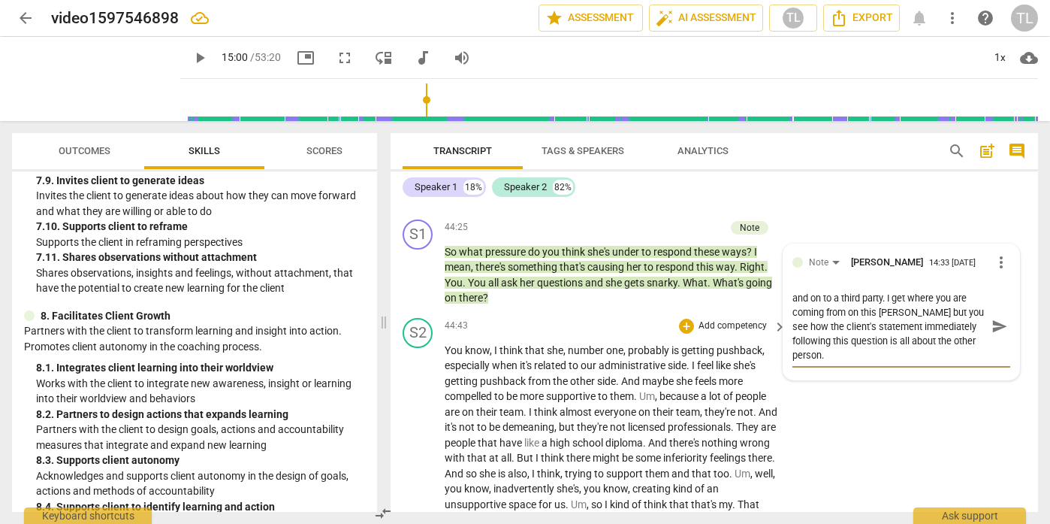
scroll to position [9726, 0]
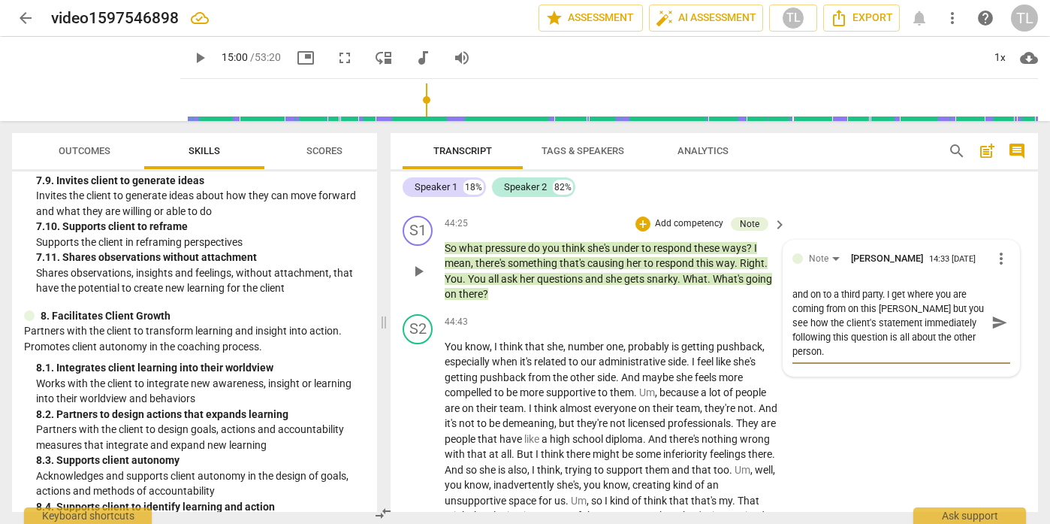
click at [887, 358] on textarea "Careful about shifting focus away from client and on to a third party. I get wh…" at bounding box center [890, 322] width 194 height 71
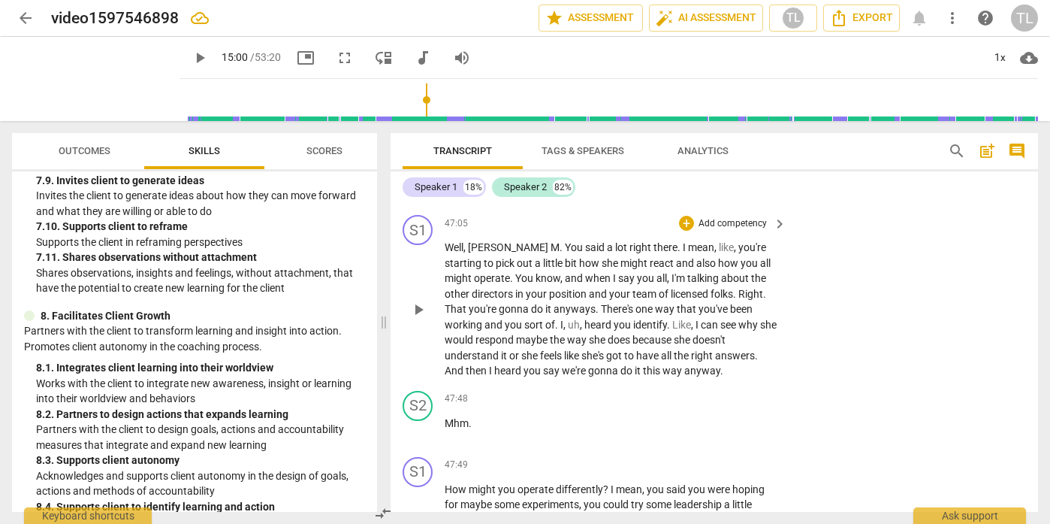
scroll to position [10216, 0]
click at [419, 318] on span "play_arrow" at bounding box center [419, 309] width 18 height 18
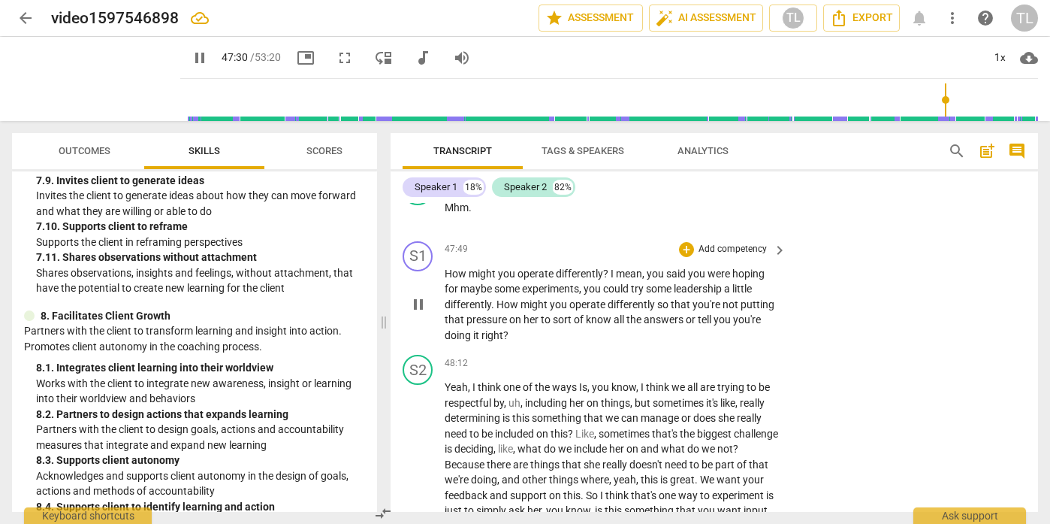
scroll to position [10432, 0]
click at [735, 255] on p "Add competency" at bounding box center [732, 249] width 71 height 14
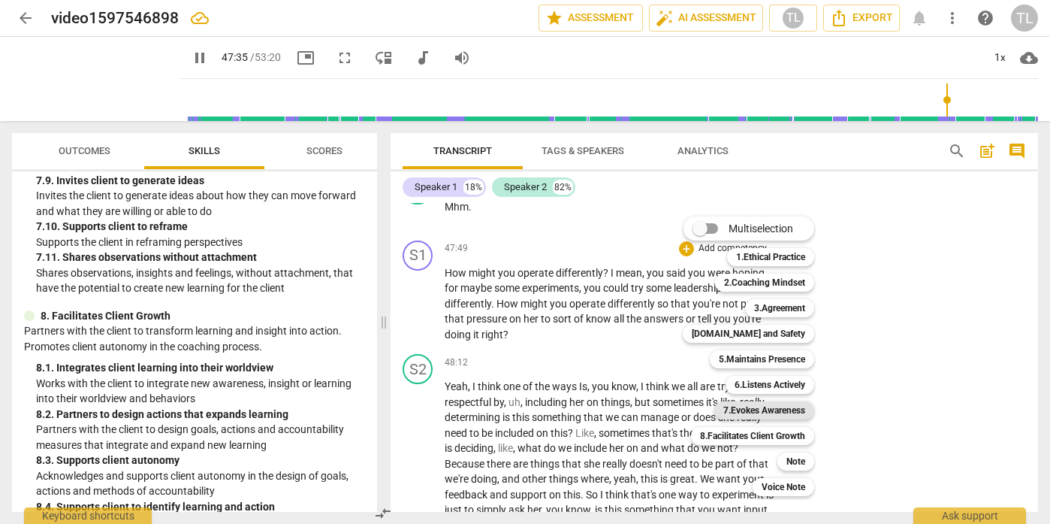
click at [781, 408] on b "7.Evokes Awareness" at bounding box center [765, 410] width 82 height 18
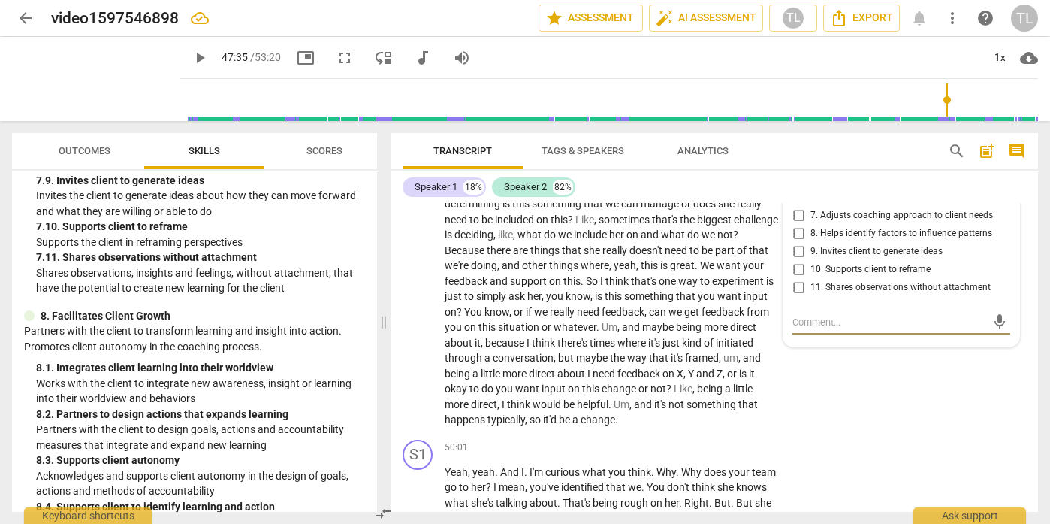
scroll to position [10643, 0]
click at [797, 168] on input "4. Asks questions to explore beyond current thinking" at bounding box center [799, 159] width 24 height 18
click at [797, 147] on input "3. Asks questions about client way of thinking" at bounding box center [799, 137] width 24 height 18
click at [795, 128] on input "2. Challenges to evoke insight" at bounding box center [799, 119] width 24 height 18
click at [858, 331] on textarea at bounding box center [890, 324] width 194 height 14
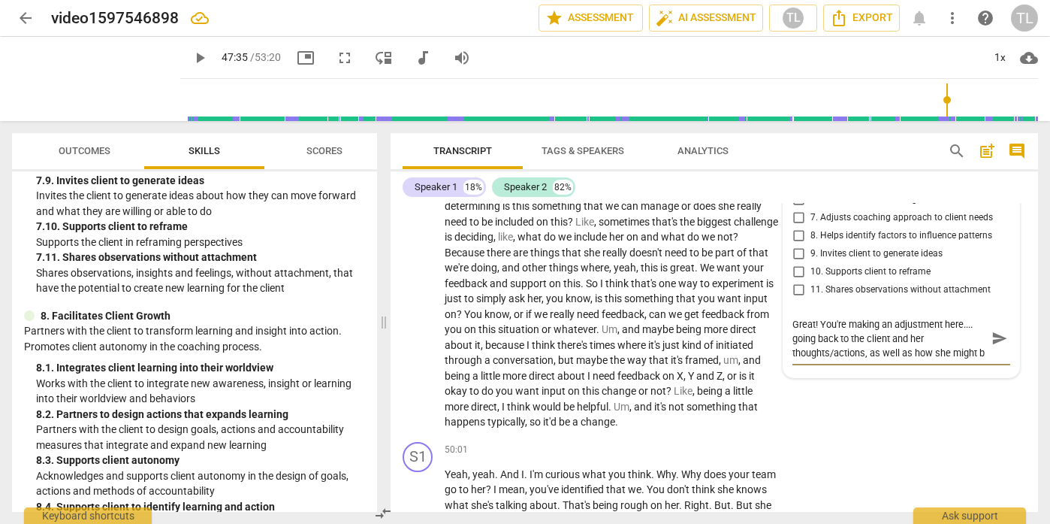
scroll to position [13, 0]
click at [992, 347] on span "send" at bounding box center [1000, 339] width 17 height 17
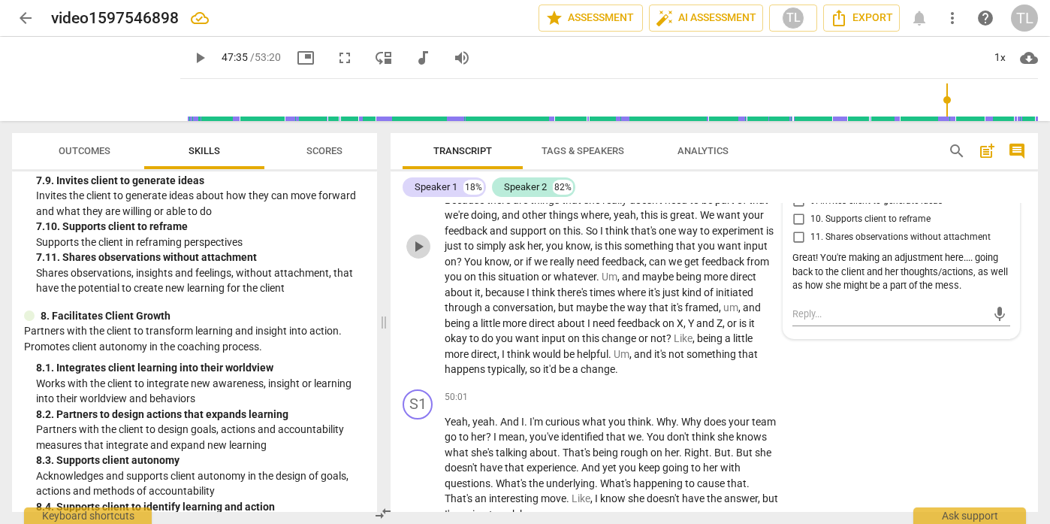
scroll to position [10697, 0]
click at [422, 258] on button "play_arrow" at bounding box center [418, 246] width 24 height 24
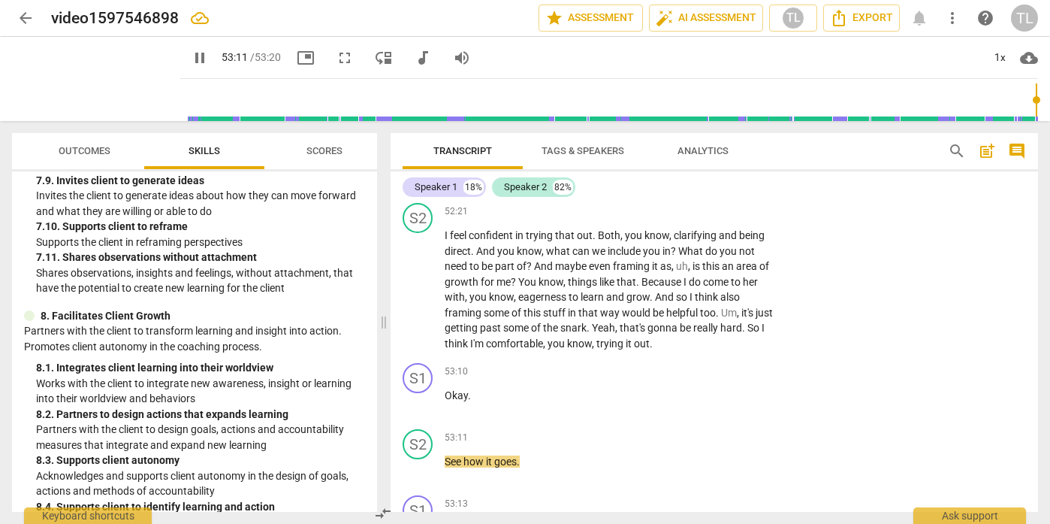
scroll to position [11822, 0]
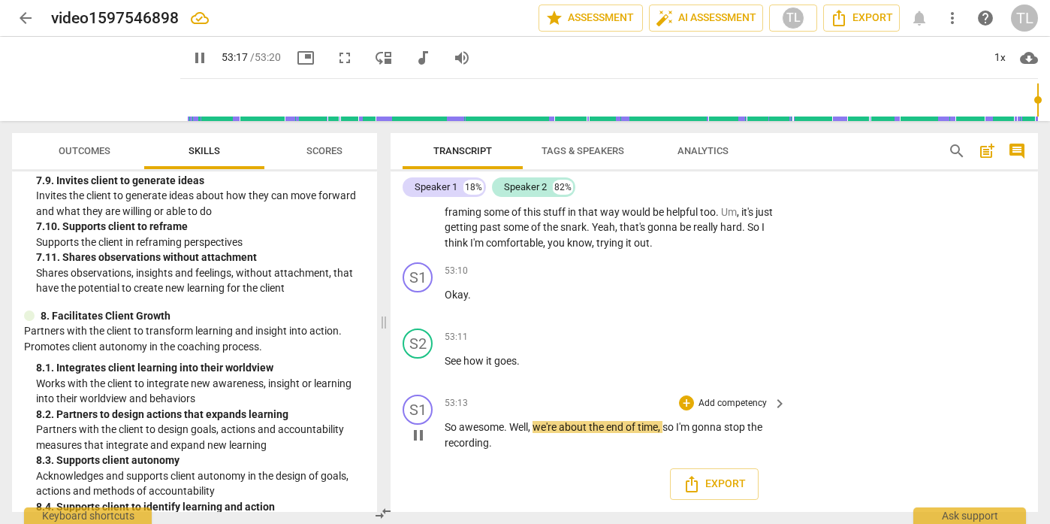
click at [413, 435] on span "pause" at bounding box center [419, 435] width 18 height 18
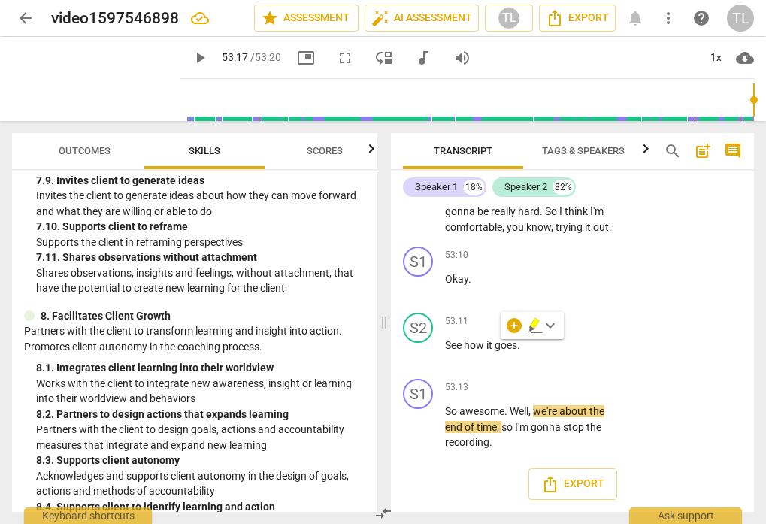
scroll to position [19398, 0]
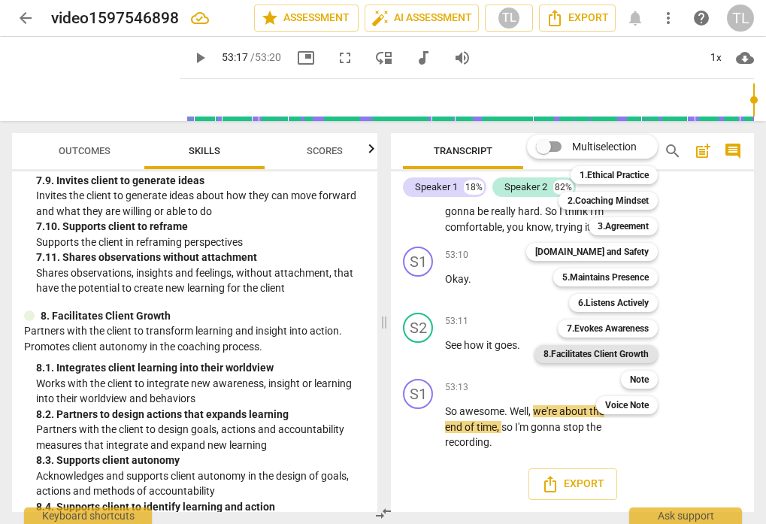
click at [621, 353] on b "8.Facilitates Client Growth" at bounding box center [595, 354] width 105 height 18
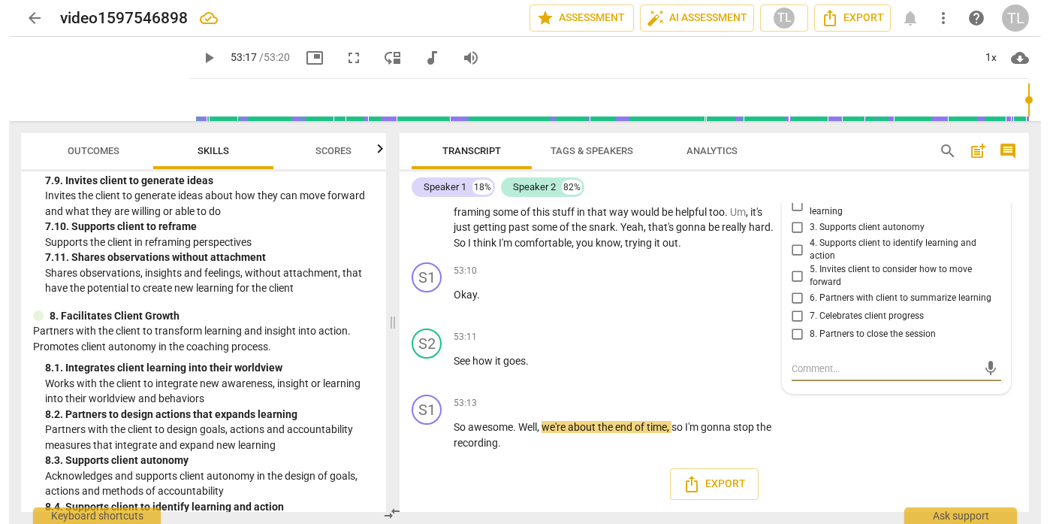
scroll to position [11822, 0]
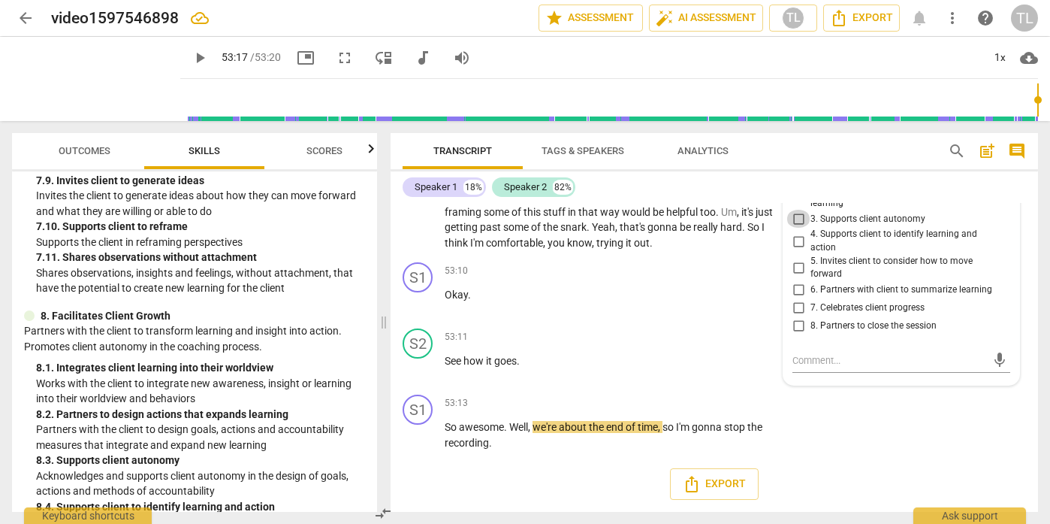
click at [792, 216] on input "3. Supports client autonomy" at bounding box center [799, 219] width 24 height 18
click at [799, 264] on input "5. Invites client to consider how to move forward" at bounding box center [799, 267] width 24 height 18
click at [742, 350] on div "53:11 + Add competency keyboard_arrow_right See how it goes ." at bounding box center [616, 355] width 343 height 54
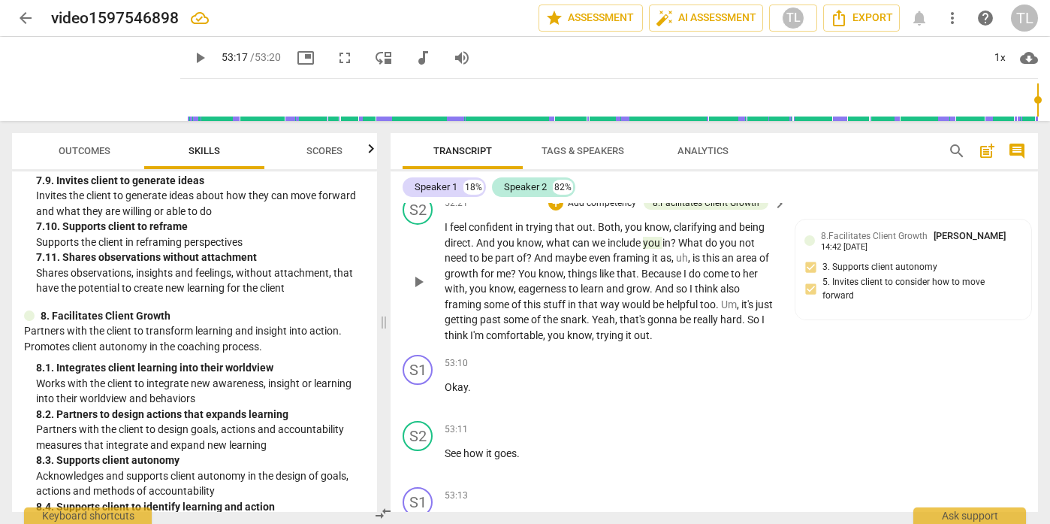
scroll to position [11622, 0]
click at [771, 145] on span "keyboard_arrow_right" at bounding box center [780, 136] width 18 height 18
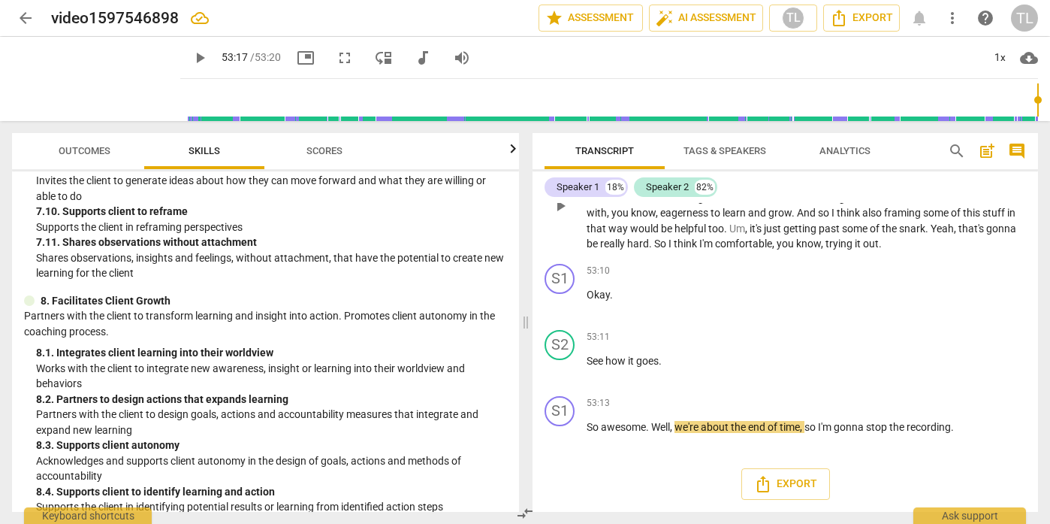
scroll to position [9872, 0]
click at [977, 278] on p "Add competency" at bounding box center [990, 271] width 71 height 14
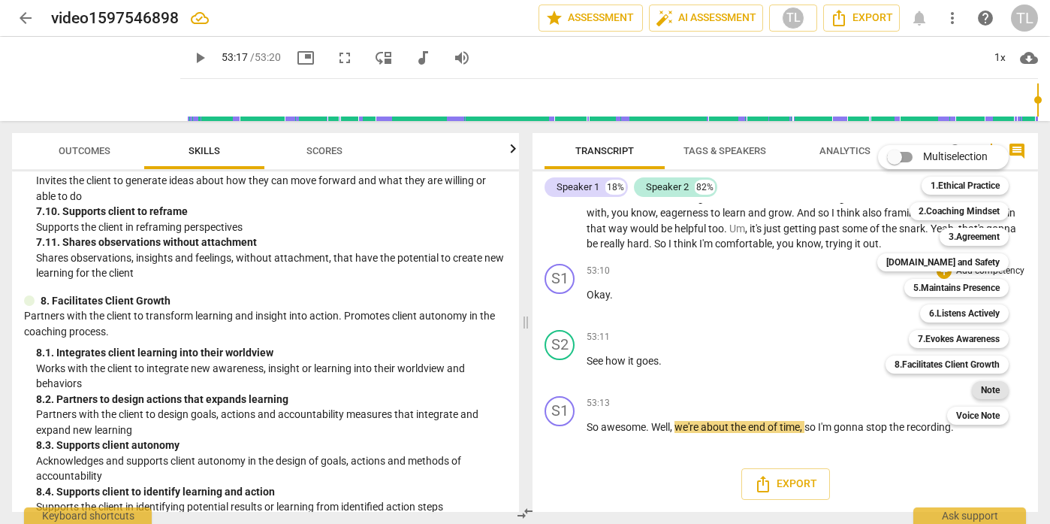
click at [988, 386] on b "Note" at bounding box center [990, 390] width 19 height 18
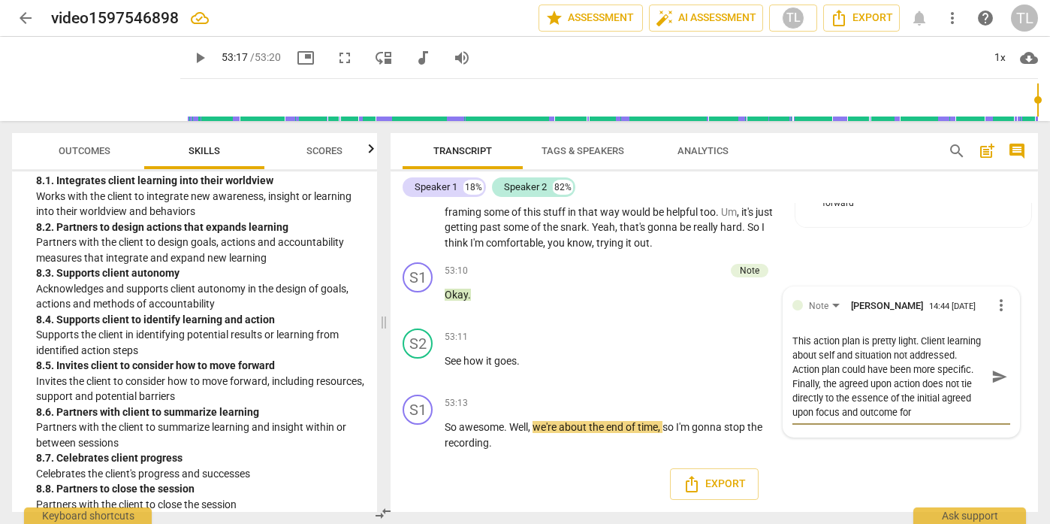
scroll to position [13, 0]
click at [996, 385] on span "send" at bounding box center [1000, 376] width 17 height 17
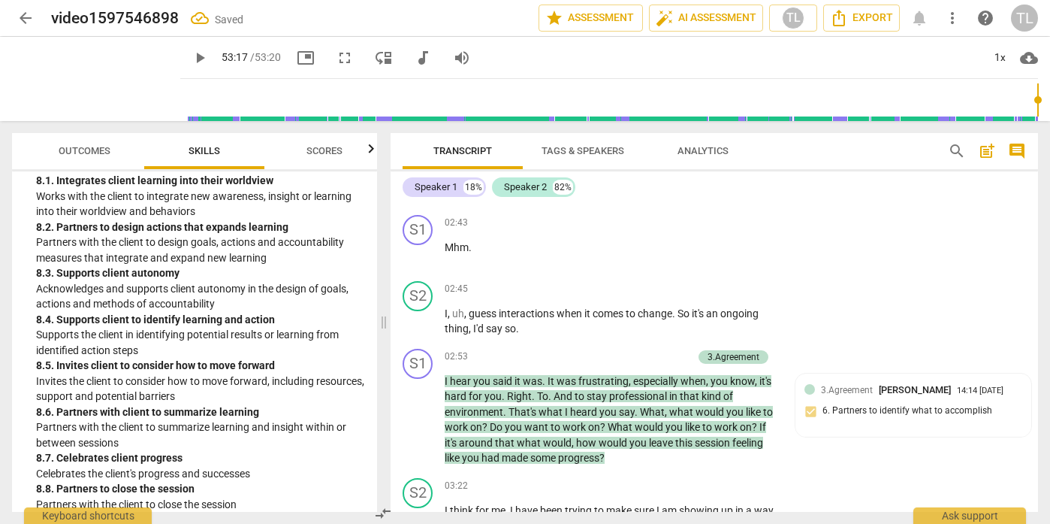
scroll to position [0, 0]
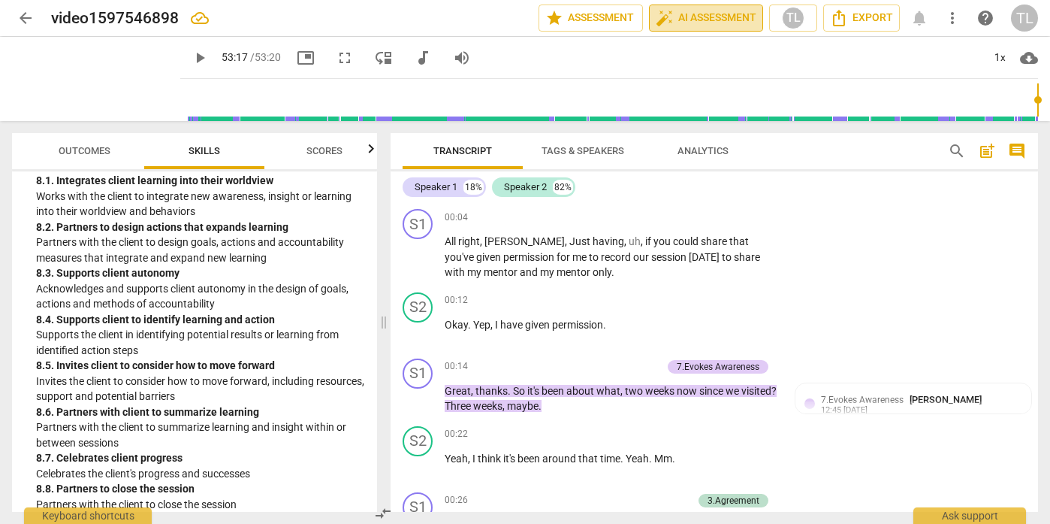
click at [724, 20] on span "auto_fix_high AI Assessment" at bounding box center [706, 18] width 101 height 18
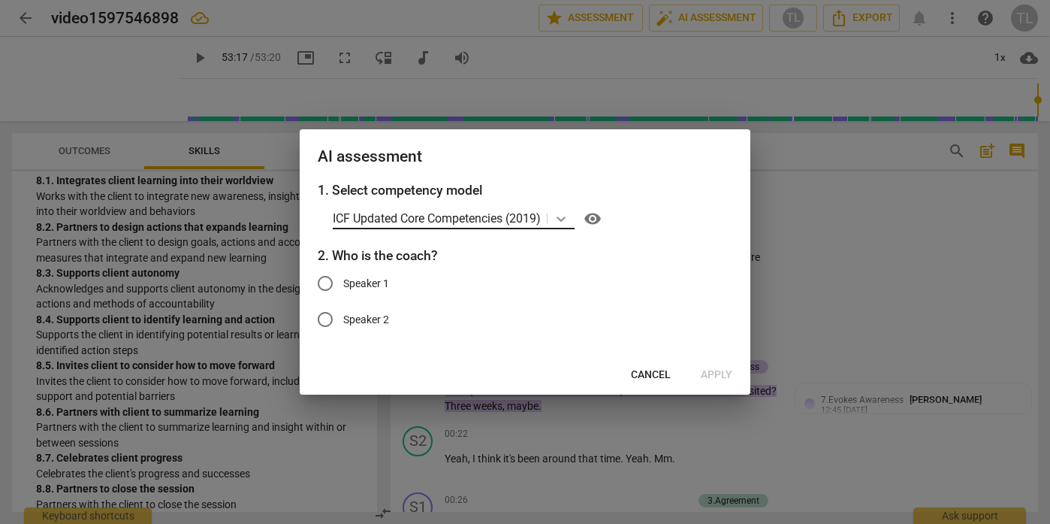
click at [565, 221] on icon at bounding box center [561, 218] width 9 height 5
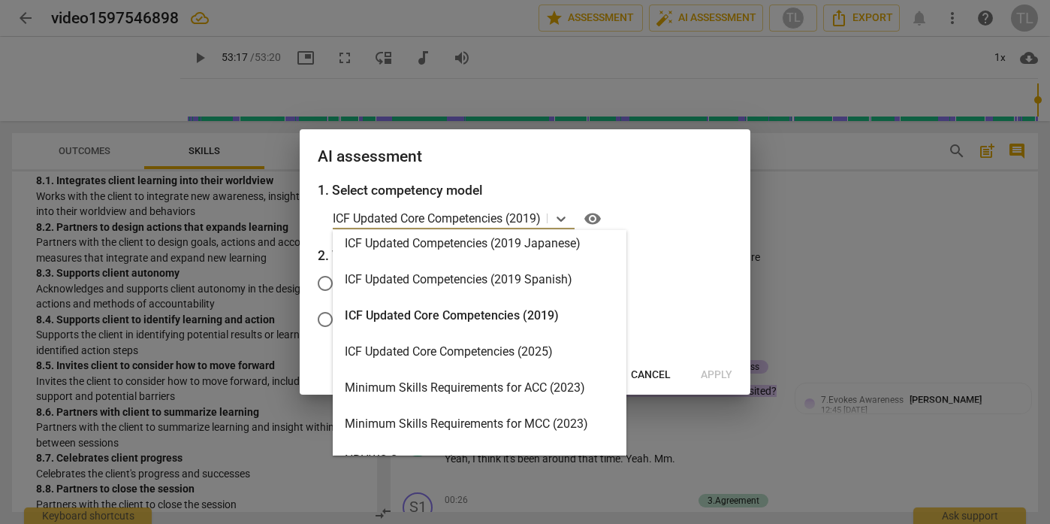
scroll to position [309, 0]
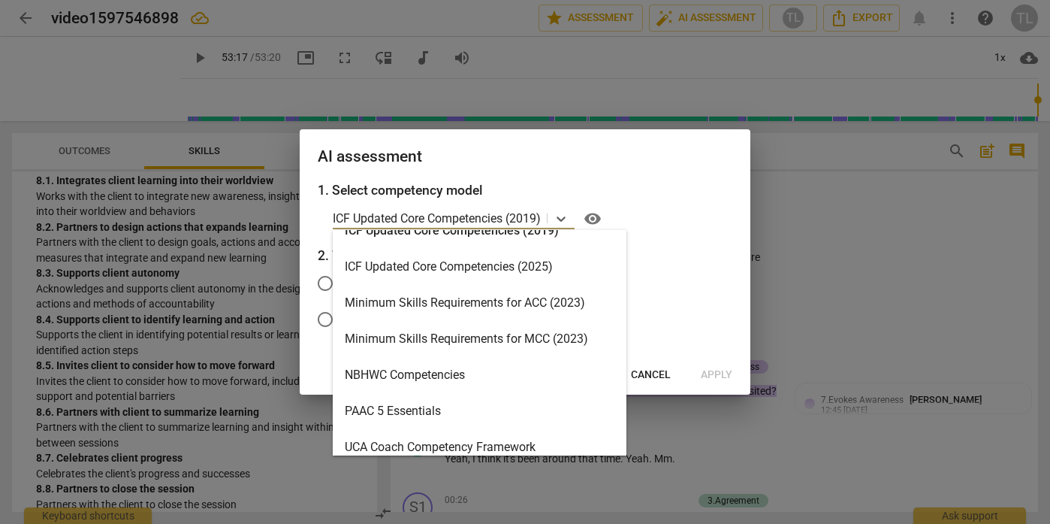
click at [526, 304] on div "Minimum Skills Requirements for ACC (2023)" at bounding box center [480, 303] width 294 height 36
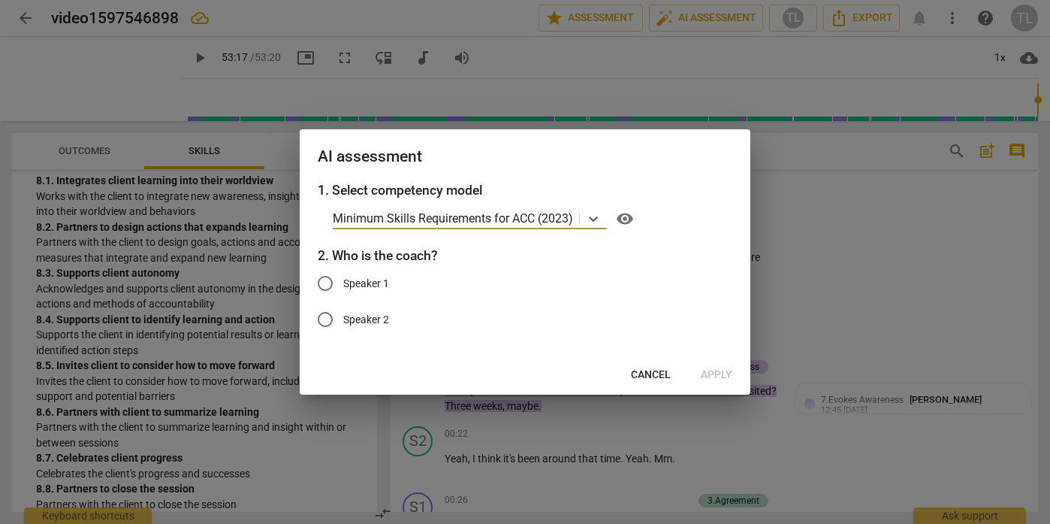
click at [667, 376] on span "Cancel" at bounding box center [651, 374] width 40 height 15
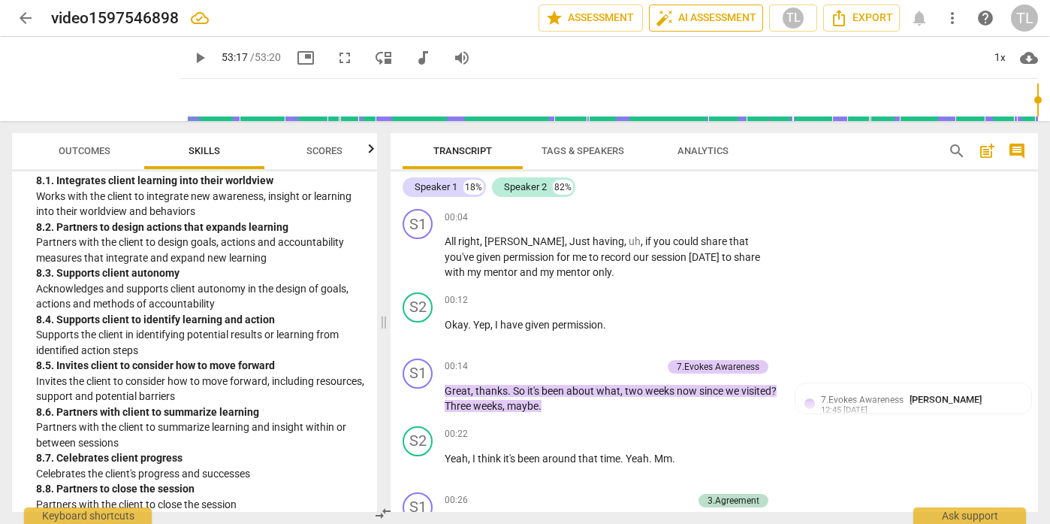
click at [685, 23] on span "auto_fix_high AI Assessment" at bounding box center [706, 18] width 101 height 18
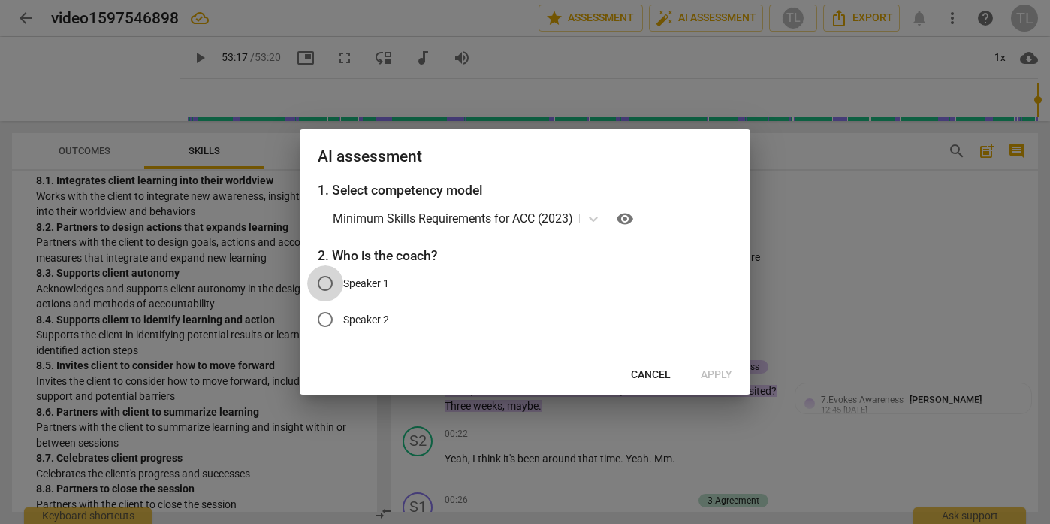
click at [331, 285] on input "Speaker 1" at bounding box center [325, 283] width 36 height 36
click at [721, 373] on span "Apply" at bounding box center [717, 374] width 32 height 15
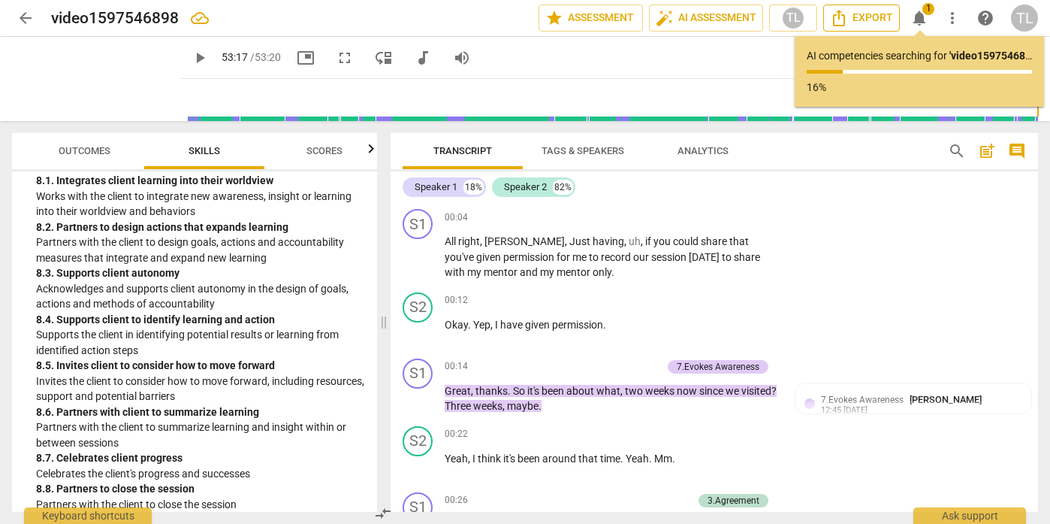
click at [863, 16] on span "Export" at bounding box center [861, 18] width 63 height 18
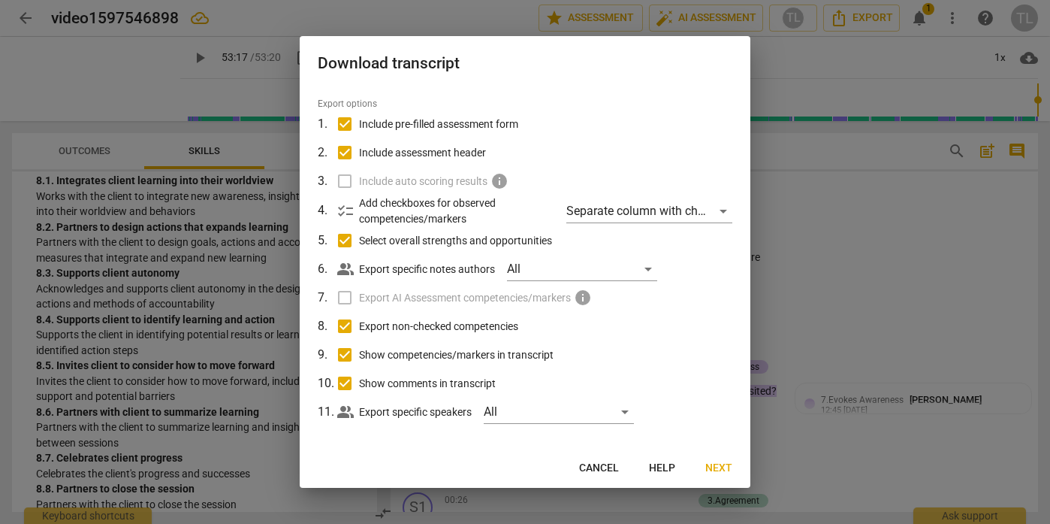
scroll to position [46, 0]
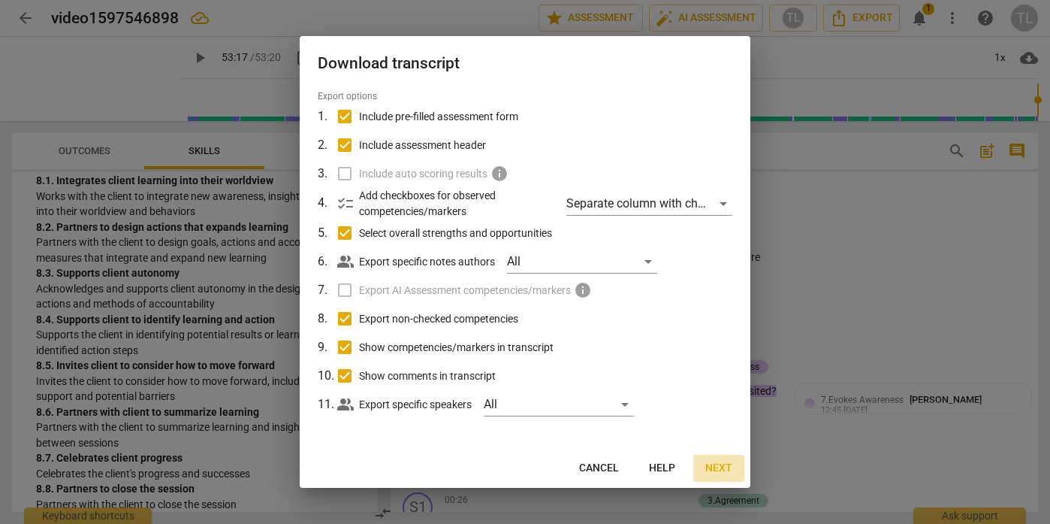
click at [720, 470] on span "Next" at bounding box center [719, 468] width 27 height 15
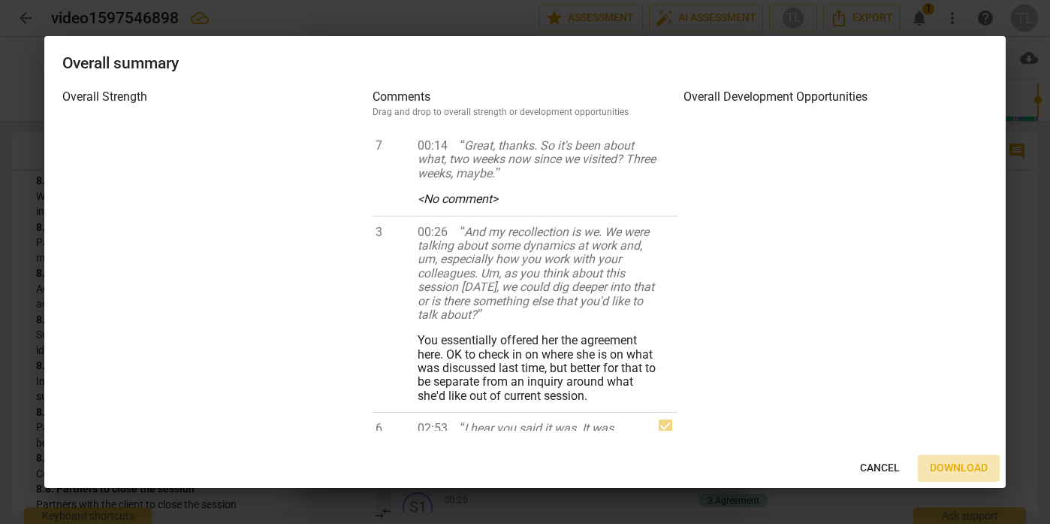
click at [969, 469] on span "Download" at bounding box center [959, 468] width 58 height 15
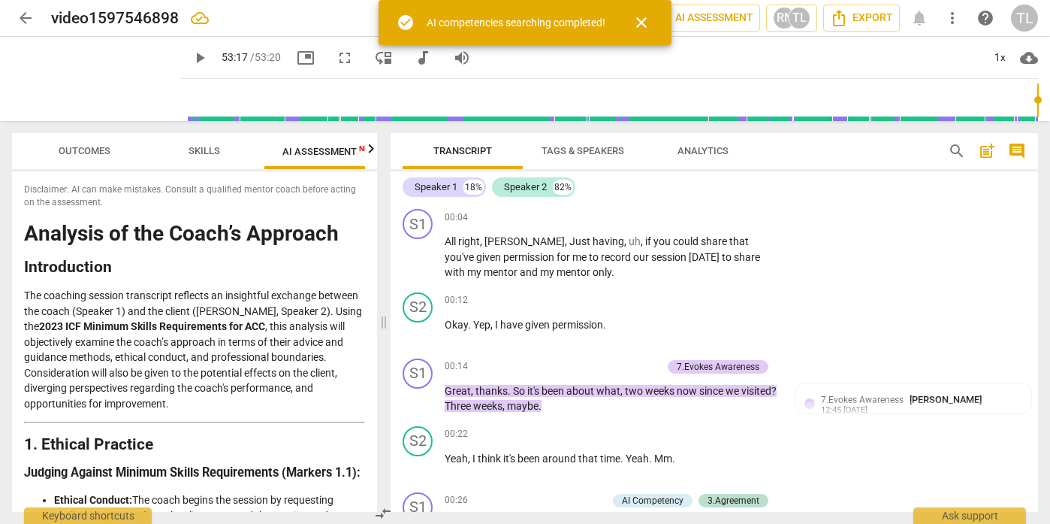
scroll to position [0, 28]
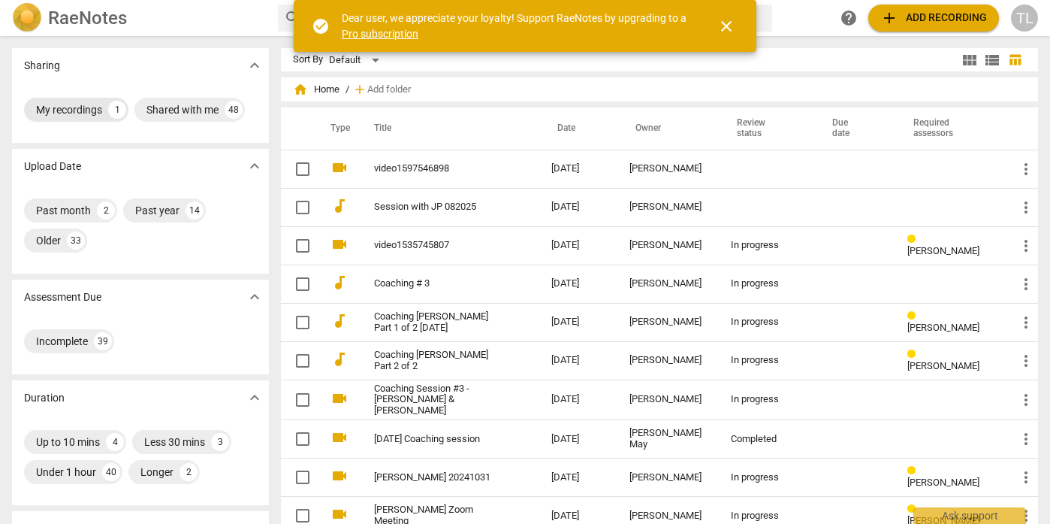
click at [84, 107] on div "My recordings" at bounding box center [69, 109] width 66 height 15
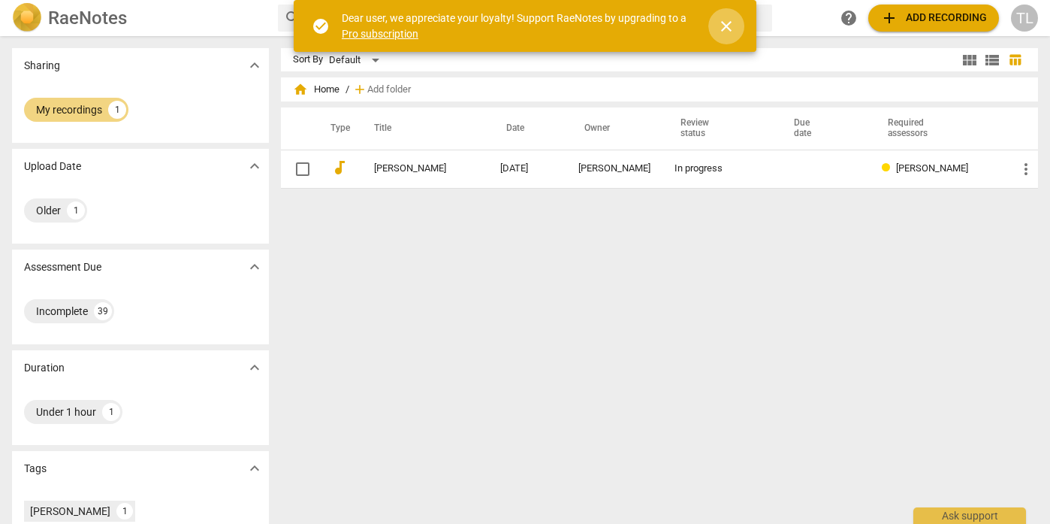
click at [734, 28] on span "close" at bounding box center [727, 26] width 18 height 18
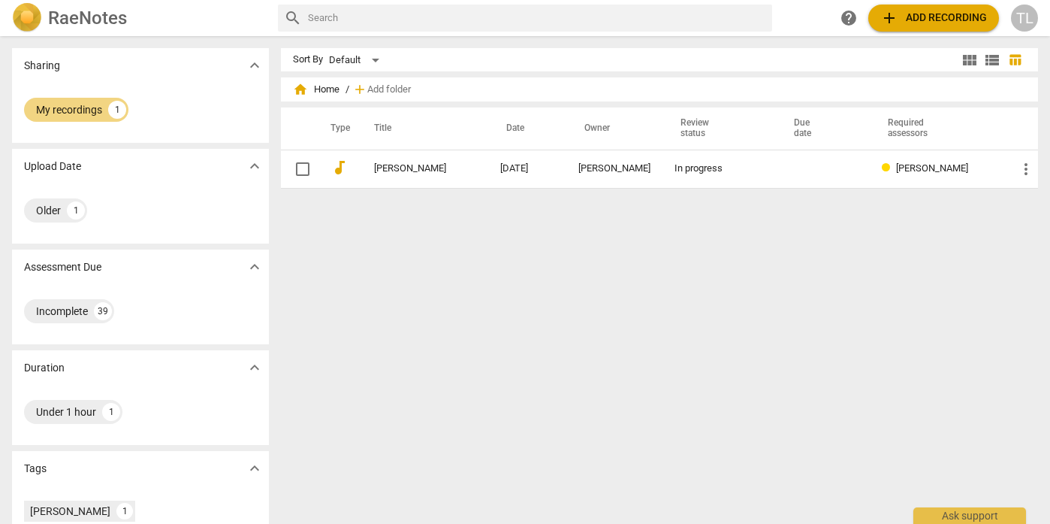
click at [318, 92] on span "home Home" at bounding box center [316, 89] width 47 height 15
click at [491, 22] on input "text" at bounding box center [537, 18] width 459 height 24
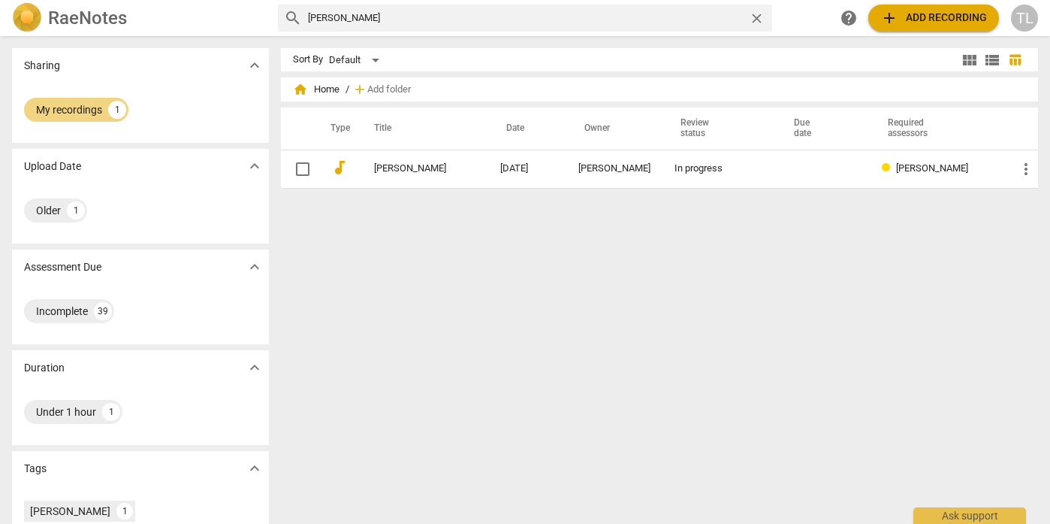
type input "[PERSON_NAME]"
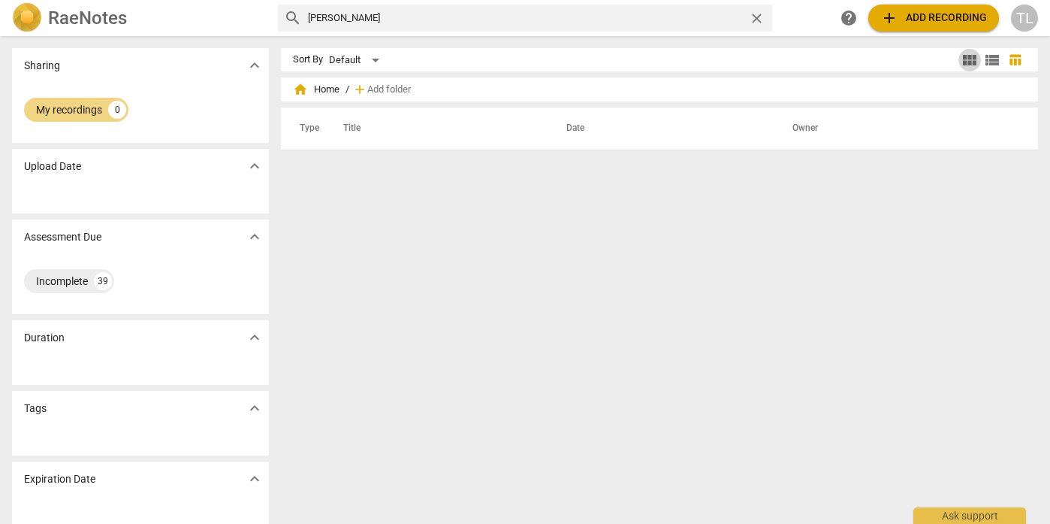
click at [966, 62] on span "view_module" at bounding box center [970, 60] width 18 height 18
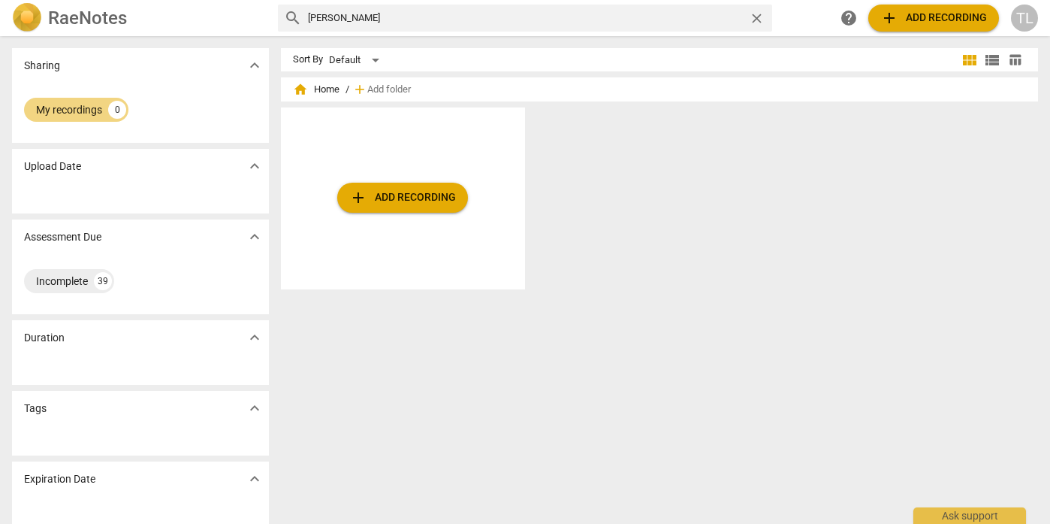
click at [991, 61] on span "view_list" at bounding box center [993, 60] width 18 height 18
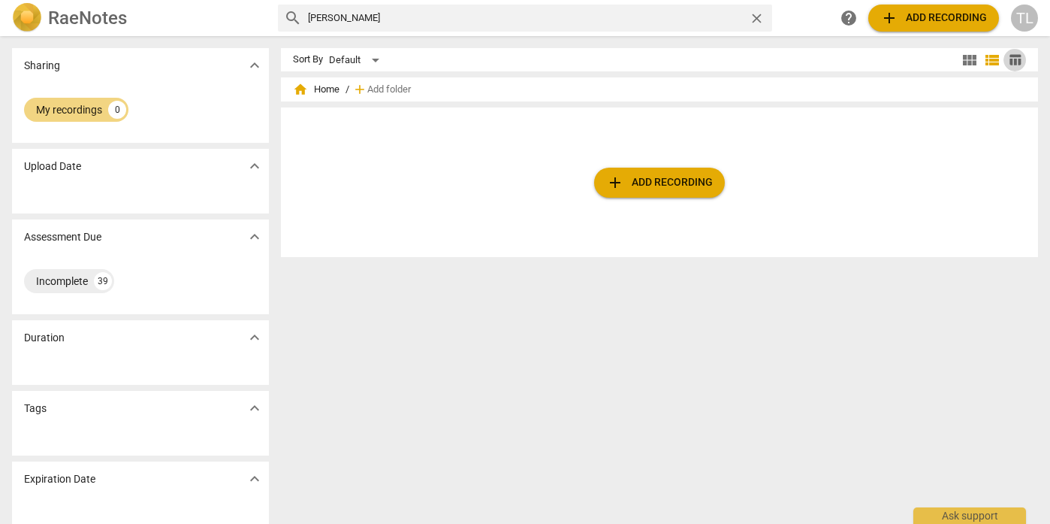
click at [1009, 58] on span "table_chart" at bounding box center [1015, 60] width 14 height 14
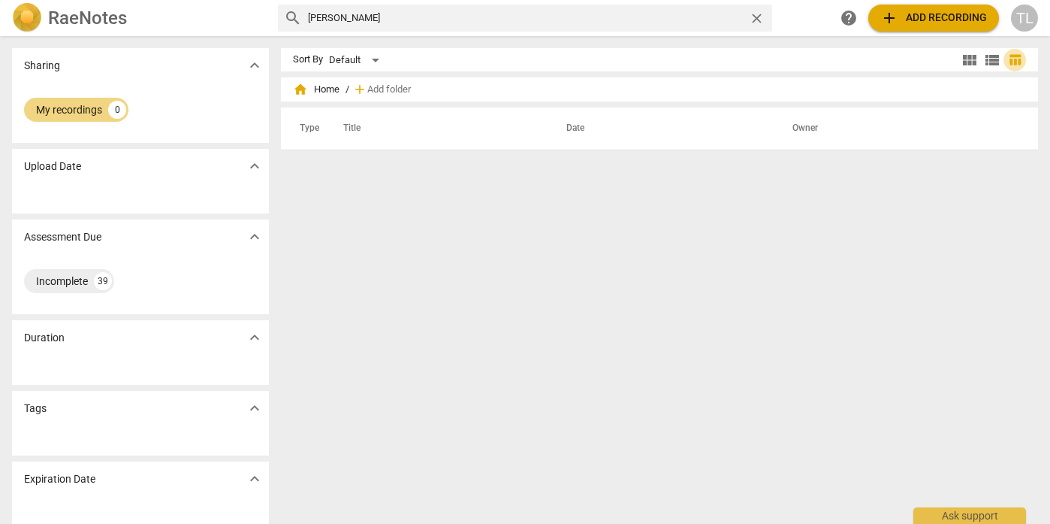
click at [1009, 58] on span "table_chart" at bounding box center [1015, 60] width 14 height 14
click at [258, 238] on span "expand_more" at bounding box center [255, 237] width 18 height 18
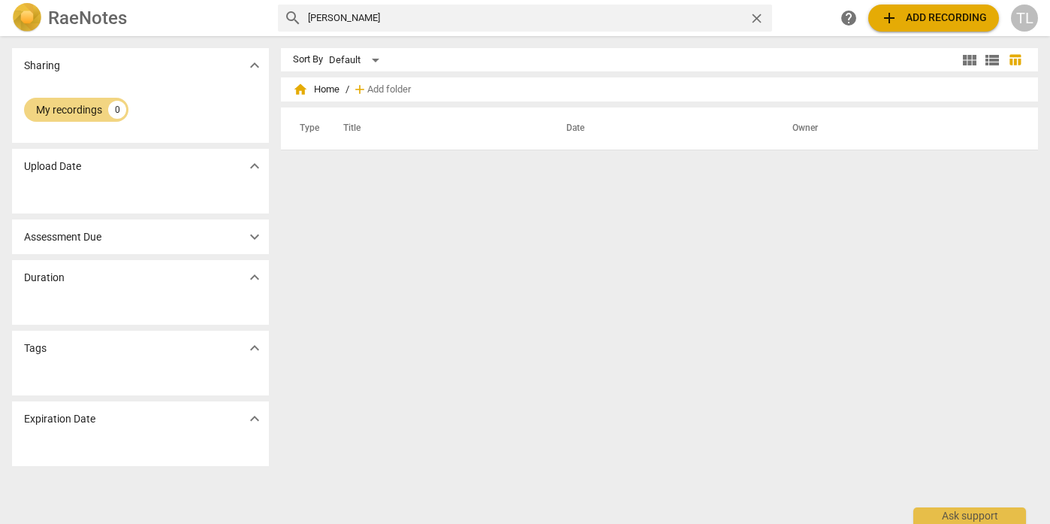
click at [258, 238] on span "expand_more" at bounding box center [255, 237] width 18 height 18
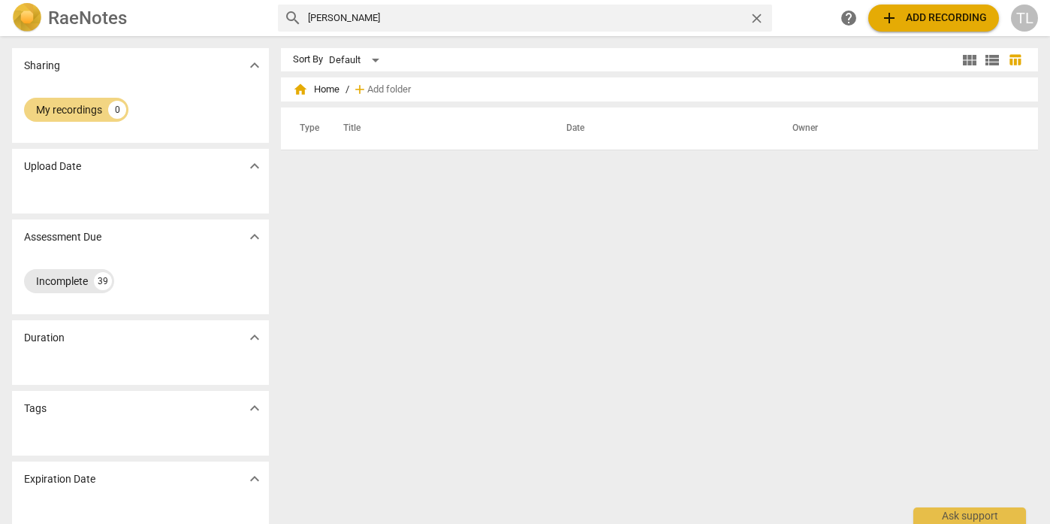
click at [76, 278] on div "Incomplete" at bounding box center [62, 281] width 52 height 15
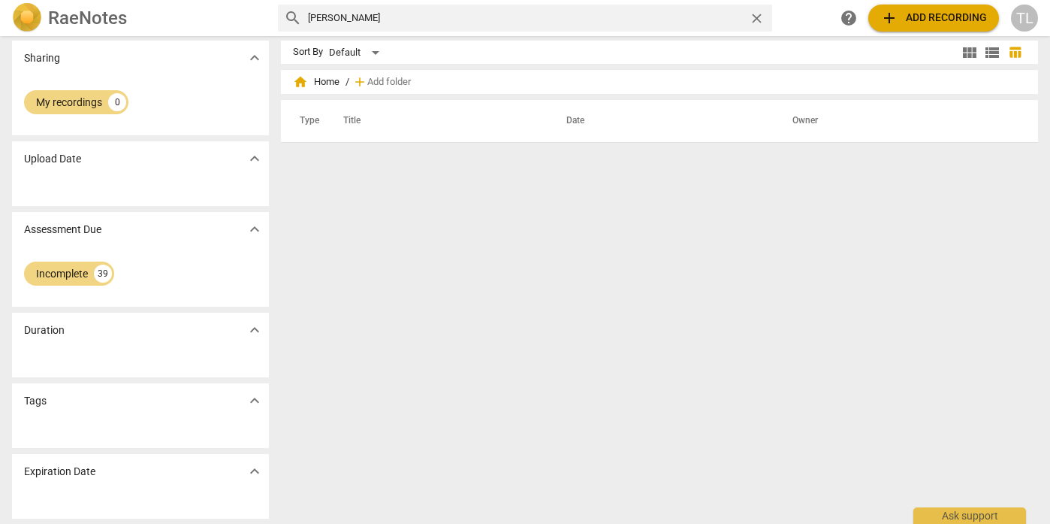
scroll to position [8, 0]
